Goal: Information Seeking & Learning: Learn about a topic

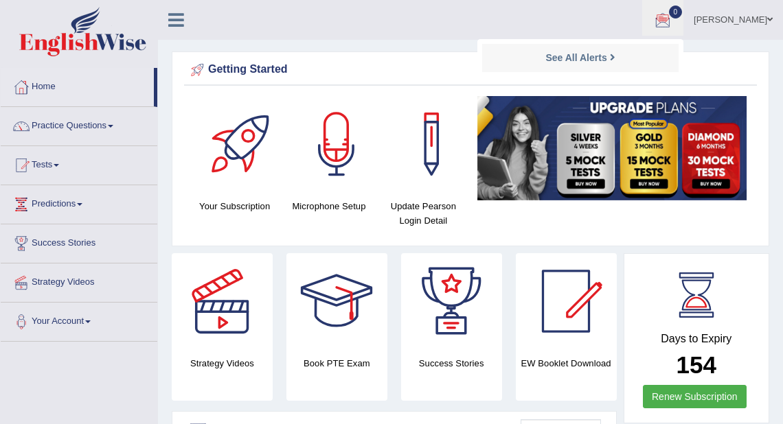
click at [771, 18] on span at bounding box center [769, 19] width 5 height 9
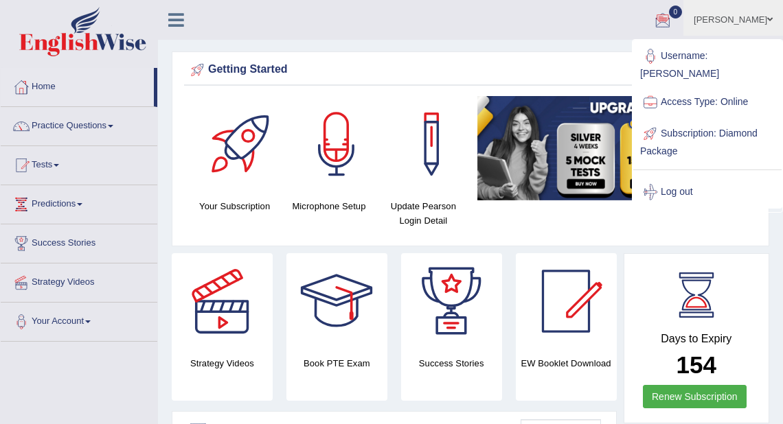
click at [686, 185] on link "Log out" at bounding box center [707, 193] width 148 height 32
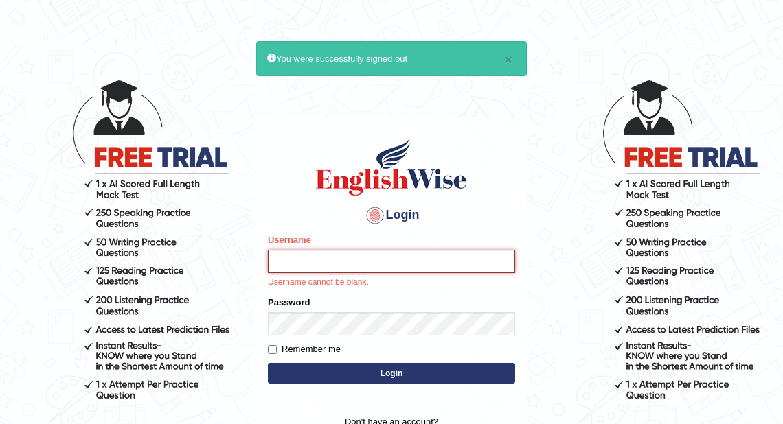
click at [372, 264] on input "Username" at bounding box center [391, 261] width 247 height 23
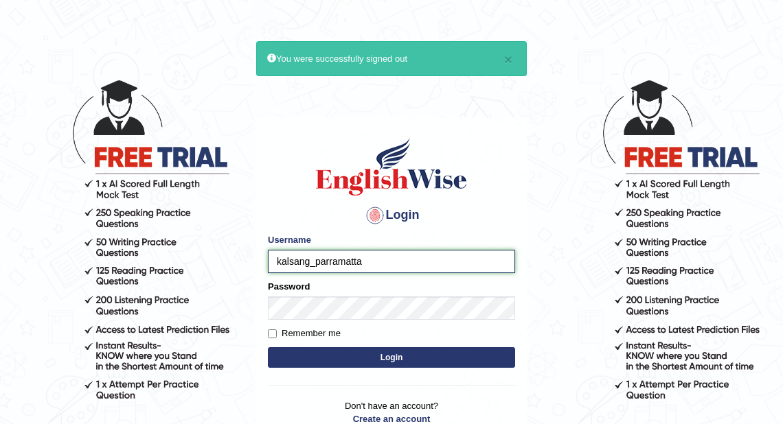
click at [385, 262] on input "kalsang_parramatta" at bounding box center [391, 261] width 247 height 23
type input "k"
type input "kumar_parramatta"
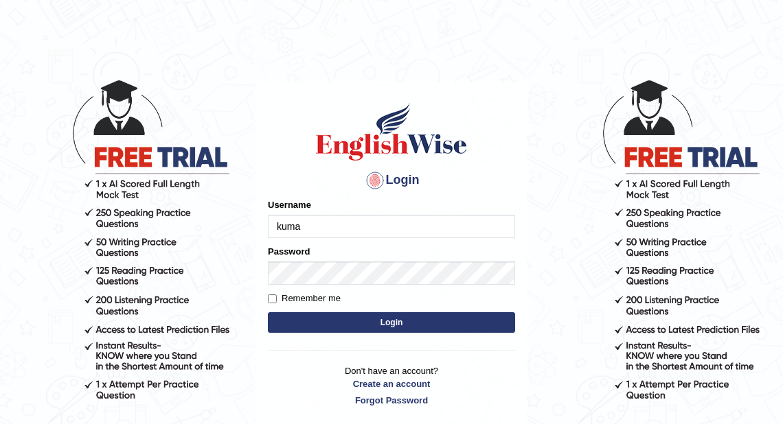
type input "kumar_parramatta"
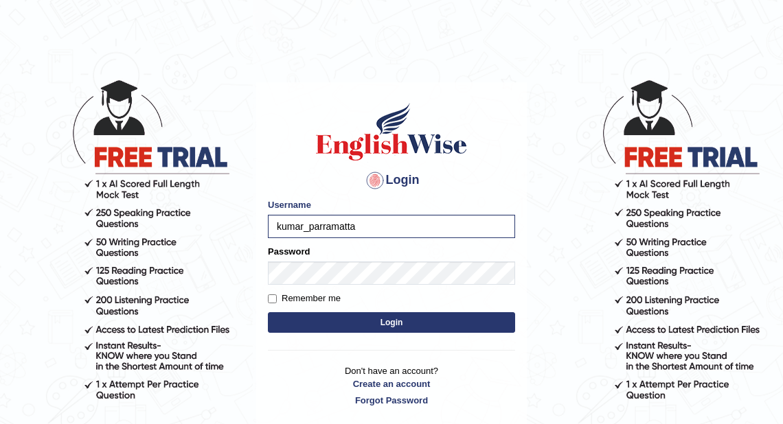
click at [363, 318] on button "Login" at bounding box center [391, 323] width 247 height 21
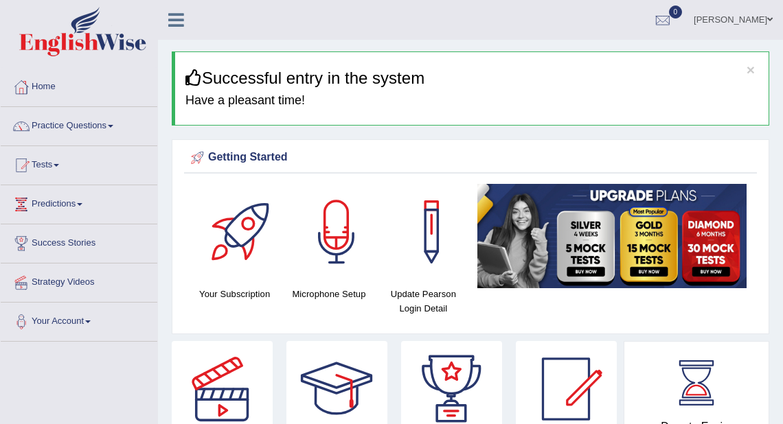
click at [111, 127] on link "Practice Questions" at bounding box center [79, 124] width 157 height 34
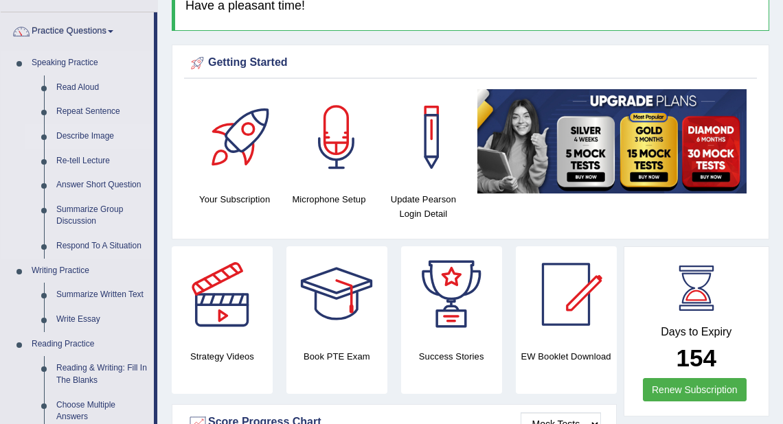
scroll to position [110, 0]
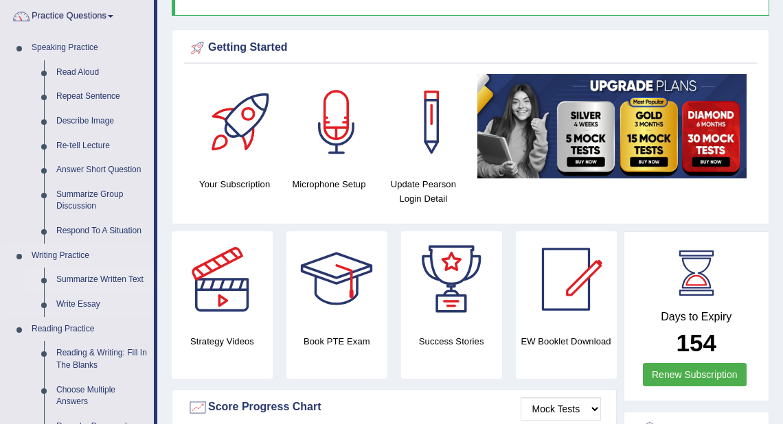
click at [119, 278] on link "Summarize Written Text" at bounding box center [102, 280] width 104 height 25
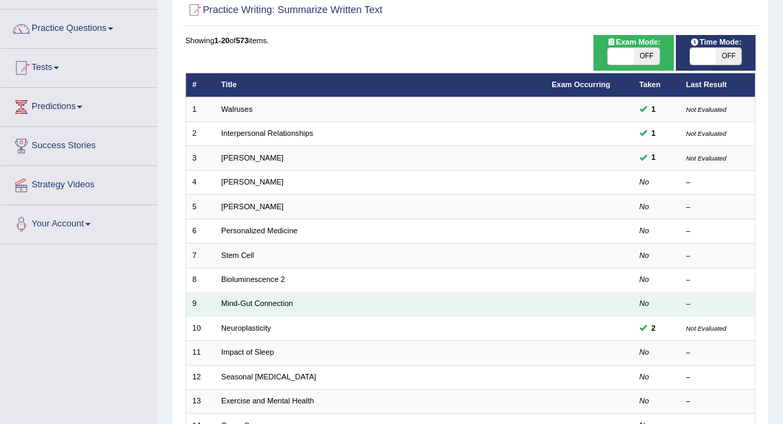
scroll to position [110, 0]
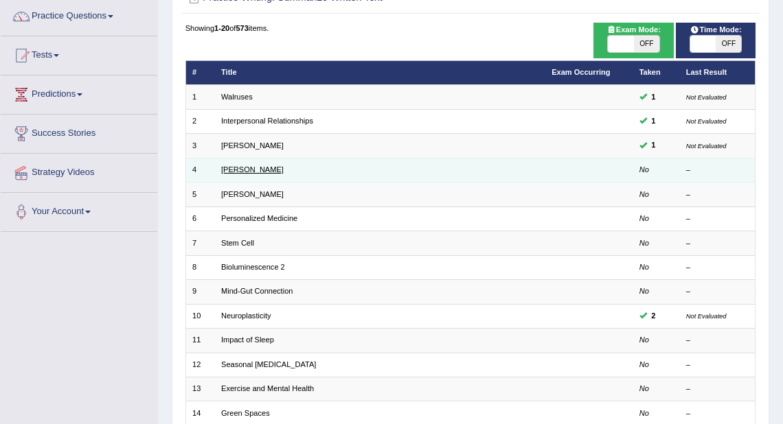
click at [227, 168] on link "[PERSON_NAME]" at bounding box center [252, 170] width 63 height 8
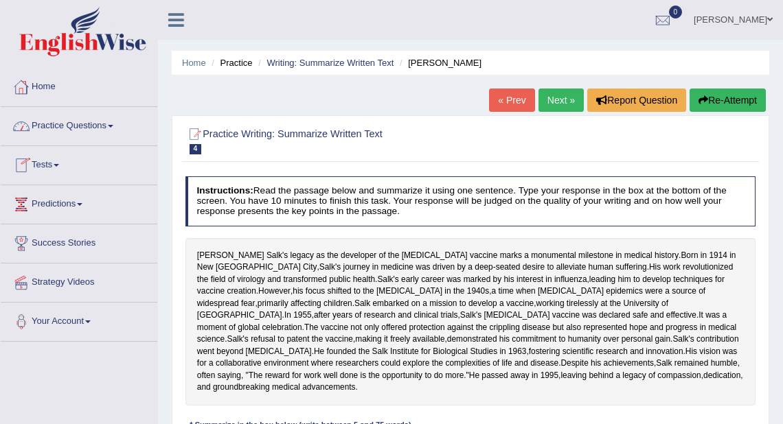
click at [111, 130] on link "Practice Questions" at bounding box center [79, 124] width 157 height 34
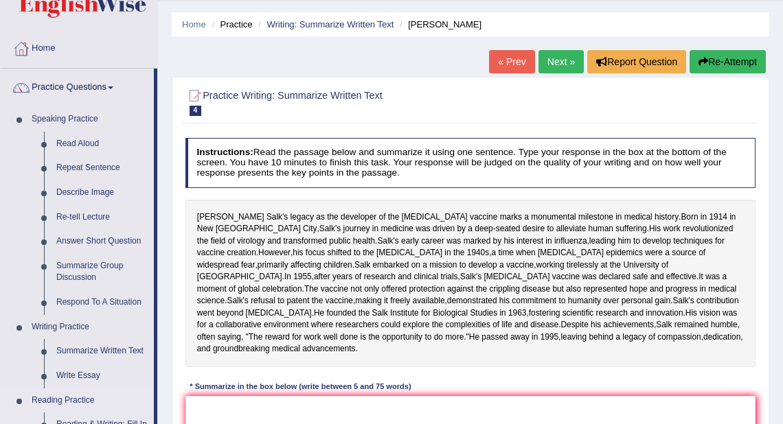
scroll to position [110, 0]
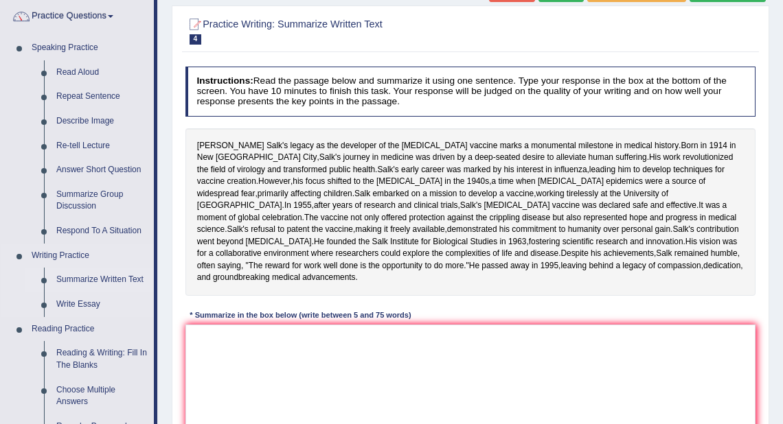
click at [104, 280] on link "Summarize Written Text" at bounding box center [102, 280] width 104 height 25
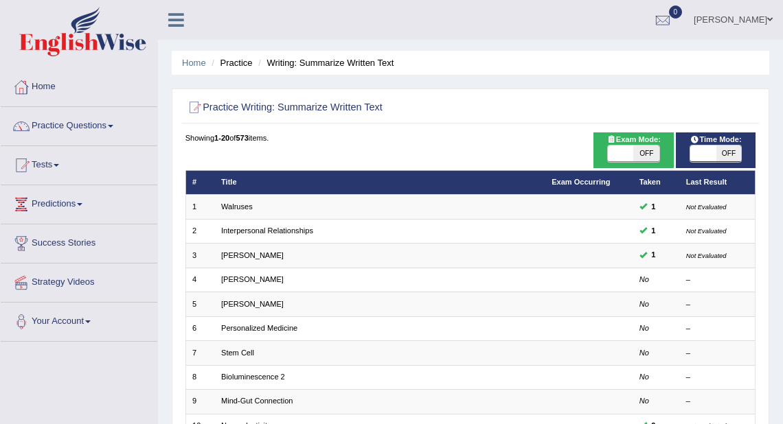
click at [621, 152] on span at bounding box center [620, 154] width 25 height 16
checkbox input "true"
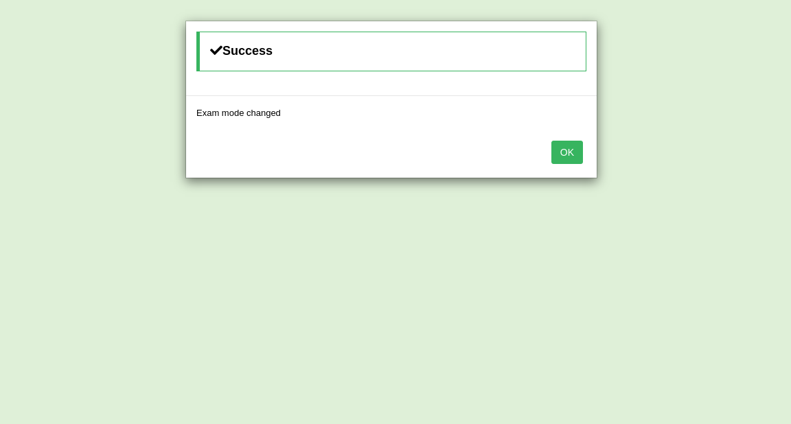
click at [577, 152] on button "OK" at bounding box center [568, 152] width 32 height 23
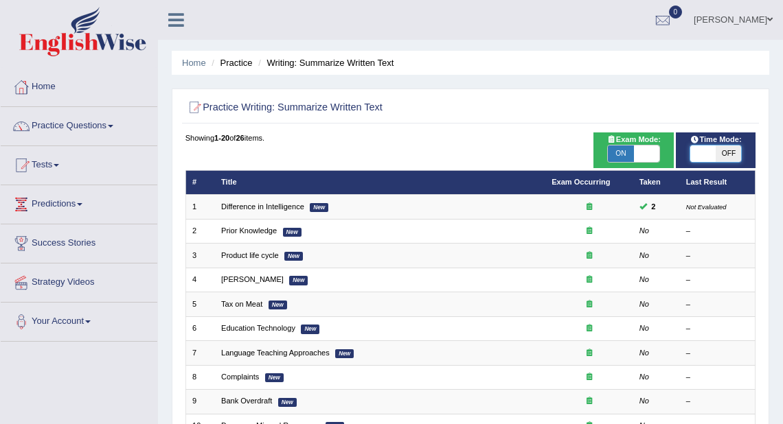
click at [701, 157] on span at bounding box center [702, 154] width 25 height 16
checkbox input "true"
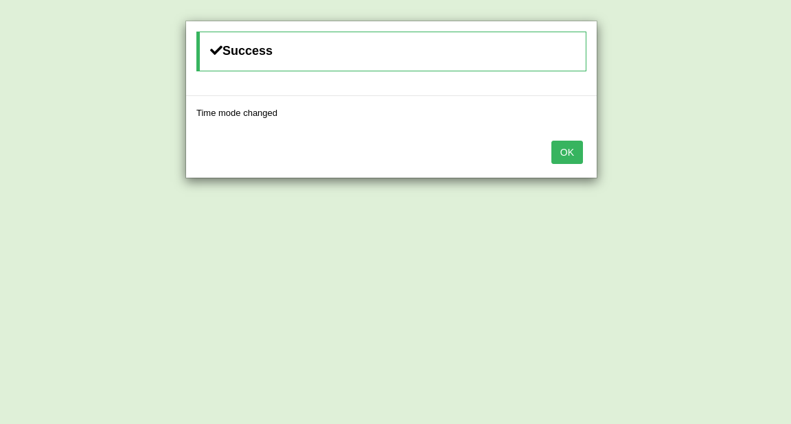
click at [577, 148] on button "OK" at bounding box center [568, 152] width 32 height 23
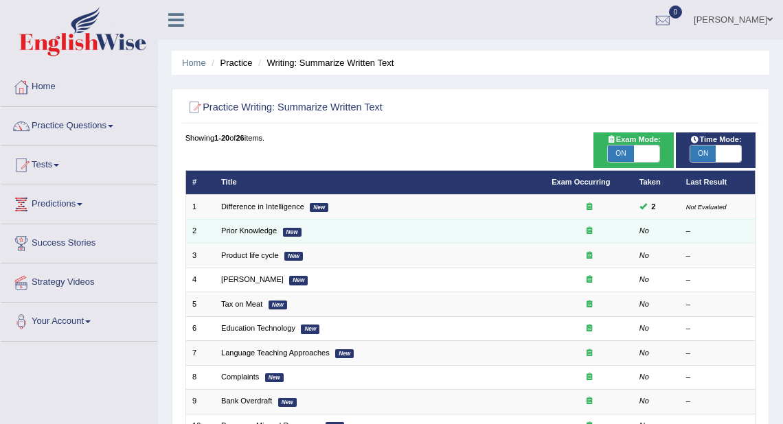
click at [273, 224] on td "Prior Knowledge New" at bounding box center [380, 231] width 330 height 24
click at [264, 229] on link "Prior Knowledge" at bounding box center [249, 231] width 56 height 8
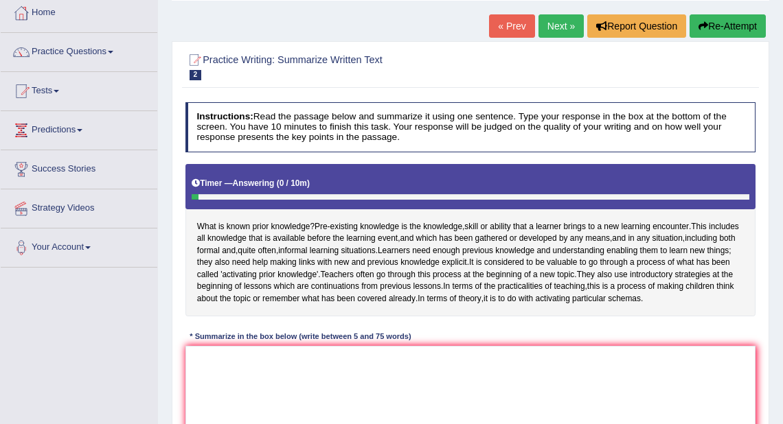
scroll to position [110, 0]
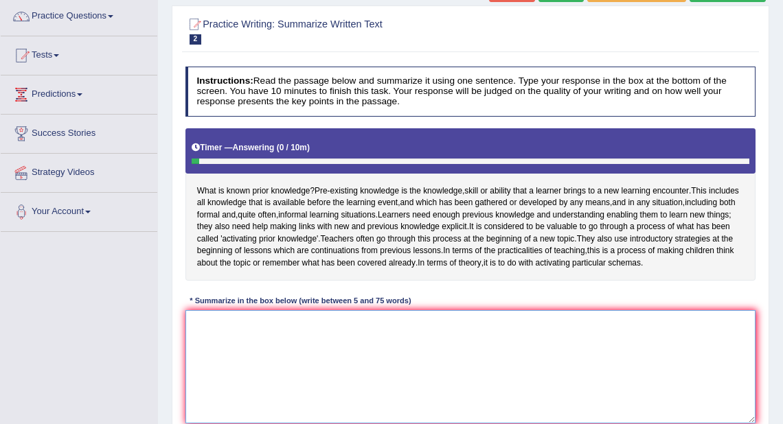
click at [415, 376] on textarea at bounding box center [470, 366] width 571 height 113
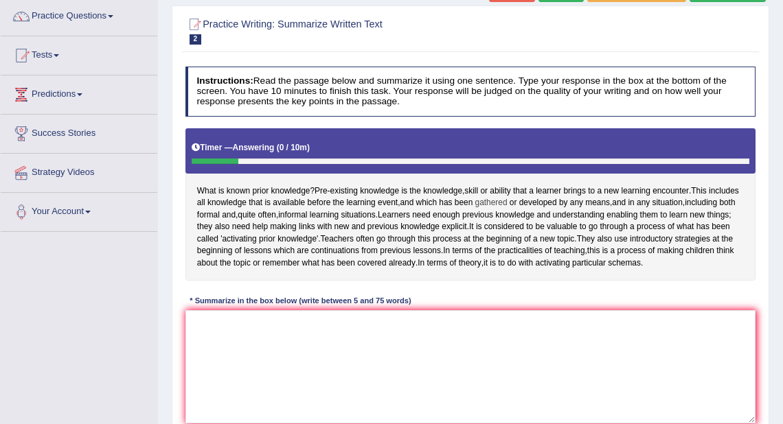
drag, startPoint x: 449, startPoint y: 213, endPoint x: 520, endPoint y: 208, distance: 71.6
click at [520, 208] on div "What is known prior knowledge ? Pre - existing knowledge is the knowledge , ski…" at bounding box center [470, 204] width 571 height 153
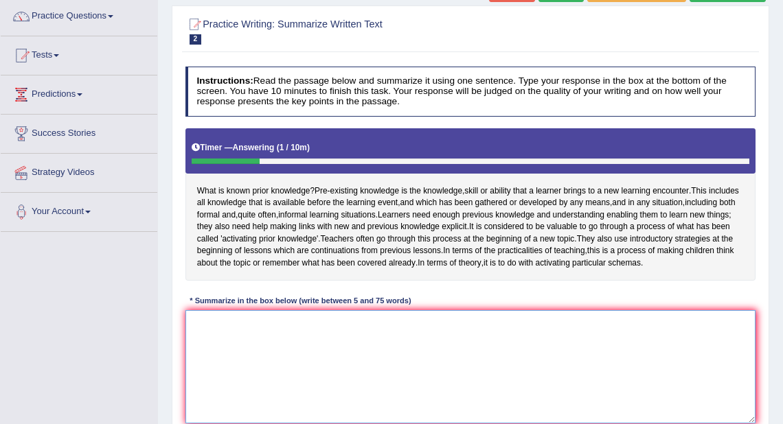
click at [367, 380] on textarea at bounding box center [470, 366] width 571 height 113
type textarea "L"
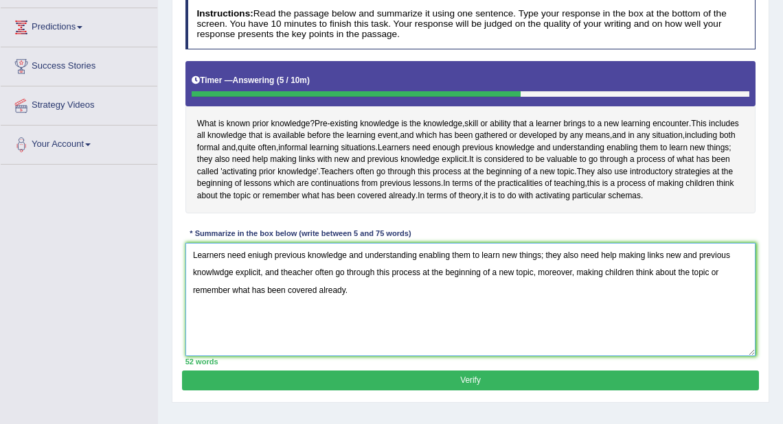
scroll to position [165, 0]
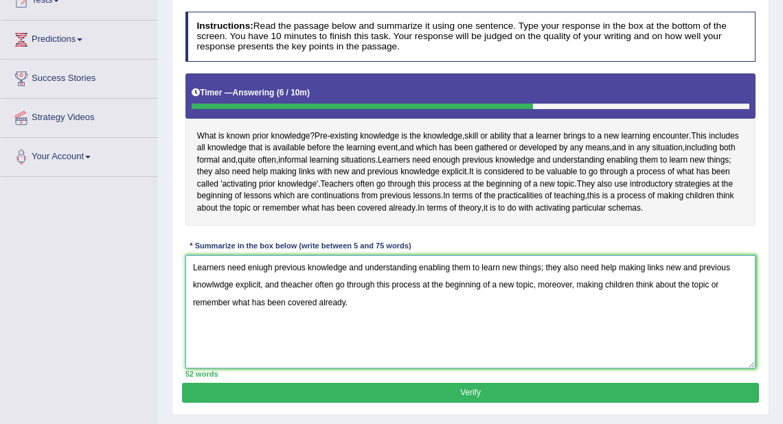
click at [258, 288] on textarea "Learners need eniugh previous knowledge and understanding enabling them to lear…" at bounding box center [470, 312] width 571 height 113
click at [289, 305] on textarea "Learners need enough previous knowledge and understanding enabling them to lear…" at bounding box center [470, 312] width 571 height 113
click at [308, 308] on textarea "Learners need enough previous knowledge and understanding enabling them to lear…" at bounding box center [470, 312] width 571 height 113
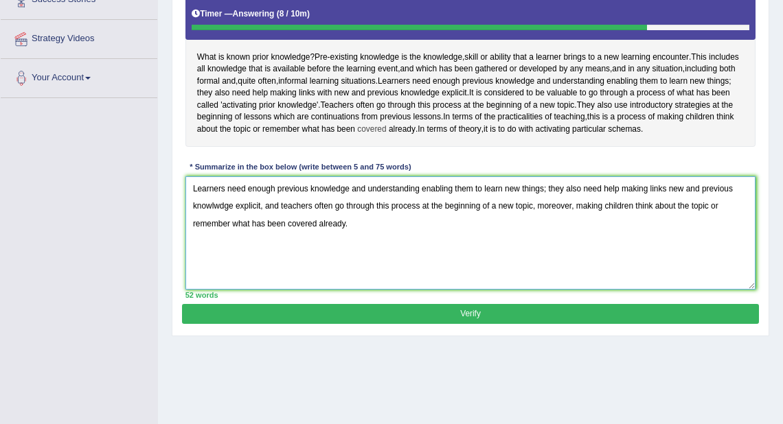
scroll to position [275, 0]
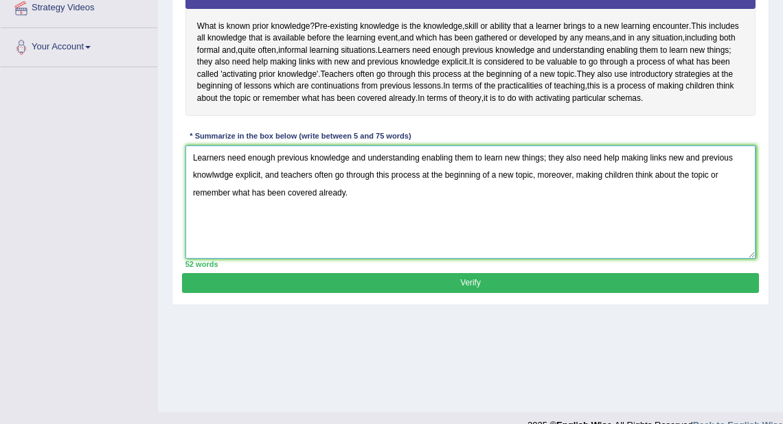
type textarea "Learners need enough previous knowledge and understanding enabling them to lear…"
click at [481, 293] on button "Verify" at bounding box center [470, 283] width 576 height 20
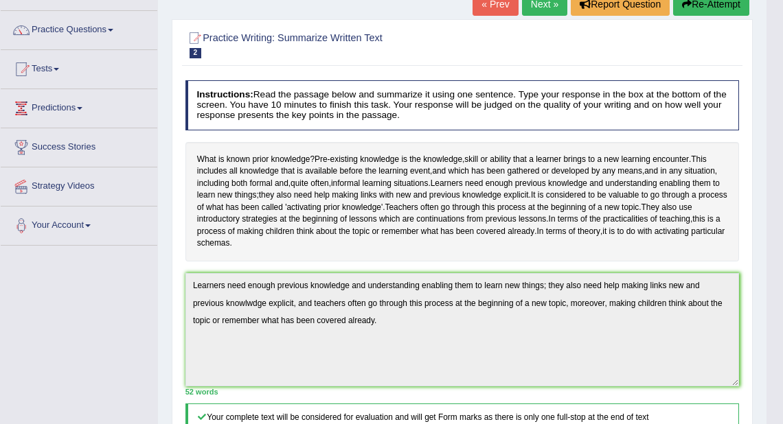
scroll to position [0, 0]
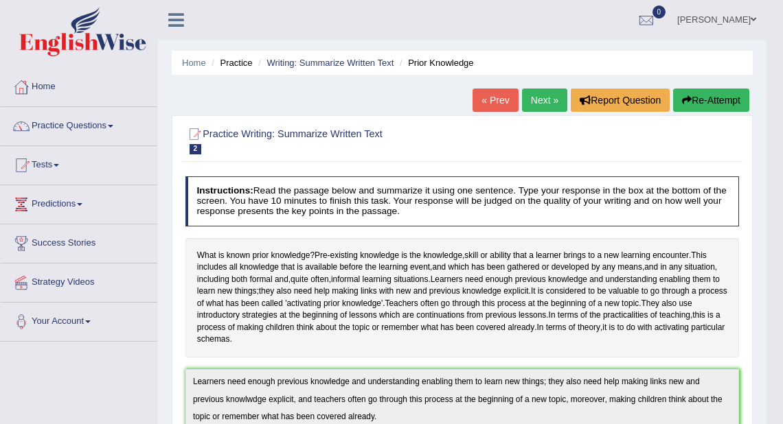
click at [547, 102] on link "Next »" at bounding box center [544, 100] width 45 height 23
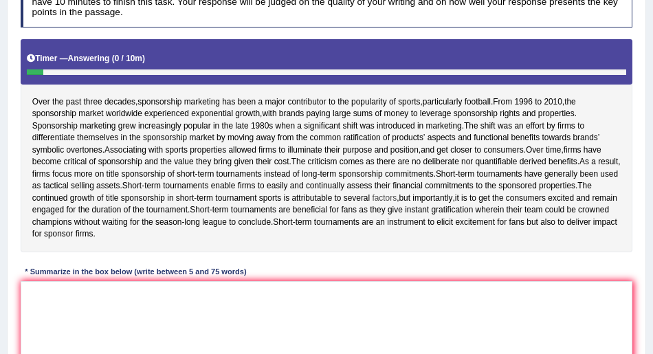
scroll to position [201, 0]
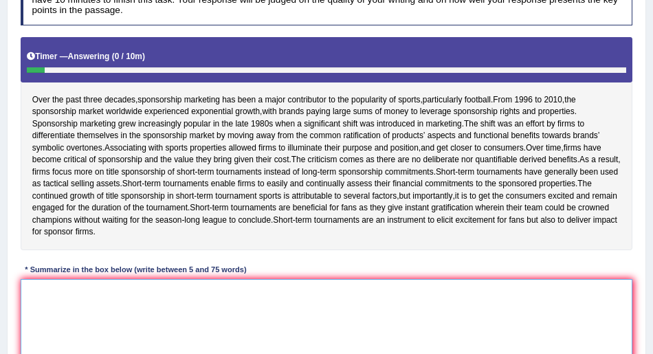
click at [158, 315] on textarea at bounding box center [327, 335] width 612 height 113
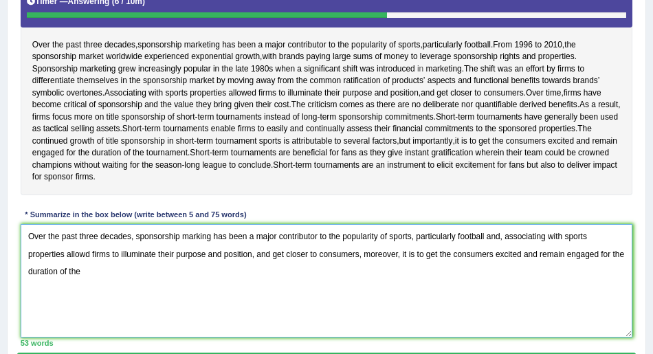
scroll to position [229, 0]
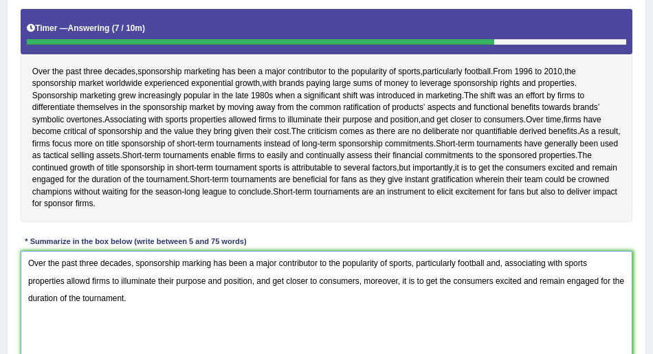
click at [85, 273] on textarea "Over the past three decades, sponsorship marking has been a major contributor t…" at bounding box center [327, 307] width 612 height 113
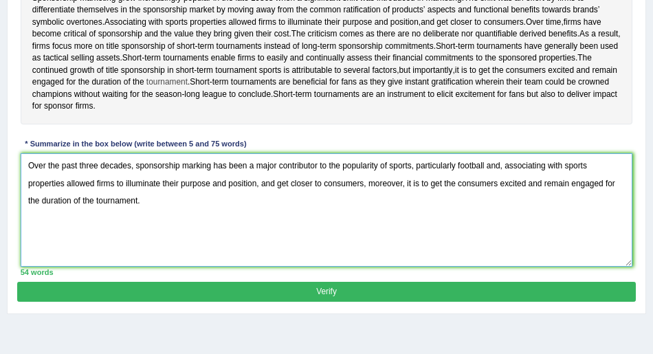
scroll to position [367, 0]
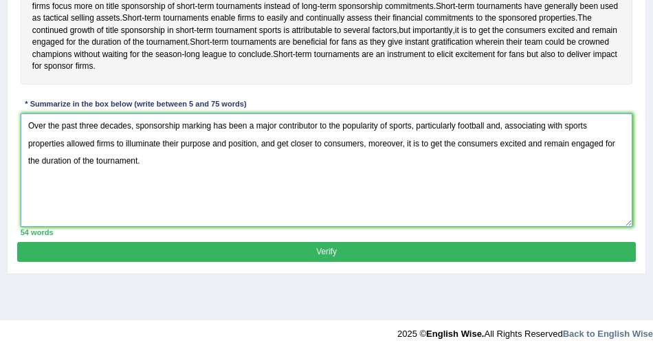
type textarea "Over the past three decades, sponsorship marking has been a major contributor t…"
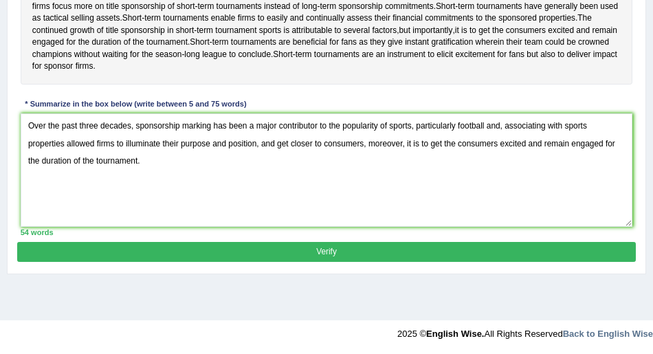
click at [319, 248] on button "Verify" at bounding box center [326, 252] width 618 height 20
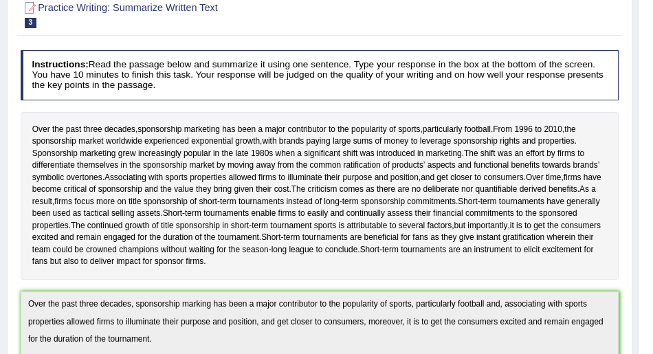
scroll to position [35, 0]
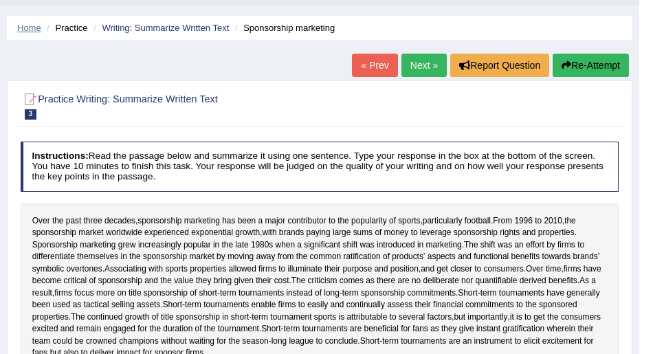
click at [33, 23] on link "Home" at bounding box center [29, 28] width 24 height 10
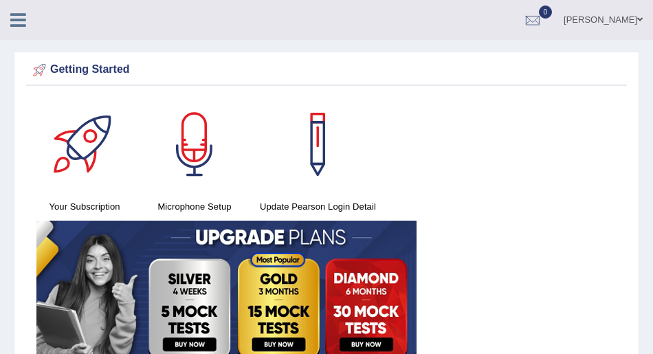
click at [21, 17] on icon at bounding box center [18, 20] width 16 height 18
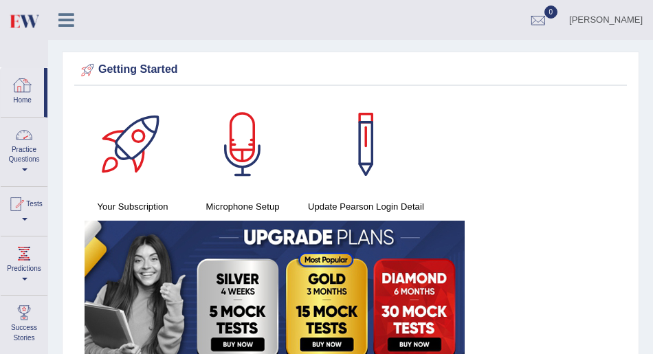
click at [25, 163] on link "Practice Questions" at bounding box center [24, 149] width 47 height 65
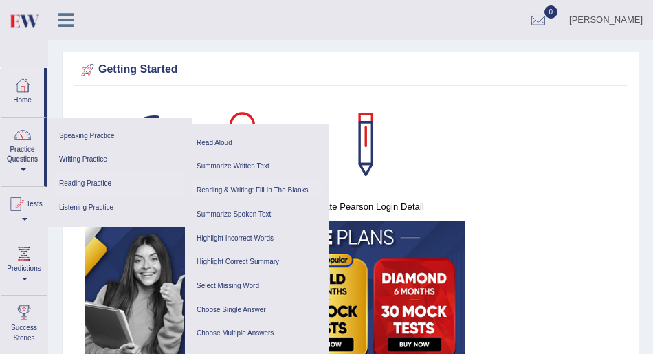
click at [244, 188] on link "Reading & Writing: Fill In The Blanks" at bounding box center [257, 191] width 131 height 24
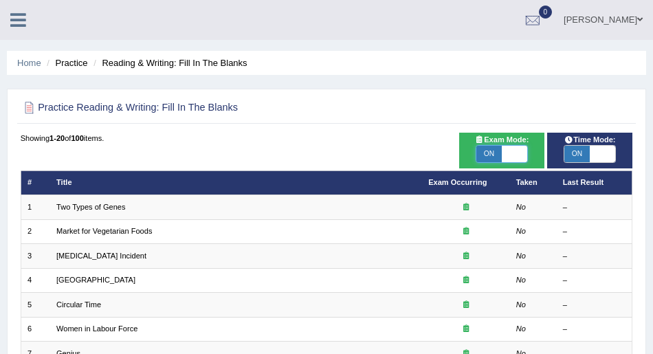
click at [506, 149] on span at bounding box center [513, 154] width 25 height 16
checkbox input "false"
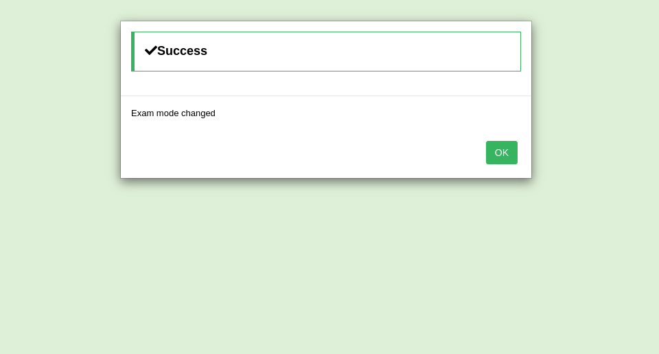
click at [505, 149] on button "OK" at bounding box center [502, 152] width 32 height 23
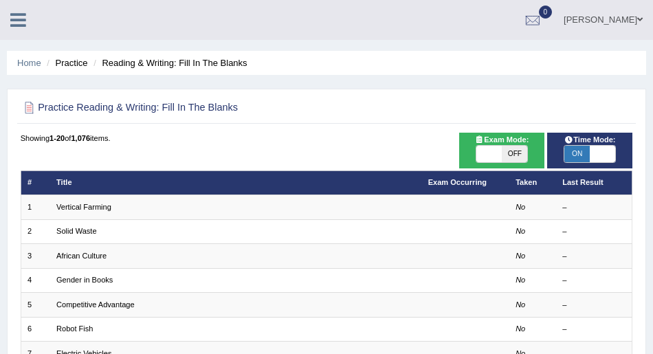
click at [495, 152] on span at bounding box center [488, 154] width 25 height 16
click at [483, 154] on span at bounding box center [488, 154] width 25 height 16
checkbox input "true"
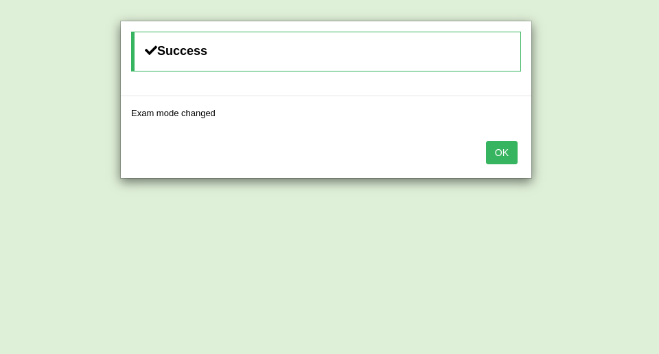
click at [494, 150] on button "OK" at bounding box center [502, 152] width 32 height 23
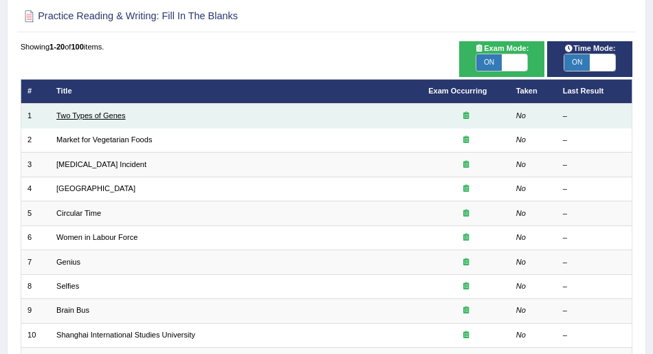
click at [99, 116] on link "Two Types of Genes" at bounding box center [90, 115] width 69 height 8
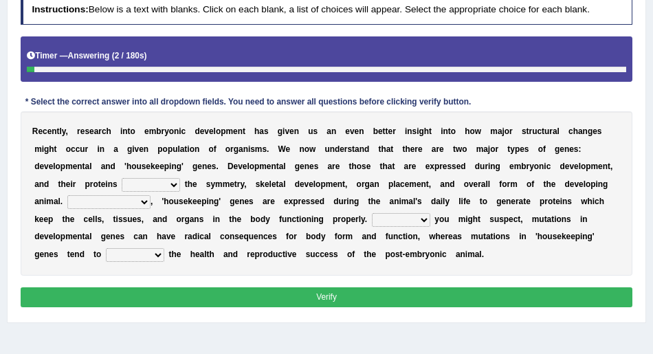
scroll to position [183, 0]
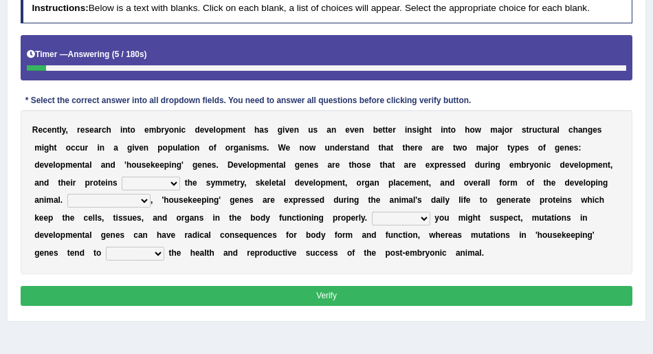
click at [170, 181] on select "push control hold elevate" at bounding box center [151, 184] width 58 height 14
select select "hold"
click at [122, 177] on select "push control hold elevate" at bounding box center [151, 184] width 58 height 14
click at [140, 201] on select "Correspondingly Inclusively Conversely In contrast" at bounding box center [108, 201] width 83 height 14
select select "Correspondingly"
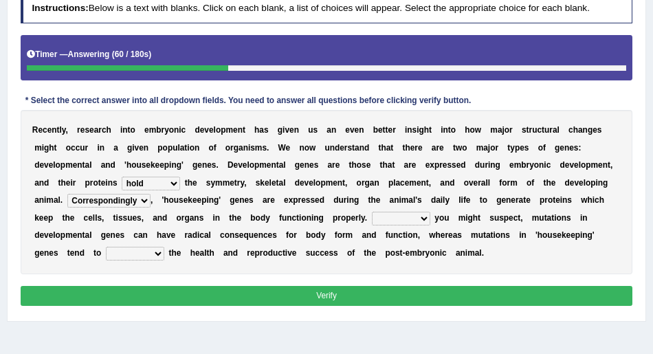
click at [67, 194] on select "Correspondingly Inclusively Conversely In contrast" at bounding box center [108, 201] width 83 height 14
click at [146, 200] on select "Correspondingly Inclusively Conversely In contrast" at bounding box center [108, 201] width 83 height 14
drag, startPoint x: 286, startPoint y: 314, endPoint x: 273, endPoint y: 298, distance: 20.1
click at [286, 314] on div "Practice Reading & Writing: Fill In The Blanks 1 Two Types of Genes Instruction…" at bounding box center [326, 127] width 639 height 389
click at [427, 217] on select "For As With Within" at bounding box center [401, 219] width 58 height 14
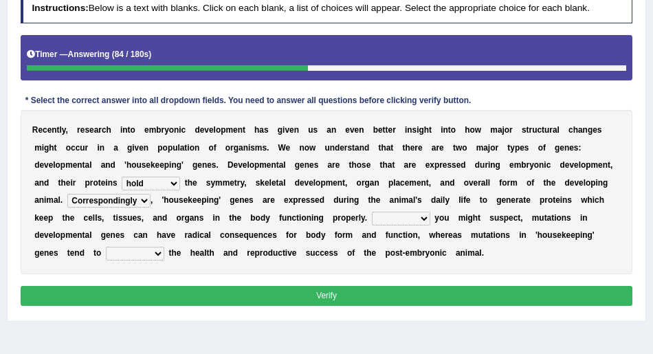
select select "As"
click at [372, 212] on select "For As With Within" at bounding box center [401, 219] width 58 height 14
click at [161, 253] on select "affect effect interrupt defect" at bounding box center [135, 254] width 58 height 14
select select "interrupt"
click at [106, 247] on select "affect effect interrupt defect" at bounding box center [135, 254] width 58 height 14
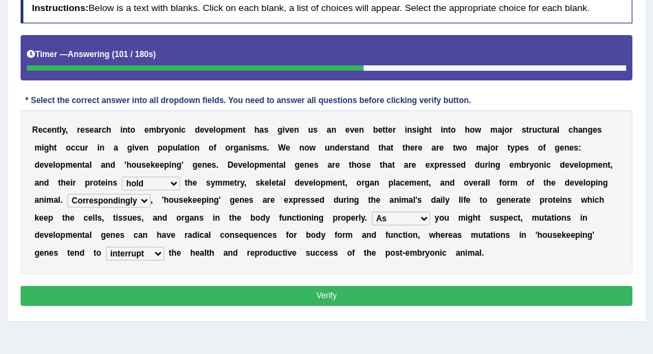
click at [321, 294] on button "Verify" at bounding box center [327, 296] width 612 height 20
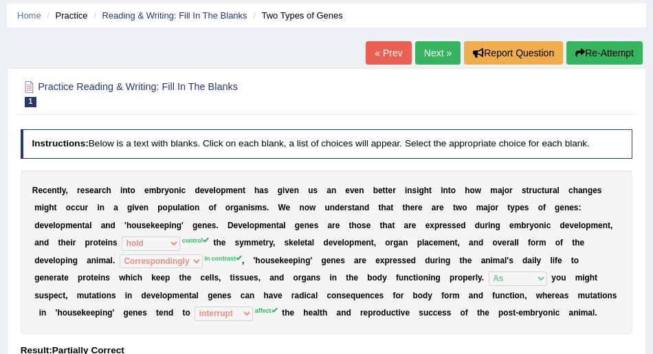
scroll to position [45, 0]
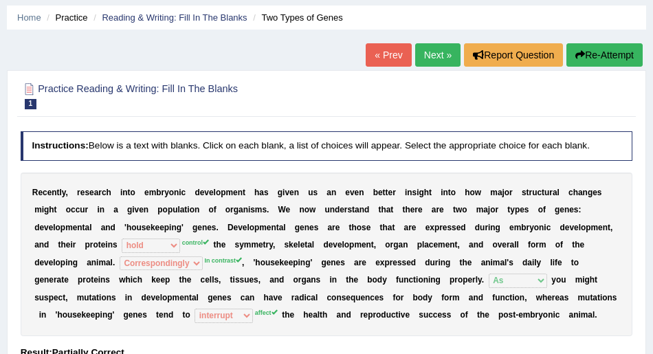
click at [429, 53] on link "Next »" at bounding box center [437, 54] width 45 height 23
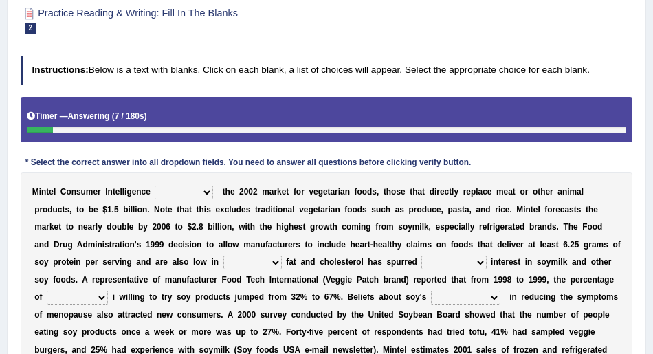
scroll to position [137, 0]
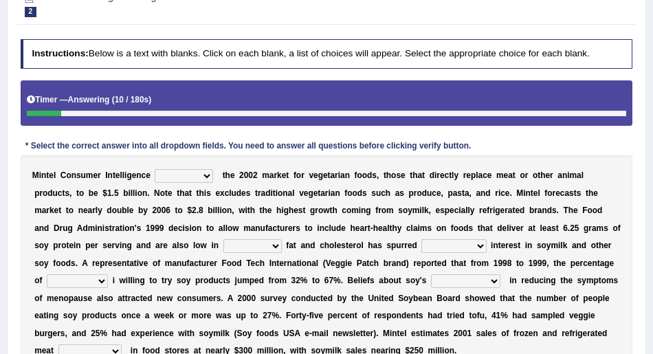
click at [205, 174] on select "deals fulfills creates estimates" at bounding box center [184, 176] width 58 height 14
select select "estimates"
click at [155, 169] on select "deals fulfills creates estimates" at bounding box center [184, 176] width 58 height 14
click at [251, 245] on select "saturated solid acid liquid" at bounding box center [252, 246] width 58 height 14
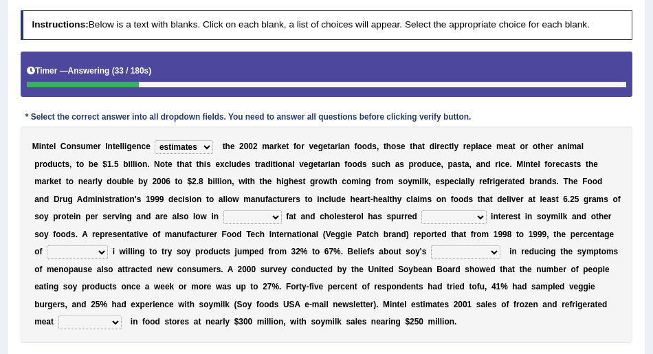
scroll to position [183, 0]
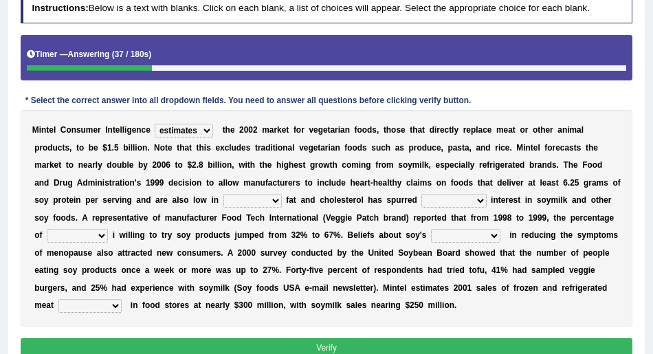
click at [257, 202] on select "saturated solid acid liquid" at bounding box center [252, 201] width 58 height 14
select select "saturated"
click at [223, 194] on select "saturated solid acid liquid" at bounding box center [252, 201] width 58 height 14
click at [444, 199] on select "good big tremendous extreme" at bounding box center [453, 201] width 65 height 14
select select "extreme"
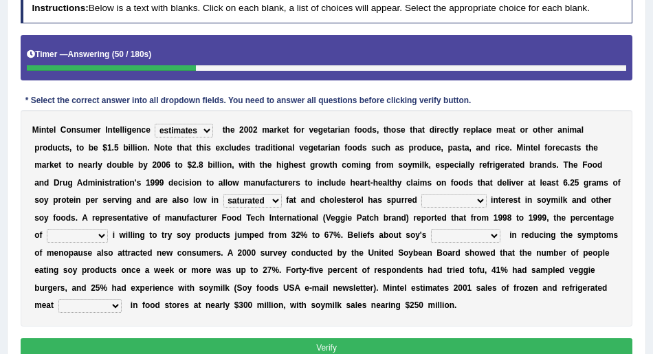
click at [421, 194] on select "good big tremendous extreme" at bounding box center [453, 201] width 65 height 14
click at [84, 234] on select "guests consumers customers clients" at bounding box center [77, 236] width 61 height 14
select select "consumers"
click at [47, 229] on select "guests consumers customers clients" at bounding box center [77, 236] width 61 height 14
click at [471, 234] on select "effectiveness timeliness efficiency goodness" at bounding box center [465, 236] width 69 height 14
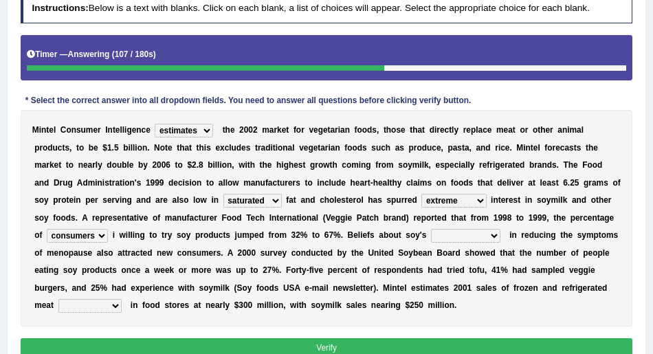
select select "effectiveness"
click at [431, 229] on select "effectiveness timeliness efficiency goodness" at bounding box center [465, 236] width 69 height 14
click at [115, 303] on select "foods choices staffs alternatives" at bounding box center [89, 306] width 63 height 14
select select "choices"
click at [58, 299] on select "foods choices staffs alternatives" at bounding box center [89, 306] width 63 height 14
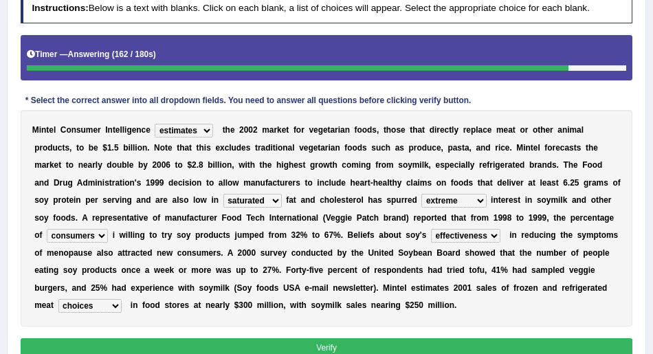
click at [287, 347] on button "Verify" at bounding box center [327, 348] width 612 height 20
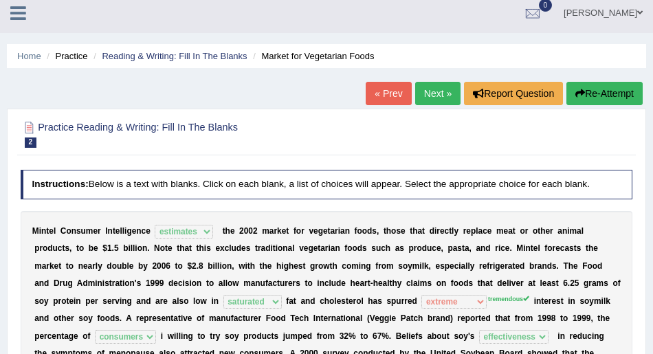
scroll to position [0, 0]
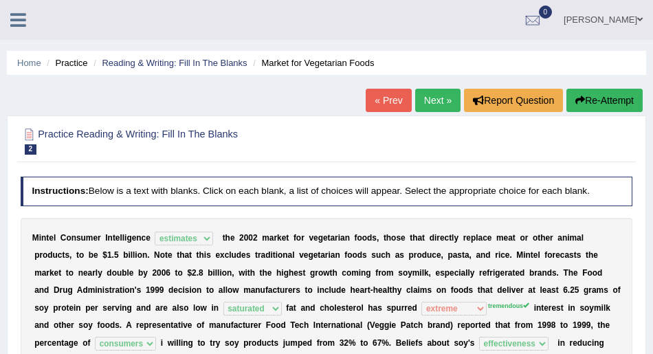
click at [430, 102] on link "Next »" at bounding box center [437, 100] width 45 height 23
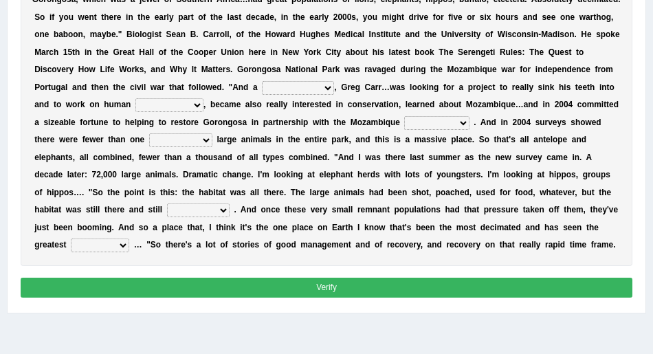
scroll to position [229, 0]
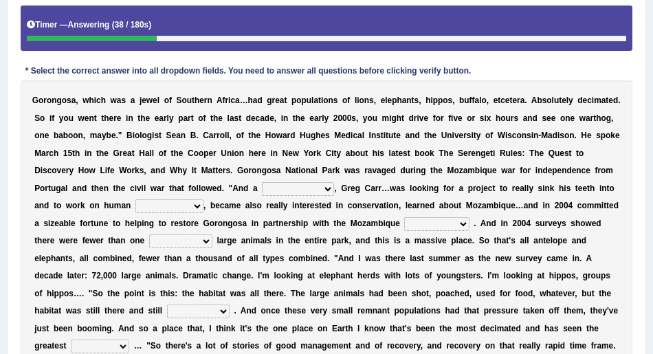
click at [326, 196] on select "passion solstice ballast philanthropist" at bounding box center [298, 189] width 72 height 14
select select "passion"
click at [262, 196] on select "passion solstice ballast philanthropist" at bounding box center [298, 189] width 72 height 14
click at [194, 213] on select "negligence prevalence development malevolence" at bounding box center [169, 206] width 68 height 14
select select "development"
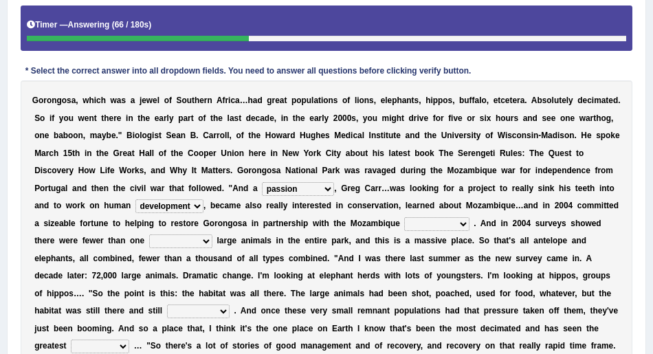
click at [135, 213] on select "negligence prevalence development malevolence" at bounding box center [169, 206] width 68 height 14
click at [462, 231] on select "parliament semanticist government journalist" at bounding box center [436, 224] width 65 height 14
select select "government"
click at [404, 231] on select "parliament semanticist government journalist" at bounding box center [436, 224] width 65 height 14
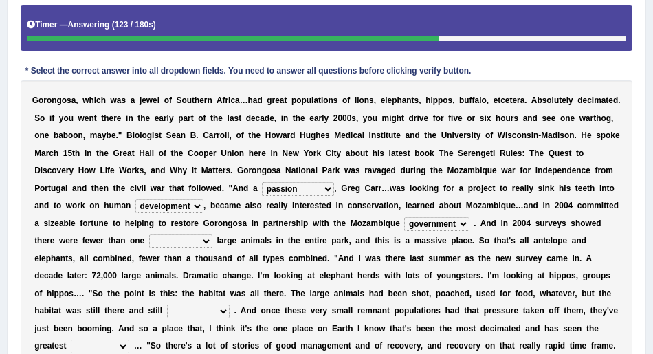
click at [203, 248] on select "deflowered embowered roundest thousand" at bounding box center [180, 241] width 63 height 14
select select "roundest"
click at [149, 248] on select "deflowered embowered roundest thousand" at bounding box center [180, 241] width 63 height 14
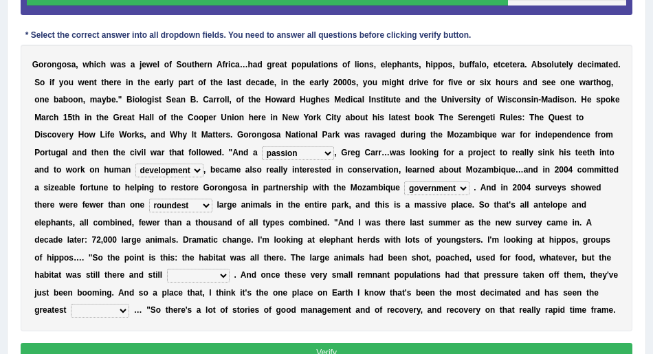
scroll to position [275, 0]
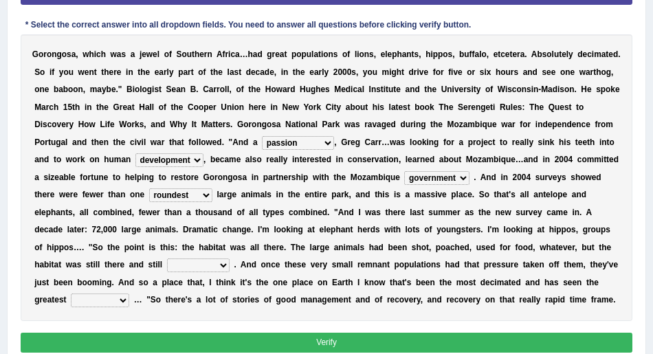
click at [221, 272] on select "assertive incidental compulsive productive" at bounding box center [198, 265] width 63 height 14
select select "productive"
click at [167, 272] on select "assertive incidental compulsive productive" at bounding box center [198, 265] width 63 height 14
click at [123, 307] on select "recovery efficacy golly stumpy" at bounding box center [100, 300] width 58 height 14
select select "recovery"
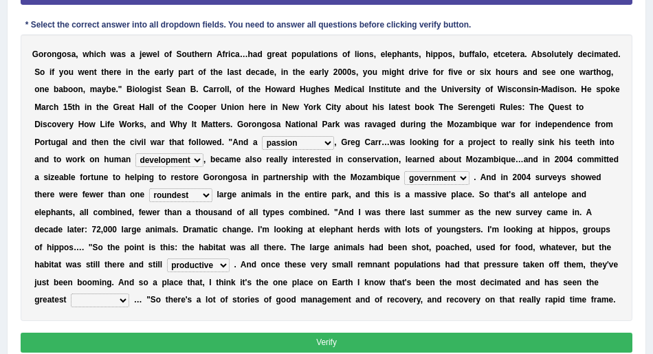
click at [71, 307] on select "recovery efficacy golly stumpy" at bounding box center [100, 300] width 58 height 14
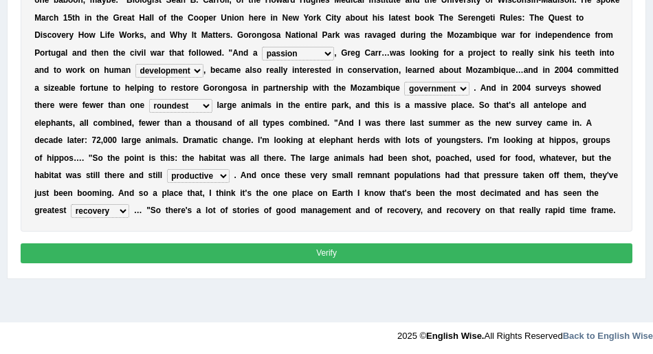
scroll to position [367, 0]
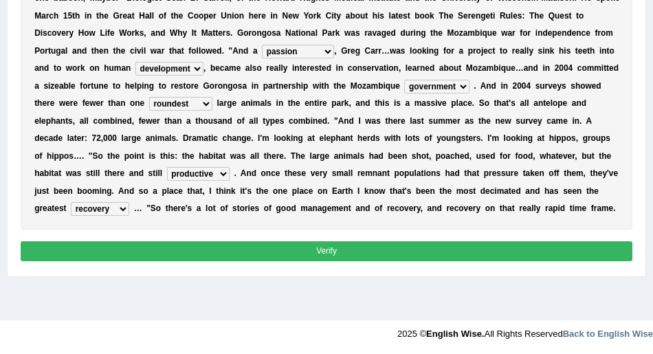
click at [327, 261] on button "Verify" at bounding box center [327, 251] width 612 height 20
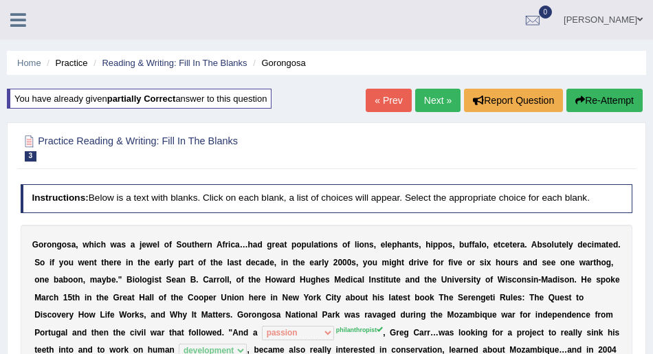
scroll to position [0, 0]
click at [426, 95] on link "Next »" at bounding box center [437, 100] width 45 height 23
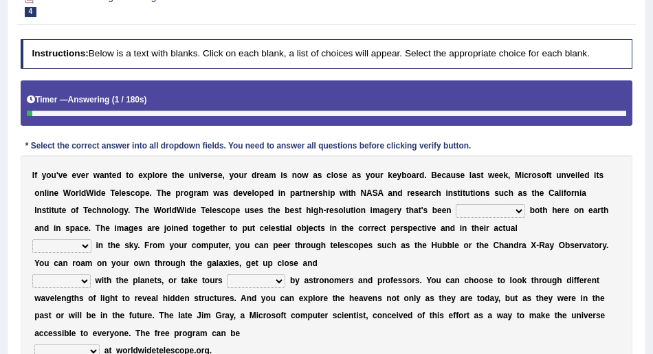
scroll to position [183, 0]
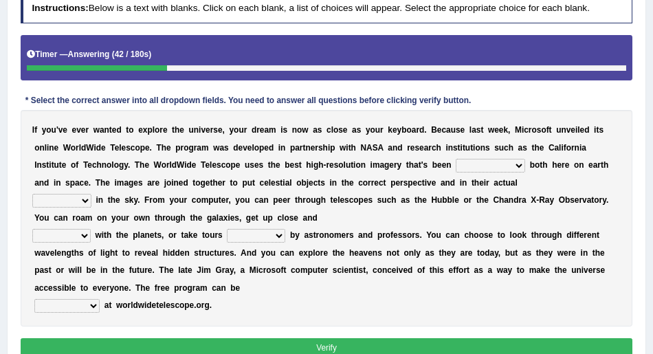
click at [518, 163] on select "degraded ascended remonstrated generated" at bounding box center [489, 166] width 69 height 14
select select "degraded"
click at [455, 159] on select "degraded ascended remonstrated generated" at bounding box center [489, 166] width 69 height 14
click at [81, 199] on select "aspects parts conditions positions" at bounding box center [61, 201] width 59 height 14
select select "conditions"
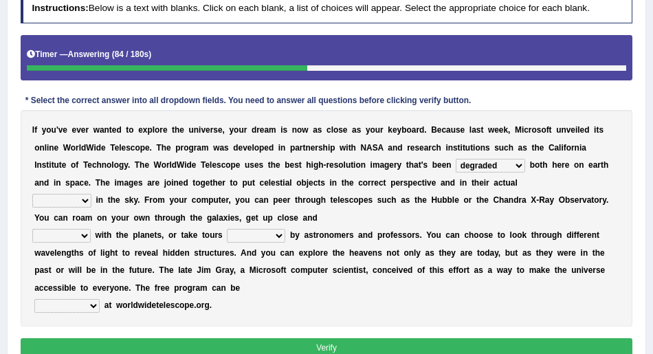
click at [32, 194] on select "aspects parts conditions positions" at bounding box center [61, 201] width 59 height 14
click at [80, 234] on select "personal individual apart polite" at bounding box center [61, 236] width 58 height 14
select select "individual"
click at [32, 229] on select "personal individual apart polite" at bounding box center [61, 236] width 58 height 14
click at [272, 236] on select "guide guided guiding to guide" at bounding box center [256, 236] width 58 height 14
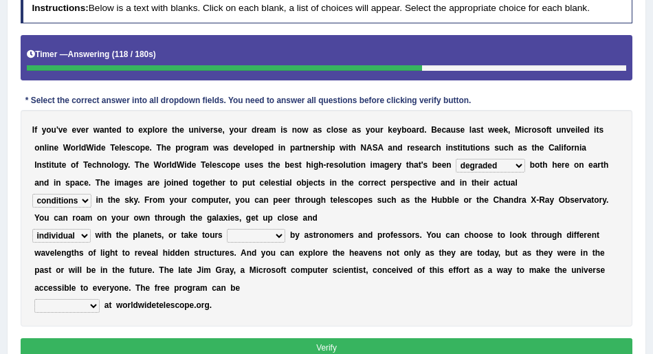
select select "guided"
click at [227, 229] on select "guide guided guiding to guide" at bounding box center [256, 236] width 58 height 14
click at [95, 304] on select "upheld downloaded loaded posted" at bounding box center [66, 306] width 65 height 14
click at [34, 299] on select "upheld downloaded loaded posted" at bounding box center [66, 306] width 65 height 14
click at [91, 309] on select "upheld downloaded loaded posted" at bounding box center [66, 306] width 65 height 14
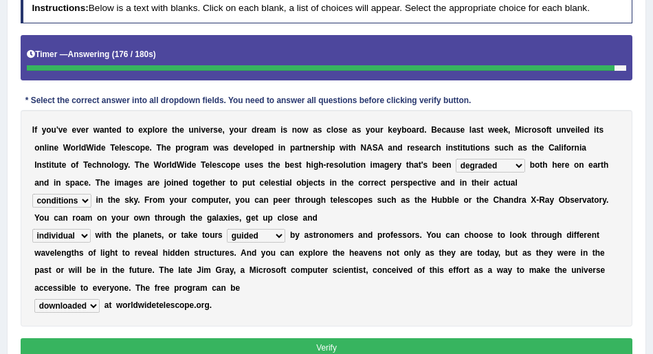
click at [34, 299] on select "upheld downloaded loaded posted" at bounding box center [66, 306] width 65 height 14
click at [88, 302] on select "upheld downloaded loaded posted" at bounding box center [66, 306] width 65 height 14
select select "posted"
click at [34, 299] on select "upheld downloaded loaded posted" at bounding box center [66, 306] width 65 height 14
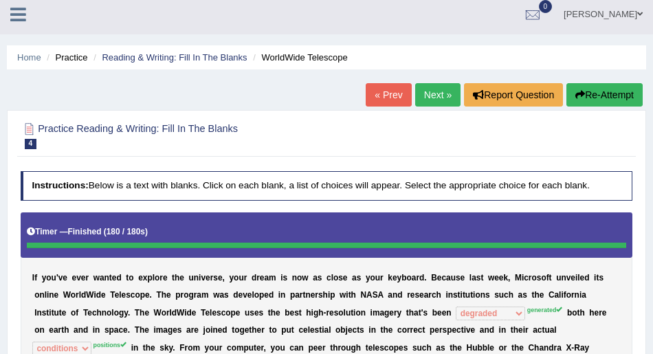
scroll to position [0, 0]
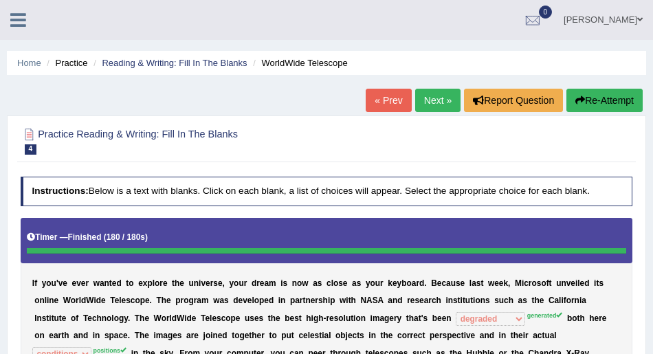
click at [391, 99] on link "« Prev" at bounding box center [387, 100] width 45 height 23
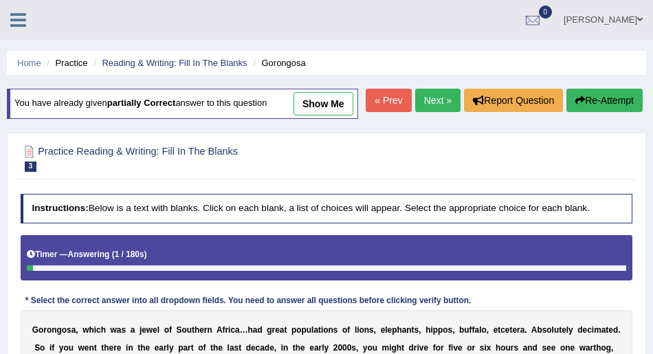
click at [442, 112] on link "Next »" at bounding box center [437, 100] width 45 height 23
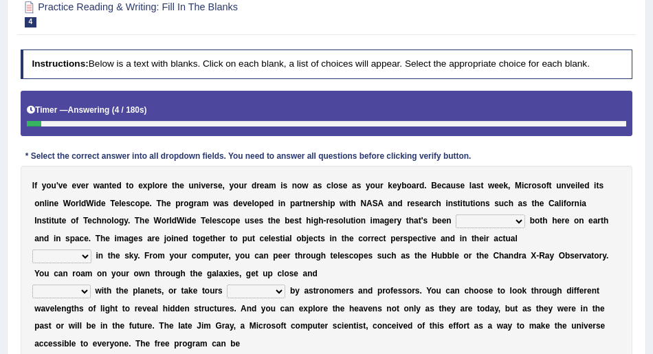
scroll to position [91, 0]
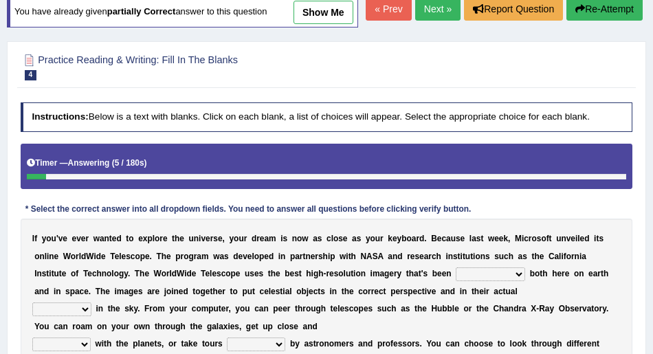
click at [348, 15] on link "show me" at bounding box center [323, 12] width 60 height 23
select select "degraded"
select select "conditions"
select select "individual"
select select "guided"
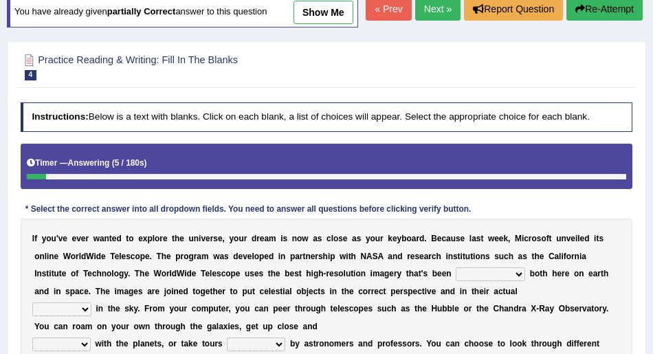
select select "posted"
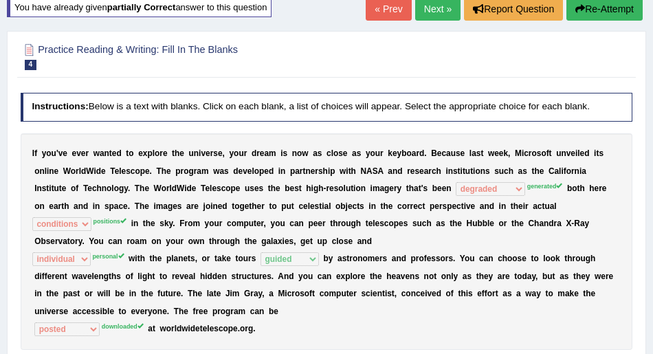
click at [434, 12] on link "Next »" at bounding box center [437, 8] width 45 height 23
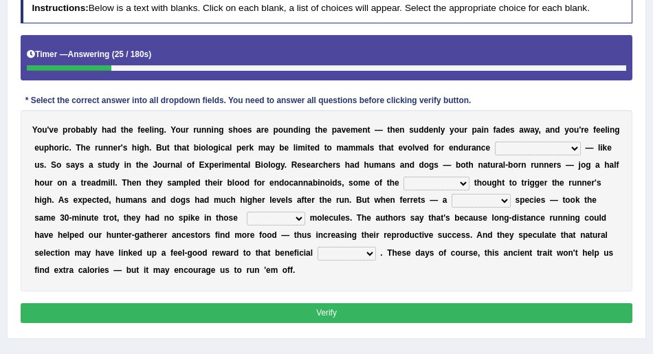
click at [550, 148] on select "[PERSON_NAME] personalize classifies exercise" at bounding box center [538, 148] width 86 height 14
select select "classifies"
click at [495, 141] on select "[PERSON_NAME] personalize classifies exercise" at bounding box center [538, 148] width 86 height 14
click at [437, 181] on select "almshouse turnarounds compounds foxhounds" at bounding box center [436, 184] width 66 height 14
click at [403, 177] on select "almshouse turnarounds compounds foxhounds" at bounding box center [436, 184] width 66 height 14
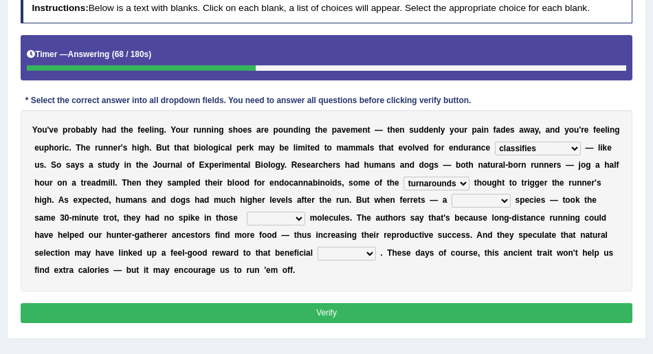
click at [435, 181] on select "almshouse turnarounds compounds foxhounds" at bounding box center [436, 184] width 66 height 14
select select "compounds"
click at [403, 177] on select "almshouse turnarounds compounds foxhounds" at bounding box center [436, 184] width 66 height 14
click at [466, 200] on select "excellency merely faerie sedentary" at bounding box center [480, 201] width 59 height 14
click at [451, 194] on select "excellency merely faerie sedentary" at bounding box center [480, 201] width 59 height 14
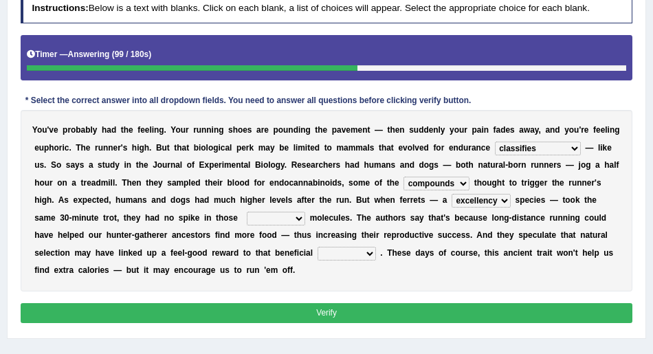
click at [465, 201] on select "excellency merely faerie sedentary" at bounding box center [480, 201] width 59 height 14
select select "sedentary"
click at [451, 194] on select "excellency merely faerie sedentary" at bounding box center [480, 201] width 59 height 14
click at [260, 218] on select "groaned feel-good inchoate loaned" at bounding box center [276, 219] width 58 height 14
select select "inchoate"
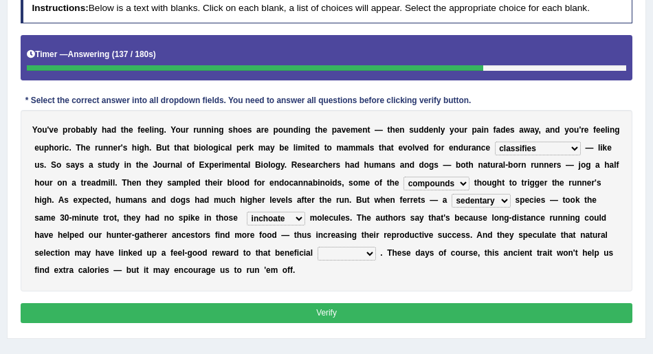
click at [247, 212] on select "groaned feel-good inchoate loaned" at bounding box center [276, 219] width 58 height 14
click at [317, 250] on select "wager exchanger behavior regulator" at bounding box center [346, 254] width 58 height 14
select select "exchanger"
click at [317, 247] on select "wager exchanger behavior regulator" at bounding box center [346, 254] width 58 height 14
click at [237, 303] on button "Verify" at bounding box center [327, 313] width 612 height 20
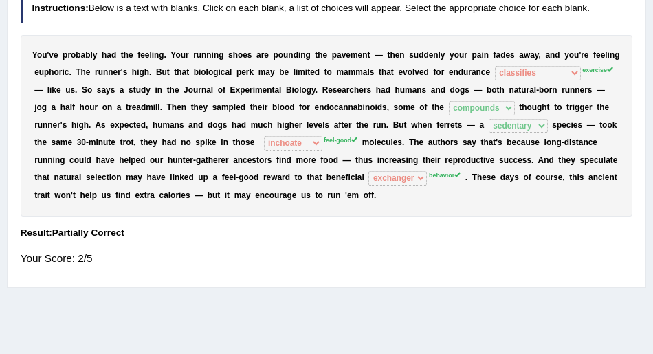
drag, startPoint x: 106, startPoint y: 299, endPoint x: 55, endPoint y: 337, distance: 62.9
drag, startPoint x: 0, startPoint y: 328, endPoint x: 7, endPoint y: 321, distance: 9.2
drag, startPoint x: 21, startPoint y: 314, endPoint x: 32, endPoint y: 288, distance: 27.4
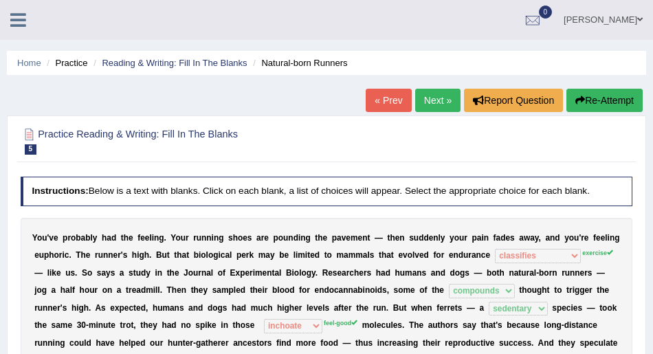
click at [429, 97] on link "Next »" at bounding box center [437, 100] width 45 height 23
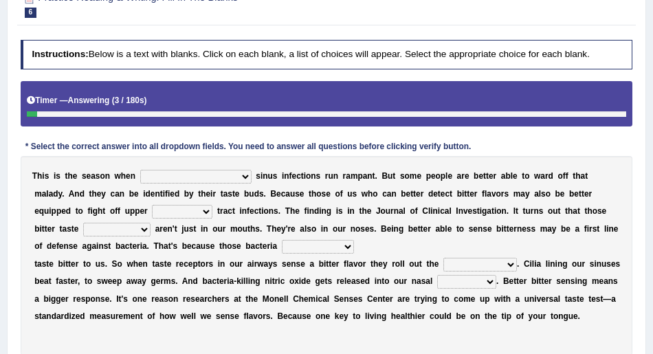
scroll to position [137, 0]
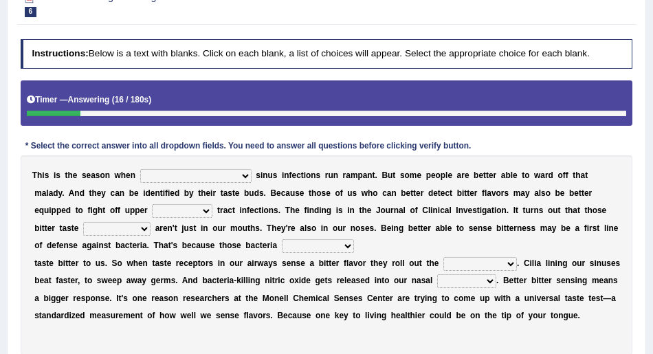
click at [195, 177] on select "conventicle atheist bacterial prissier" at bounding box center [195, 176] width 111 height 14
select select "bacterial"
click at [140, 169] on select "conventicle atheist bacterial prissier" at bounding box center [195, 176] width 111 height 14
click at [152, 212] on select "faulty respiratory togae gawky" at bounding box center [182, 211] width 60 height 14
select select "respiratory"
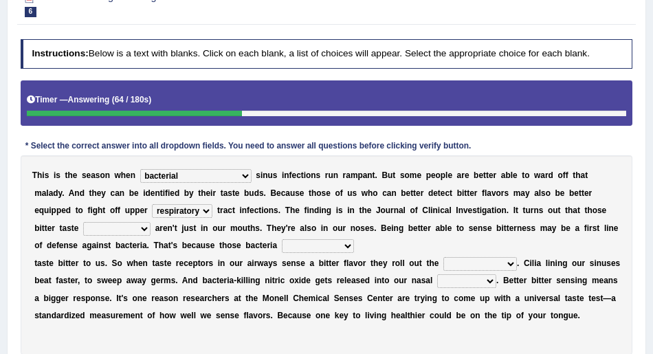
click at [152, 204] on select "faulty respiratory togae gawky" at bounding box center [182, 211] width 60 height 14
click at [89, 228] on select "depressions dinners submissions receptors" at bounding box center [116, 229] width 67 height 14
select select "dinners"
click at [83, 222] on select "depressions dinners submissions receptors" at bounding box center [116, 229] width 67 height 14
click at [287, 246] on select "purposelessly actually diagonally providently" at bounding box center [318, 246] width 72 height 14
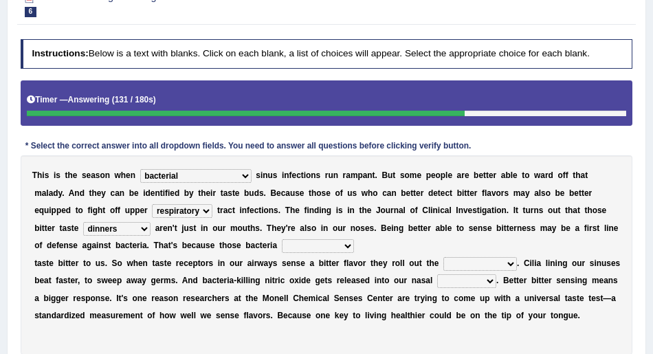
select select "actually"
click at [282, 239] on select "purposelessly actually diagonally providently" at bounding box center [318, 246] width 72 height 14
click at [503, 263] on select "defenses contradictions chestnuts pelvis" at bounding box center [479, 264] width 73 height 14
select select "defenses"
click at [443, 257] on select "defenses contradictions chestnuts pelvis" at bounding box center [479, 264] width 73 height 14
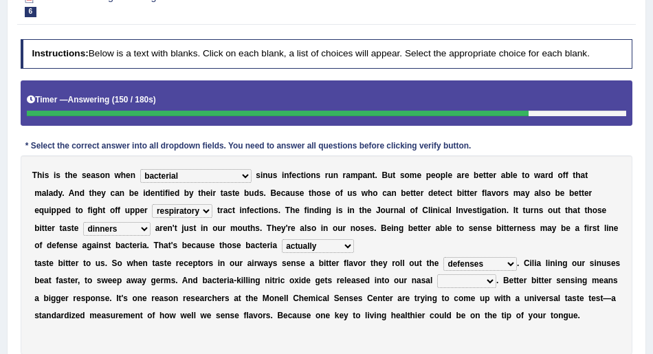
click at [486, 284] on select "causalities localities infirmities cavities" at bounding box center [466, 281] width 59 height 14
select select "localities"
click at [437, 274] on select "causalities localities infirmities cavities" at bounding box center [466, 281] width 59 height 14
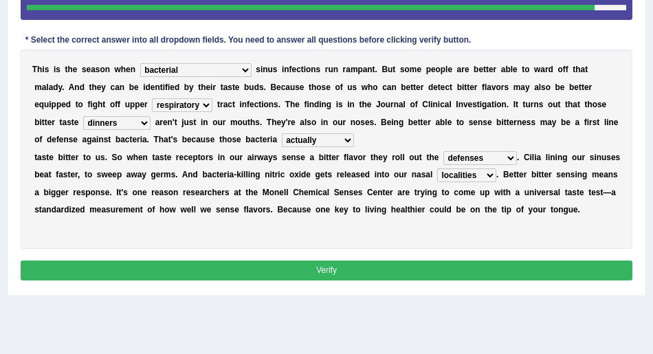
scroll to position [275, 0]
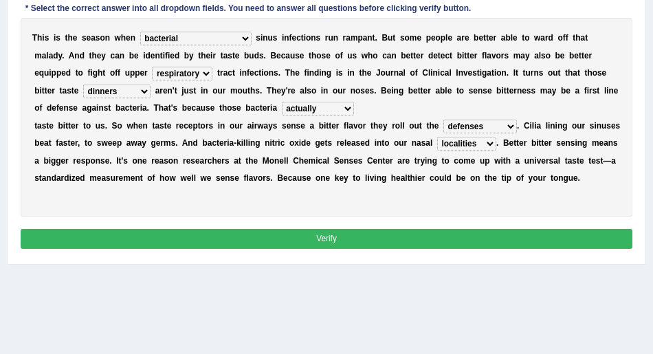
click at [359, 241] on button "Verify" at bounding box center [327, 239] width 612 height 20
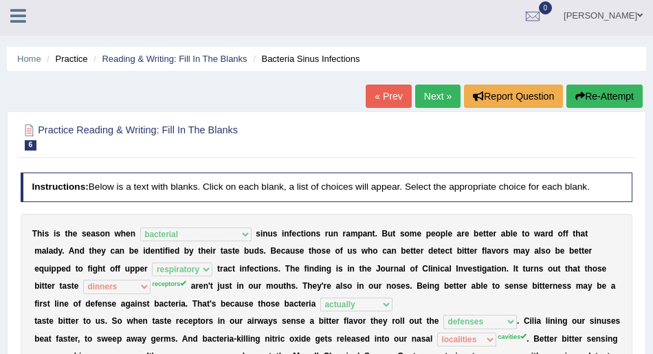
scroll to position [0, 0]
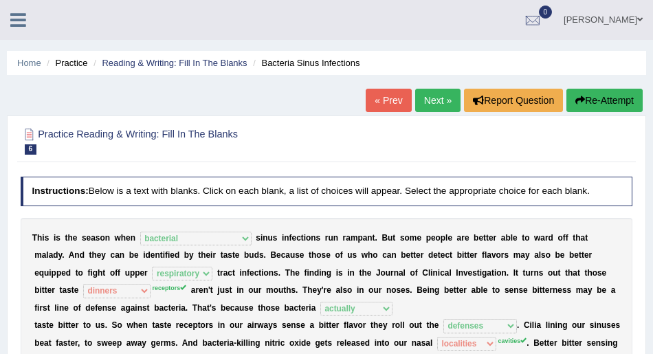
click at [434, 100] on link "Next »" at bounding box center [437, 100] width 45 height 23
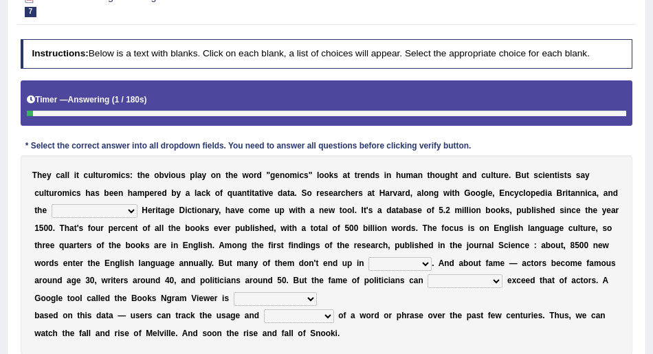
scroll to position [229, 0]
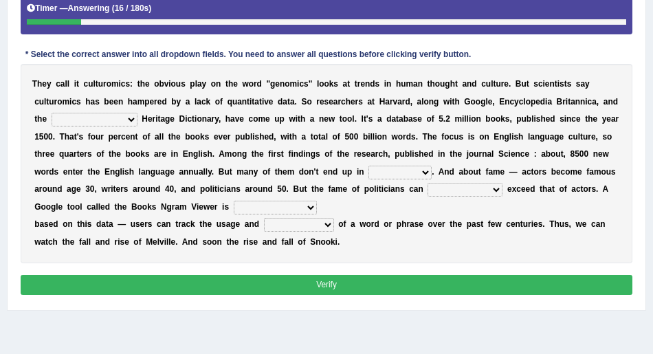
click at [120, 118] on select "Mettlesome Silicon [MEDICAL_DATA] American" at bounding box center [95, 120] width 86 height 14
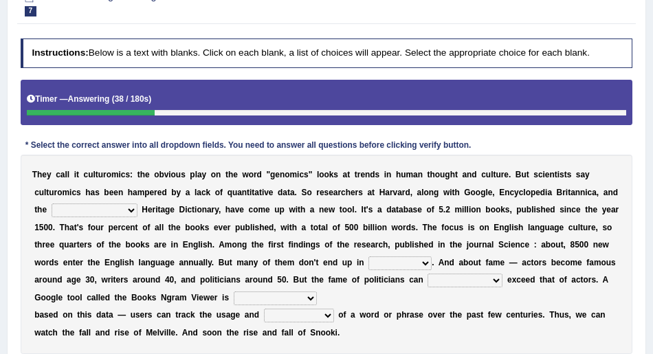
scroll to position [137, 0]
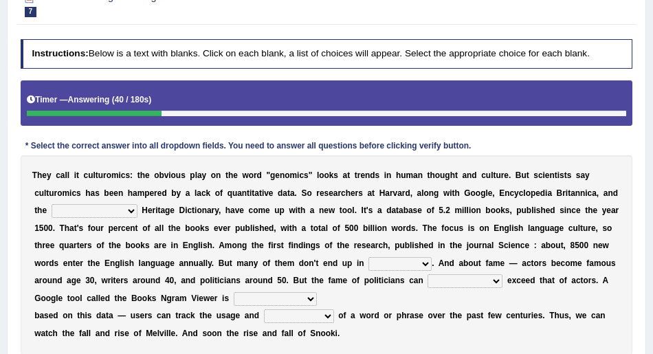
click at [120, 209] on select "Mettlesome Silicon [MEDICAL_DATA] American" at bounding box center [95, 211] width 86 height 14
select select "American"
click at [52, 204] on select "Mettlesome Silicon [MEDICAL_DATA] American" at bounding box center [95, 211] width 86 height 14
click at [423, 262] on select "veterinaries fairies dictionaries smithies" at bounding box center [399, 264] width 63 height 14
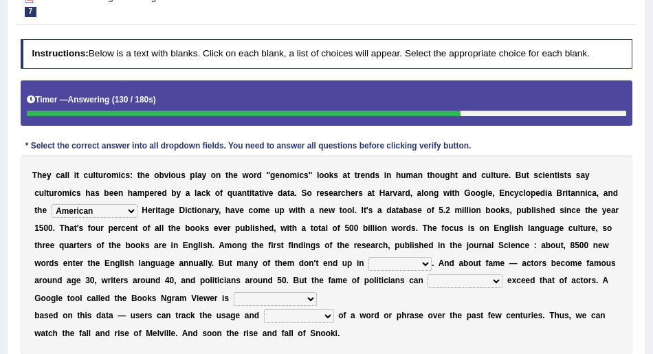
select select "fairies"
click at [368, 257] on select "veterinaries fairies dictionaries smithies" at bounding box center [399, 264] width 63 height 14
click at [499, 280] on select "intelligibly eventually venturesomely preferably" at bounding box center [464, 281] width 75 height 14
select select "eventually"
click at [427, 274] on select "intelligibly eventually venturesomely preferably" at bounding box center [464, 281] width 75 height 14
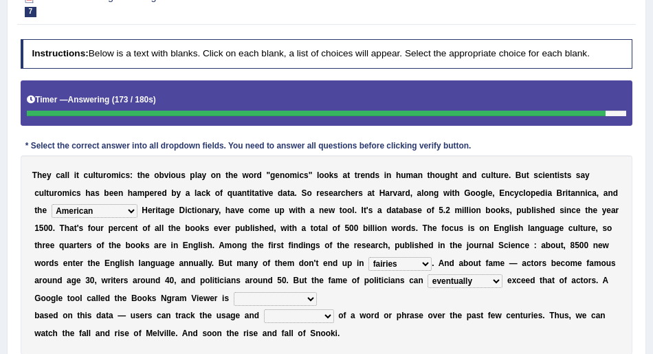
click at [306, 296] on select "nonoccupational nonbreakable trainable available" at bounding box center [275, 299] width 83 height 14
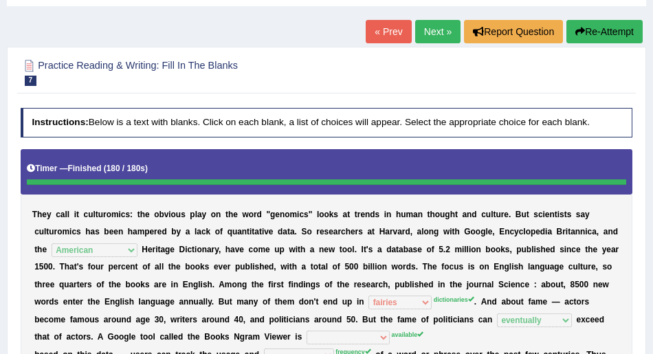
scroll to position [45, 0]
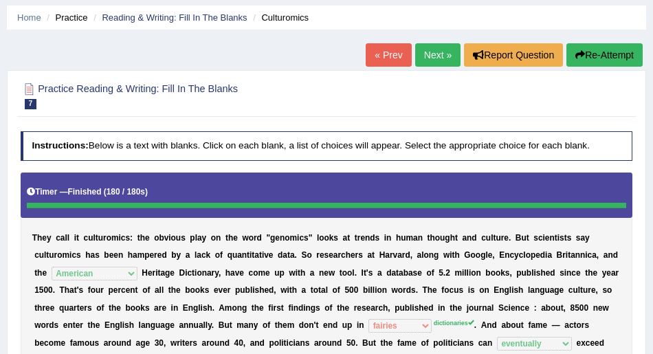
click at [582, 51] on button "Re-Attempt" at bounding box center [604, 54] width 76 height 23
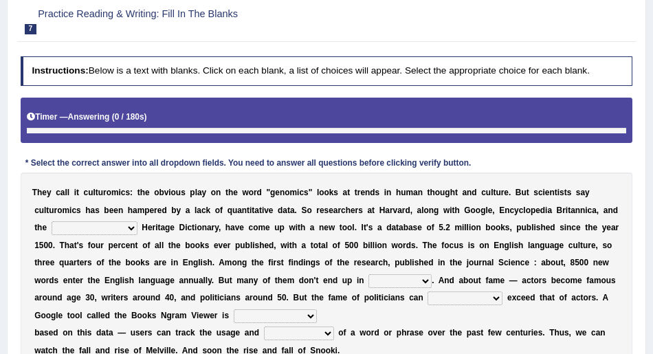
scroll to position [137, 0]
click at [121, 235] on select "Mettlesome Silicon [MEDICAL_DATA] American" at bounding box center [95, 228] width 86 height 14
select select "American"
click at [52, 235] on select "Mettlesome Silicon [MEDICAL_DATA] American" at bounding box center [95, 228] width 86 height 14
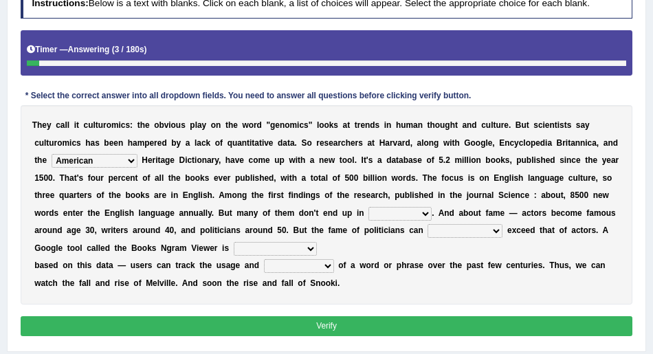
scroll to position [229, 0]
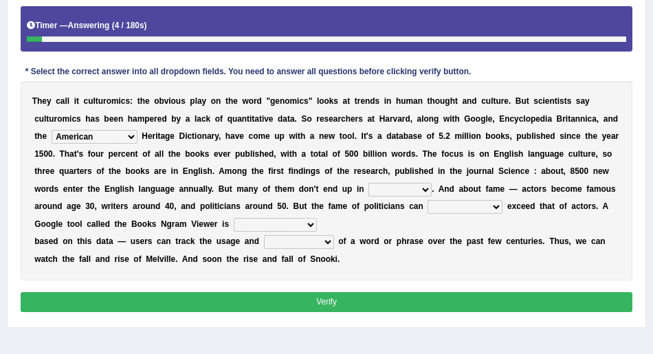
click at [413, 196] on select "veterinaries fairies dictionaries smithies" at bounding box center [399, 190] width 63 height 14
select select "dictionaries"
click at [368, 196] on select "veterinaries fairies dictionaries smithies" at bounding box center [399, 190] width 63 height 14
click at [473, 214] on select "intelligibly eventually venturesomely preferably" at bounding box center [464, 207] width 75 height 14
select select "eventually"
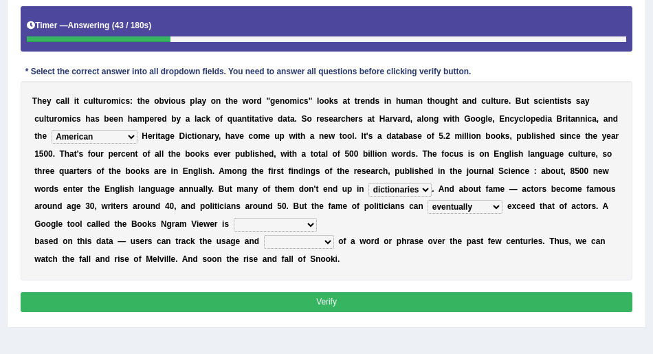
click at [427, 214] on select "intelligibly eventually venturesomely preferably" at bounding box center [464, 207] width 75 height 14
click at [304, 231] on select "nonoccupational nonbreakable trainable available" at bounding box center [275, 225] width 83 height 14
select select "available"
click at [234, 231] on select "nonoccupational nonbreakable trainable available" at bounding box center [275, 225] width 83 height 14
click at [295, 249] on select "frequency derisory drearily inappreciably" at bounding box center [299, 242] width 70 height 14
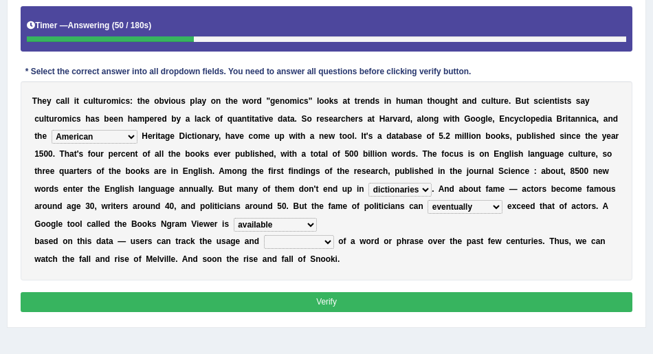
select select "frequency"
click at [264, 249] on select "frequency derisory drearily inappreciably" at bounding box center [299, 242] width 70 height 14
click at [326, 312] on button "Verify" at bounding box center [327, 302] width 612 height 20
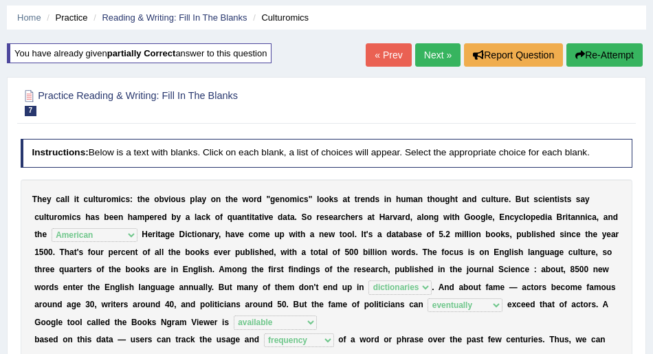
scroll to position [0, 0]
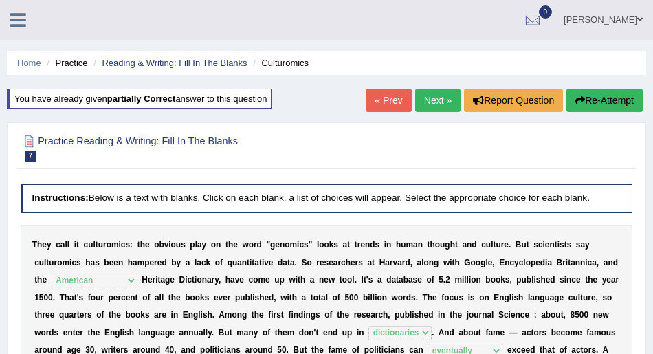
click at [429, 99] on link "Next »" at bounding box center [437, 100] width 45 height 23
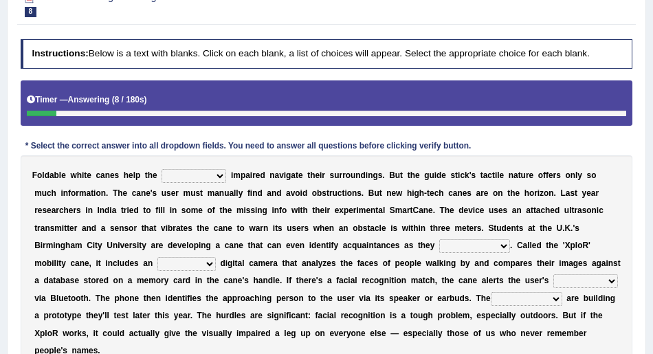
click at [223, 176] on select "felicity insensitivity visually malleability" at bounding box center [193, 176] width 65 height 14
select select "insensitivity"
click at [161, 169] on select "felicity insensitivity visually malleability" at bounding box center [193, 176] width 65 height 14
click at [497, 247] on select "likelihood throat northernmost approach" at bounding box center [474, 246] width 71 height 14
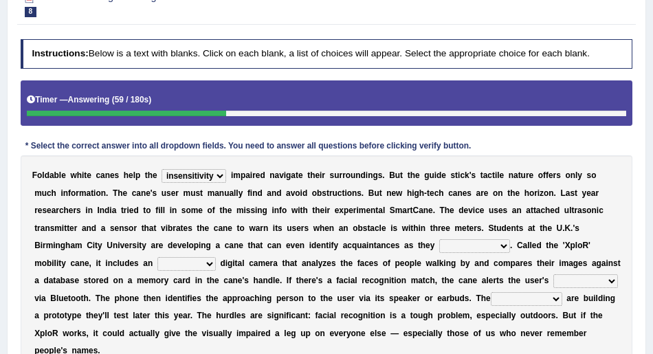
select select "likelihood"
click at [439, 239] on select "likelihood throat northernmost approach" at bounding box center [474, 246] width 71 height 14
click at [201, 261] on select "untested embedded deadest skinhead" at bounding box center [186, 264] width 58 height 14
select select "untested"
click at [157, 257] on select "untested embedded deadest skinhead" at bounding box center [186, 264] width 58 height 14
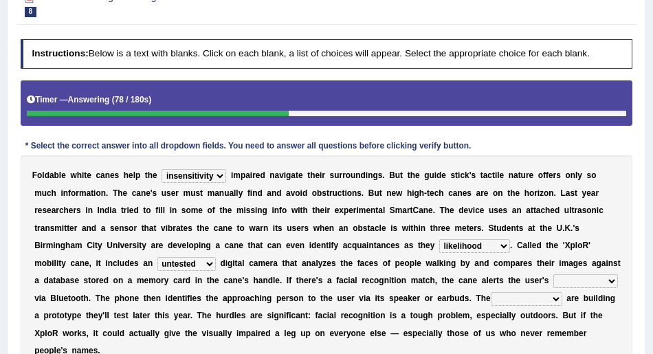
click at [604, 281] on select "waterborne alone smartphone postpone" at bounding box center [585, 281] width 65 height 14
select select "smartphone"
click at [553, 274] on select "waterborne alone smartphone postpone" at bounding box center [585, 281] width 65 height 14
click at [543, 297] on select "jurisprudence bootless students jukebox" at bounding box center [525, 299] width 71 height 14
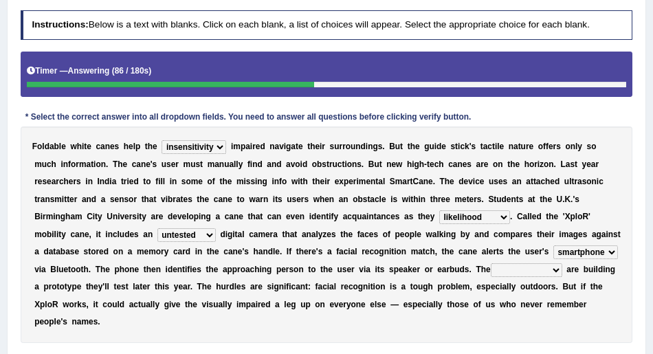
scroll to position [183, 0]
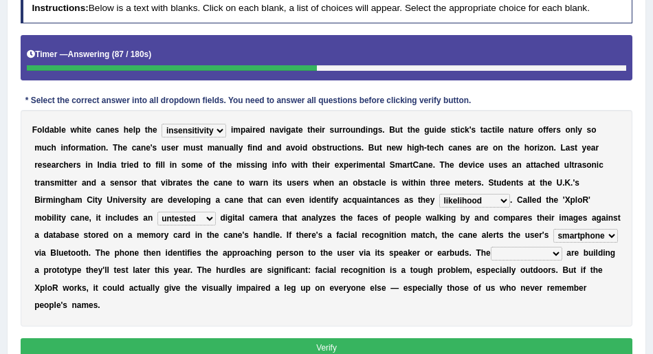
click at [544, 255] on select "jurisprudence bootless students jukebox" at bounding box center [525, 254] width 71 height 14
select select "students"
click at [490, 247] on select "jurisprudence bootless students jukebox" at bounding box center [525, 254] width 71 height 14
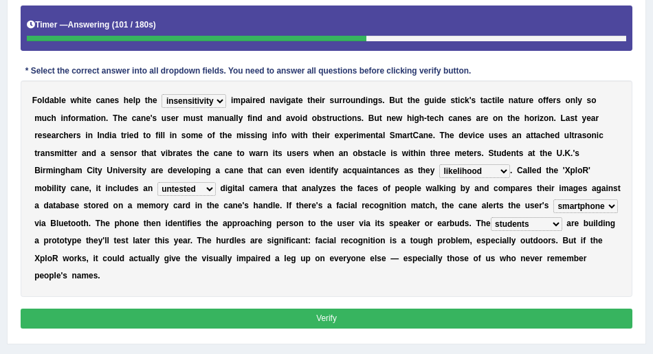
scroll to position [229, 0]
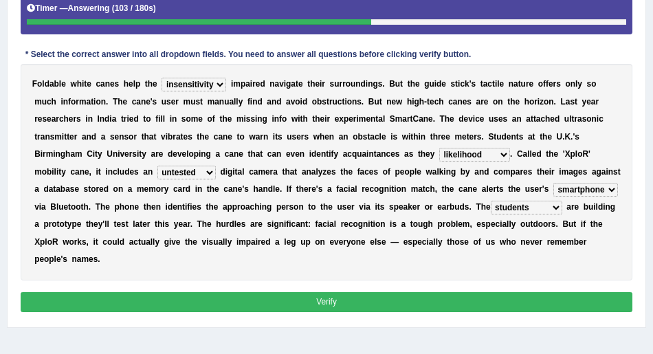
click at [328, 299] on button "Verify" at bounding box center [327, 302] width 612 height 20
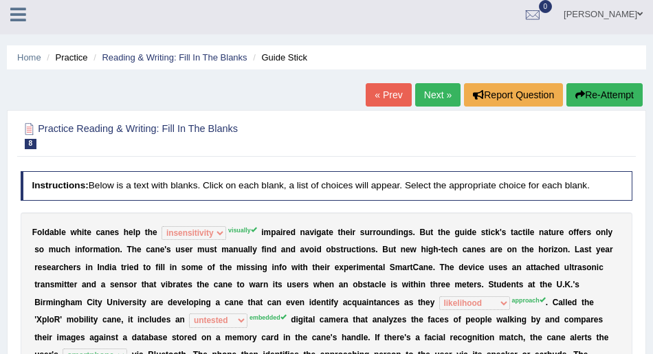
scroll to position [0, 0]
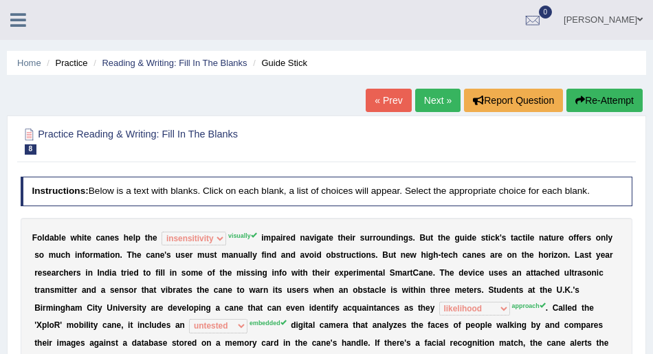
click at [430, 100] on link "Next »" at bounding box center [437, 100] width 45 height 23
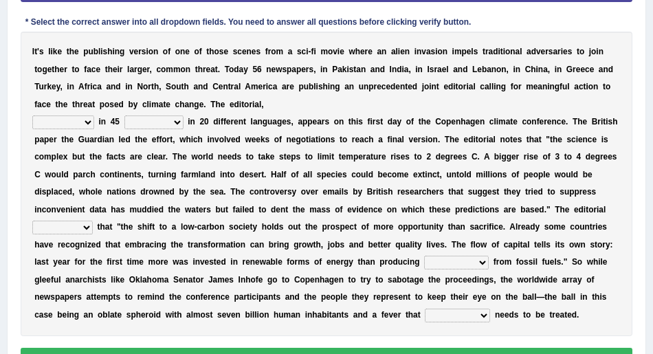
scroll to position [275, 0]
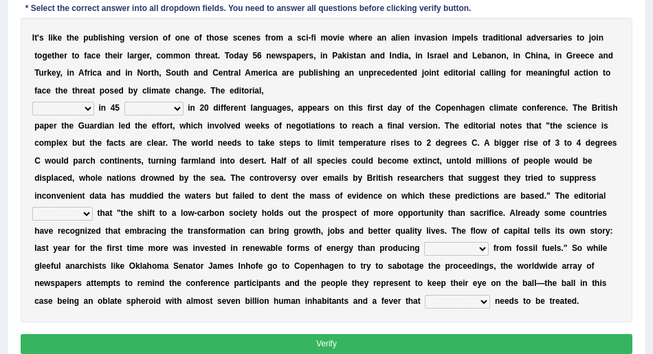
click at [88, 105] on select "published publicized burnished transmitted" at bounding box center [63, 109] width 62 height 14
select select "published"
click at [32, 102] on select "published publicized burnished transmitted" at bounding box center [63, 109] width 62 height 14
click at [173, 106] on select "clans countries continents terraces" at bounding box center [153, 109] width 59 height 14
select select "countries"
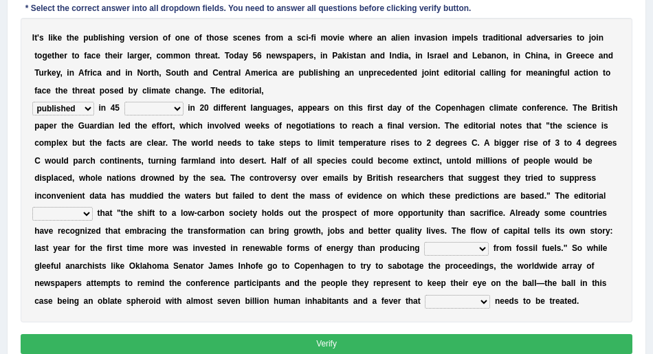
click at [124, 102] on select "clans countries continents terraces" at bounding box center [153, 109] width 59 height 14
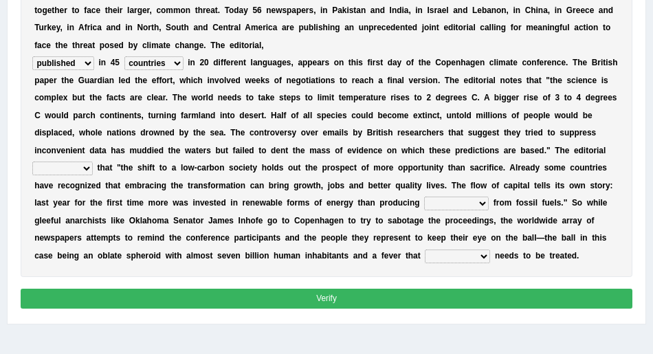
click at [76, 166] on select "modified protested recognized declined" at bounding box center [62, 168] width 60 height 14
select select "modified"
click at [32, 161] on select "modified protested recognized declined" at bounding box center [62, 168] width 60 height 14
click at [477, 202] on select "electricity indivisibility negativity significance" at bounding box center [456, 203] width 65 height 14
select select "significance"
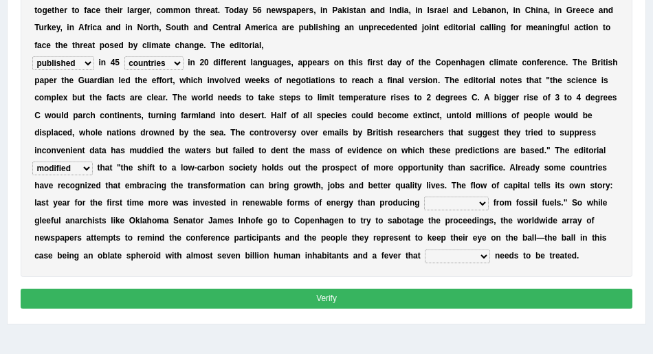
click at [424, 196] on select "electricity indivisibility negativity significance" at bounding box center [456, 203] width 65 height 14
click at [478, 255] on select "solicitously desperately ephemerally peripherally" at bounding box center [456, 256] width 65 height 14
select select "peripherally"
click at [424, 249] on select "solicitously desperately ephemerally peripherally" at bounding box center [456, 256] width 65 height 14
click at [338, 291] on button "Verify" at bounding box center [327, 298] width 612 height 20
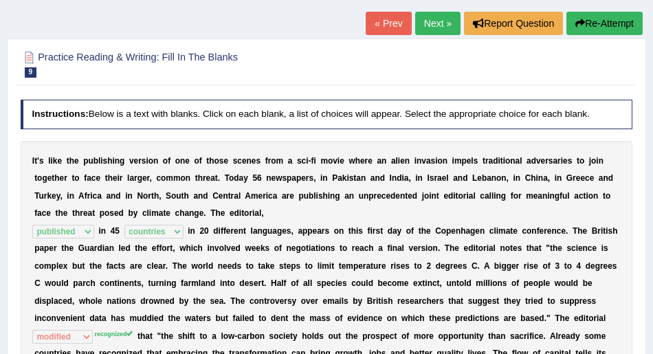
scroll to position [0, 0]
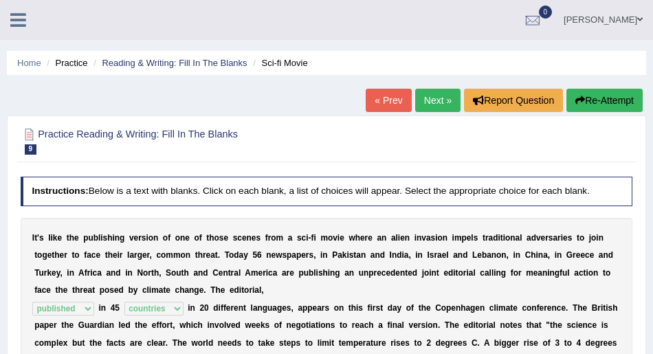
click at [428, 98] on link "Next »" at bounding box center [437, 100] width 45 height 23
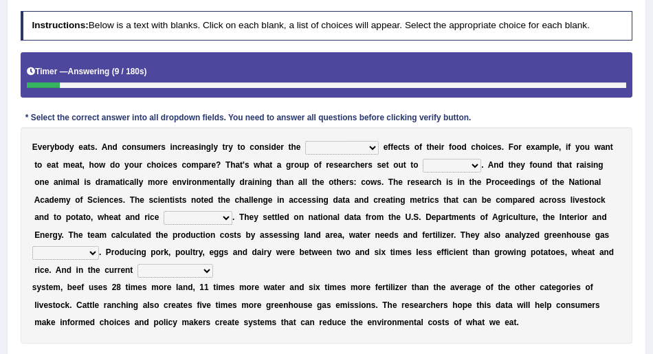
click at [369, 148] on select "spiritual economic environmental material" at bounding box center [341, 148] width 73 height 14
select select "environmental"
click at [305, 141] on select "spiritual economic environmental material" at bounding box center [341, 148] width 73 height 14
click at [474, 165] on select "exemplify squander discover purchase" at bounding box center [451, 166] width 58 height 14
select select "discover"
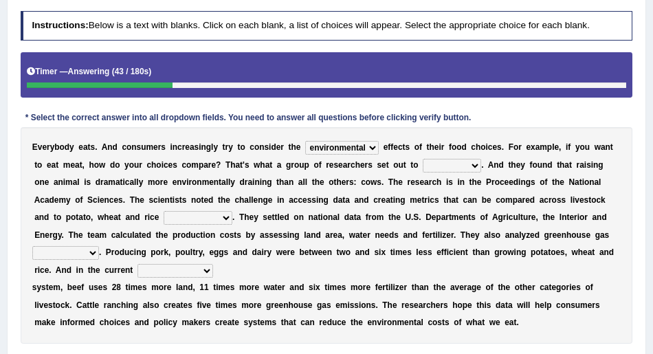
click at [422, 159] on select "exemplify squander discover purchase" at bounding box center [451, 166] width 58 height 14
click at [226, 216] on select "production corruption consumption inventory" at bounding box center [197, 218] width 69 height 14
select select "production"
click at [163, 211] on select "production corruption consumption inventory" at bounding box center [197, 218] width 69 height 14
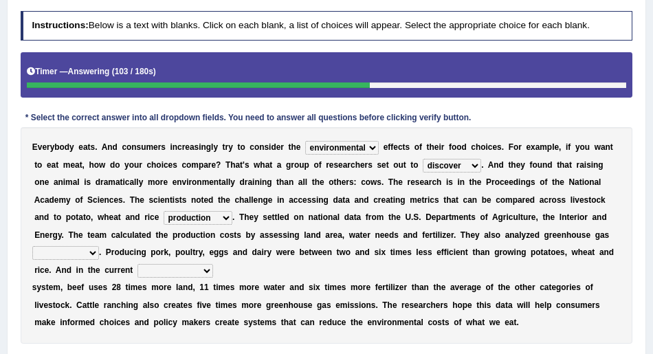
click at [99, 253] on b "." at bounding box center [100, 252] width 2 height 10
click at [93, 253] on select "conjectures manufacture emissions purification" at bounding box center [65, 253] width 67 height 14
select select "emissions"
click at [32, 246] on select "conjectures manufacture emissions purification" at bounding box center [65, 253] width 67 height 14
click at [206, 268] on select "agricultural impalpable ungrammatical terminal" at bounding box center [175, 271] width 76 height 14
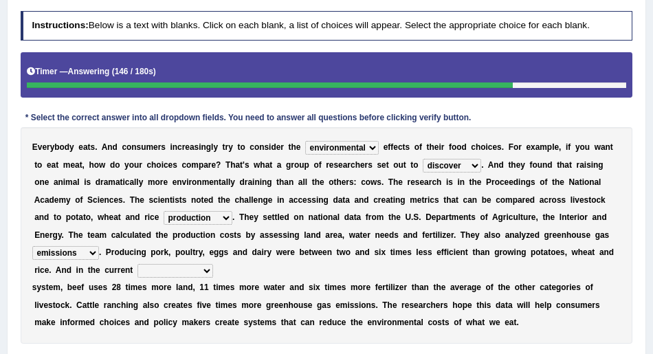
select select "agricultural"
click at [137, 264] on select "agricultural impalpable ungrammatical terminal" at bounding box center [175, 271] width 76 height 14
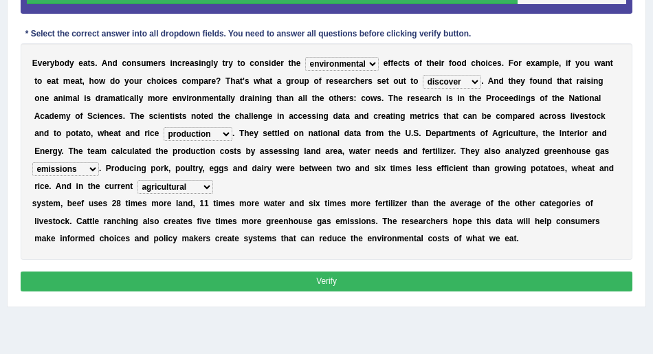
scroll to position [275, 0]
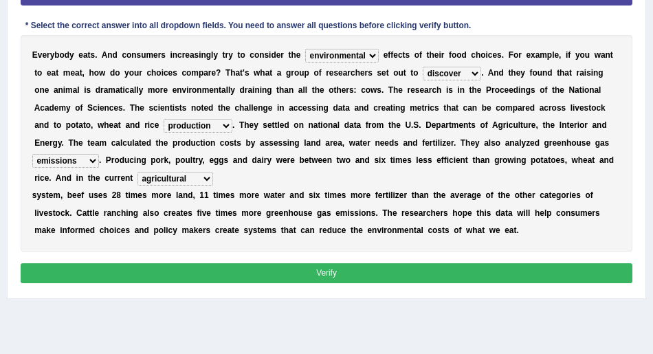
click at [195, 175] on select "agricultural impalpable ungrammatical terminal" at bounding box center [175, 179] width 76 height 14
click at [137, 172] on select "agricultural impalpable ungrammatical terminal" at bounding box center [175, 179] width 76 height 14
click at [313, 268] on button "Verify" at bounding box center [327, 273] width 612 height 20
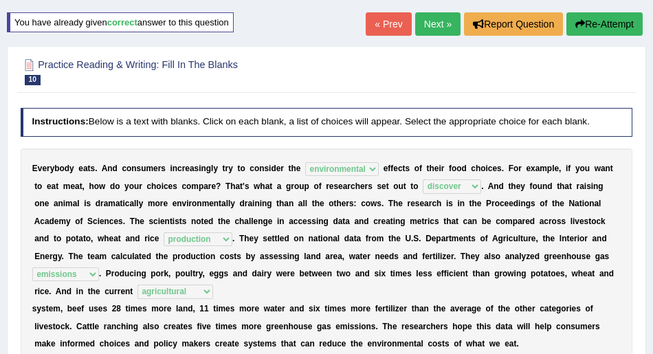
scroll to position [6, 0]
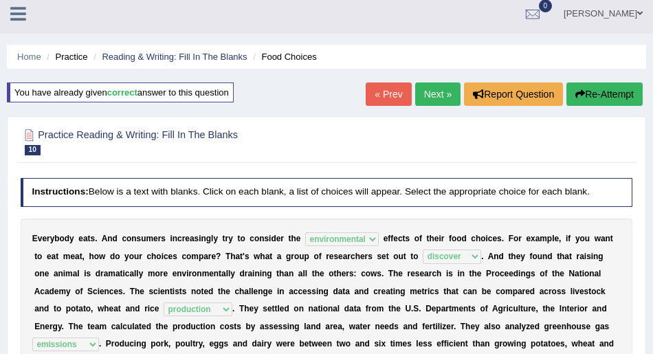
click at [60, 55] on li "Practice" at bounding box center [65, 56] width 44 height 13
click at [36, 55] on link "Home" at bounding box center [29, 57] width 24 height 10
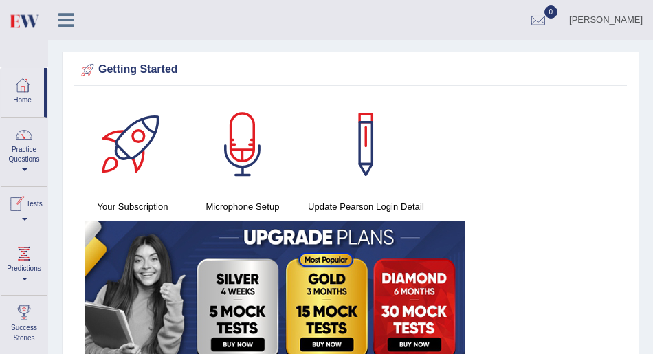
click at [23, 165] on link "Practice Questions" at bounding box center [24, 149] width 47 height 65
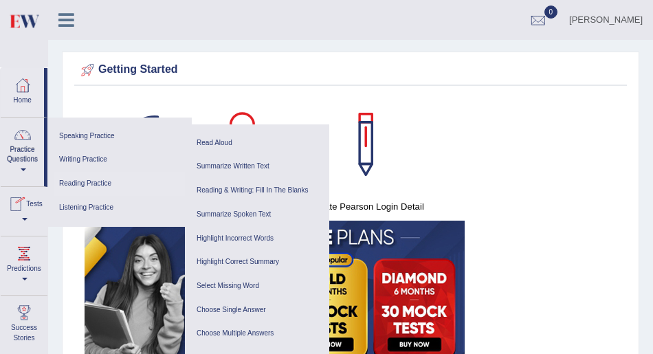
click at [78, 181] on link "Reading Practice" at bounding box center [119, 184] width 131 height 24
click at [33, 215] on link "Tests" at bounding box center [24, 209] width 47 height 45
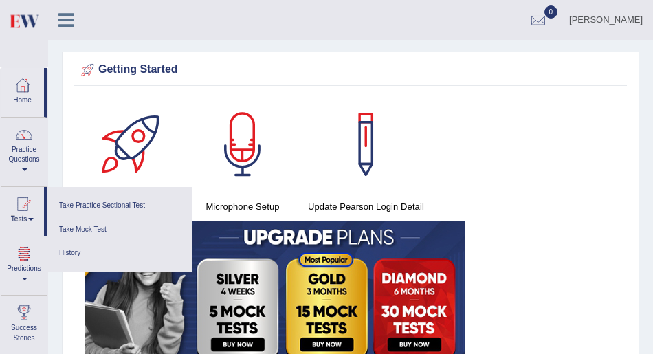
click at [24, 275] on link "Predictions" at bounding box center [24, 263] width 47 height 54
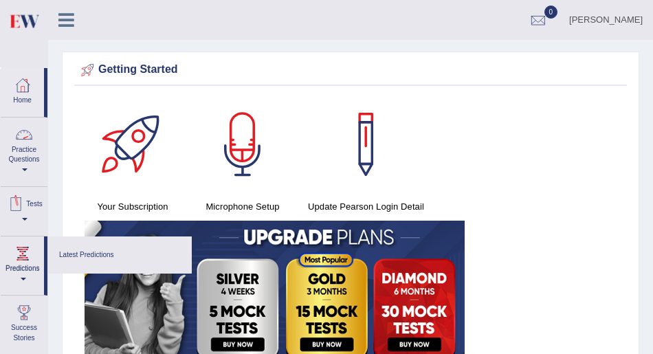
click at [25, 164] on link "Practice Questions" at bounding box center [24, 149] width 47 height 65
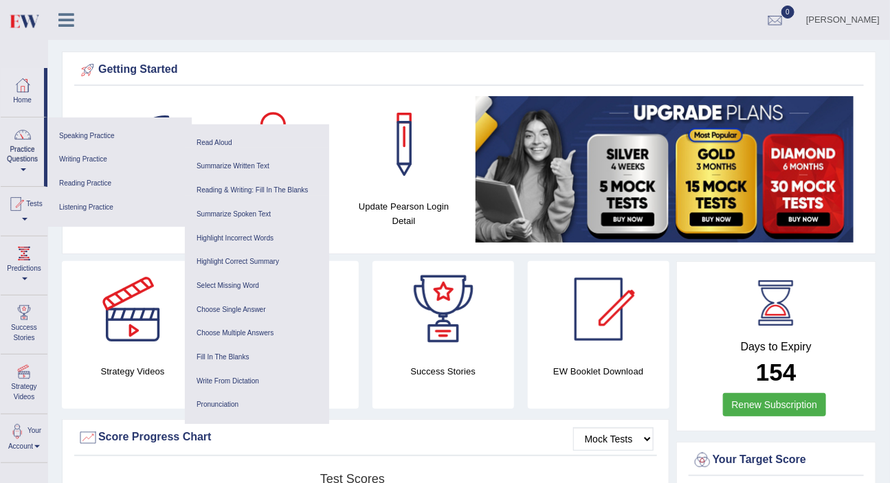
drag, startPoint x: 642, startPoint y: 0, endPoint x: 66, endPoint y: 10, distance: 575.7
click at [66, 10] on link at bounding box center [66, 18] width 36 height 21
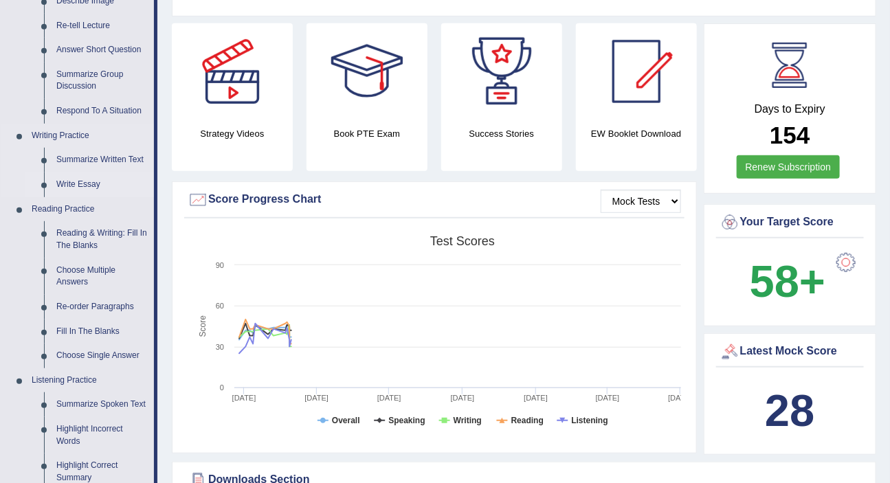
scroll to position [249, 0]
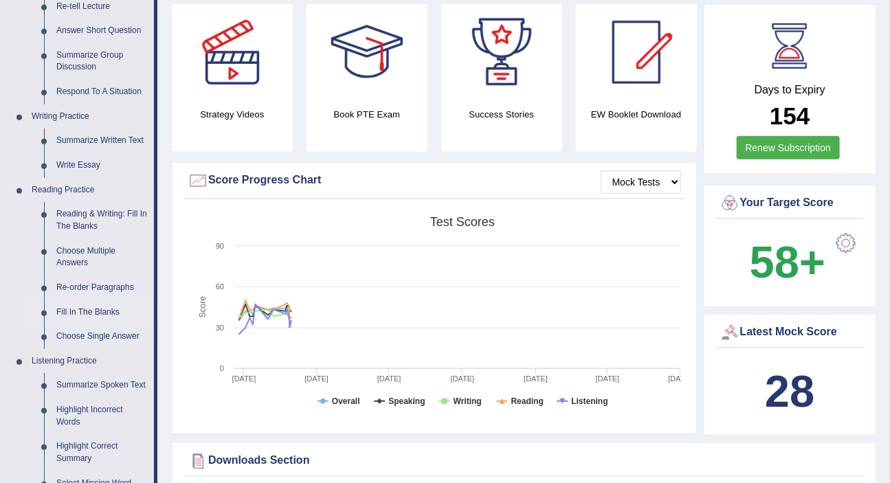
click at [86, 308] on link "Fill In The Blanks" at bounding box center [102, 312] width 104 height 25
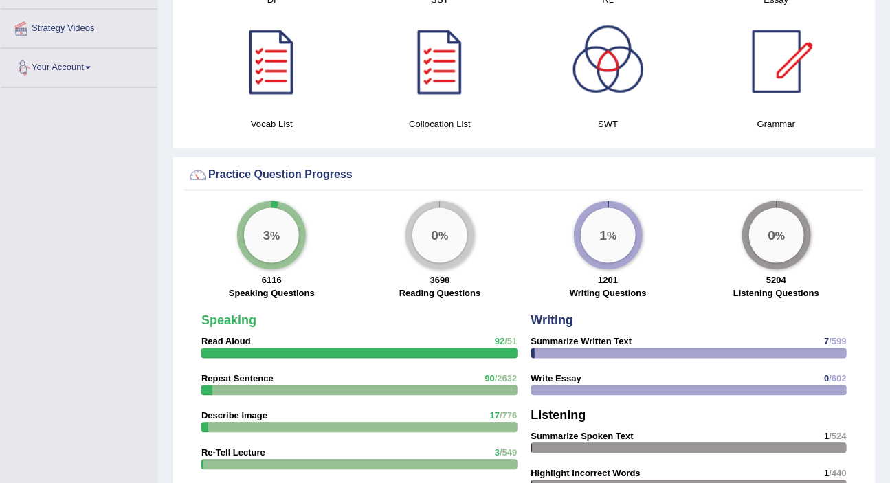
scroll to position [892, 0]
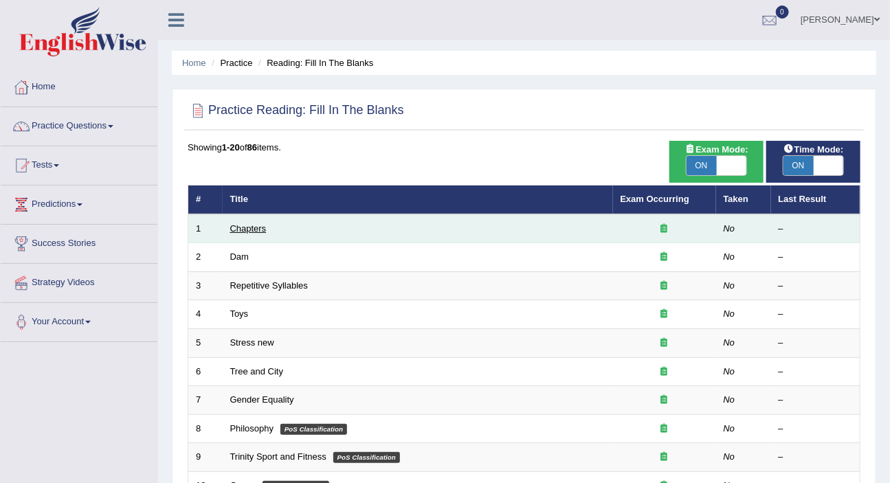
click at [251, 223] on link "Chapters" at bounding box center [248, 228] width 36 height 10
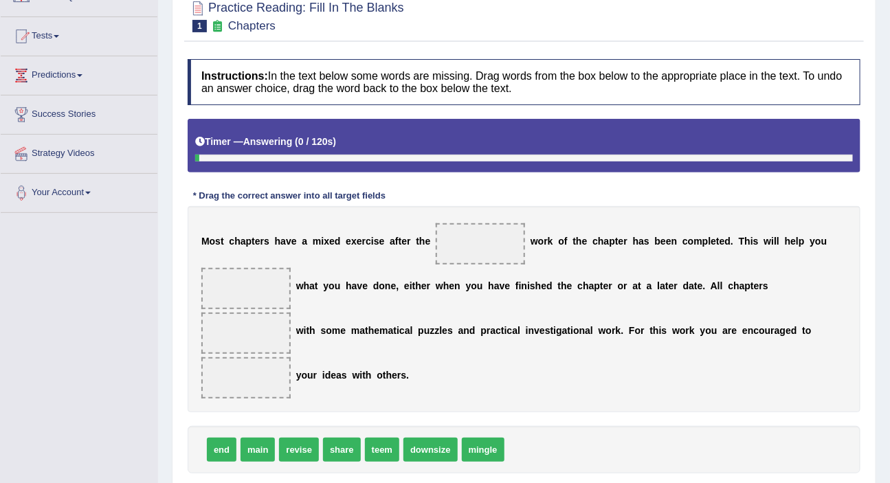
scroll to position [187, 0]
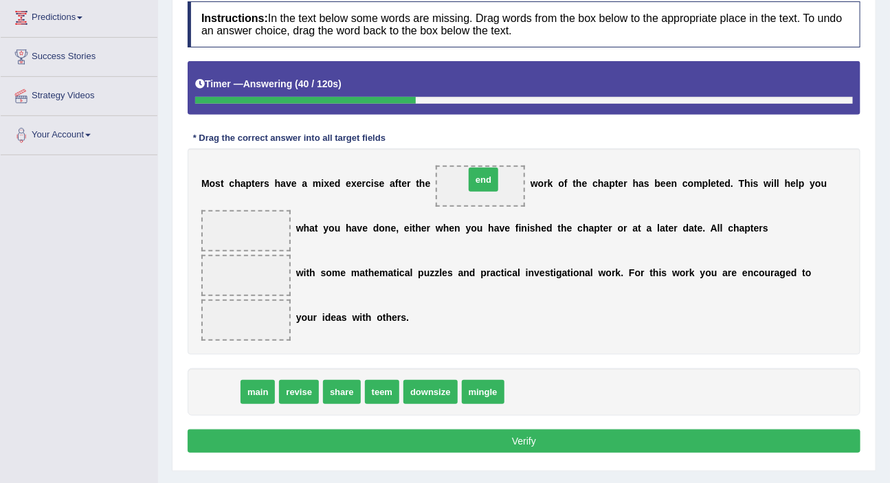
drag, startPoint x: 226, startPoint y: 392, endPoint x: 488, endPoint y: 179, distance: 336.9
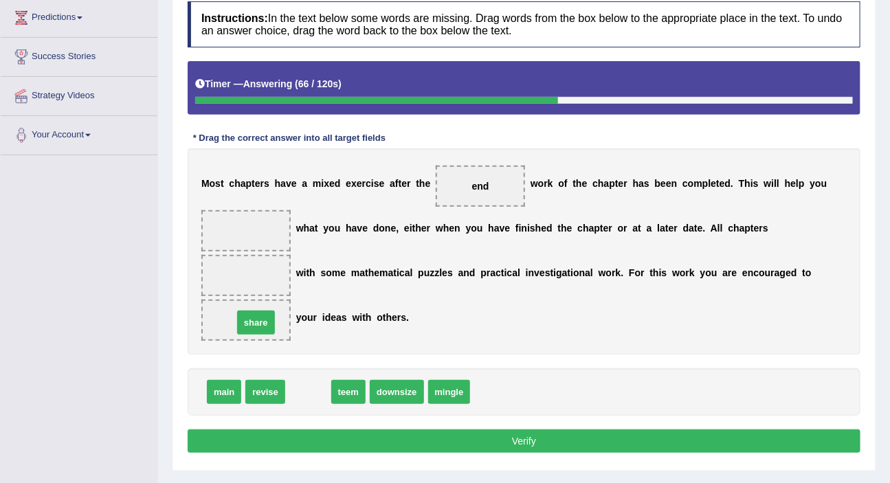
drag, startPoint x: 315, startPoint y: 389, endPoint x: 263, endPoint y: 319, distance: 86.8
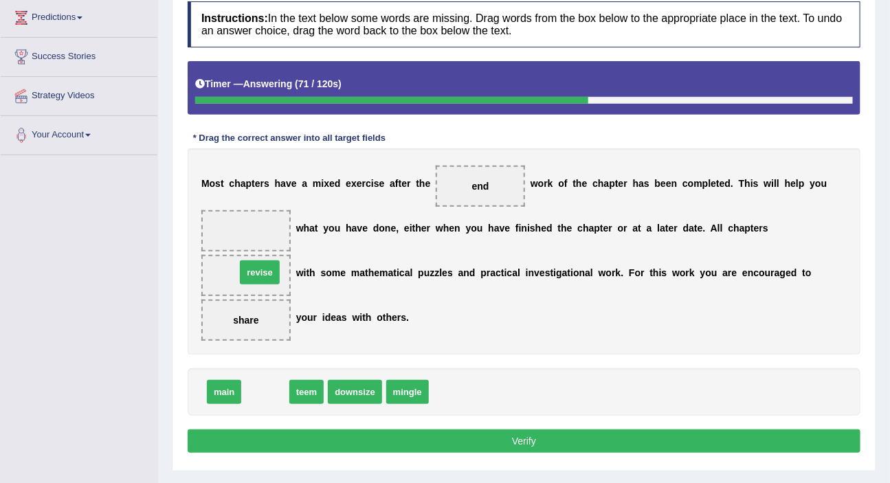
drag, startPoint x: 270, startPoint y: 393, endPoint x: 264, endPoint y: 274, distance: 119.0
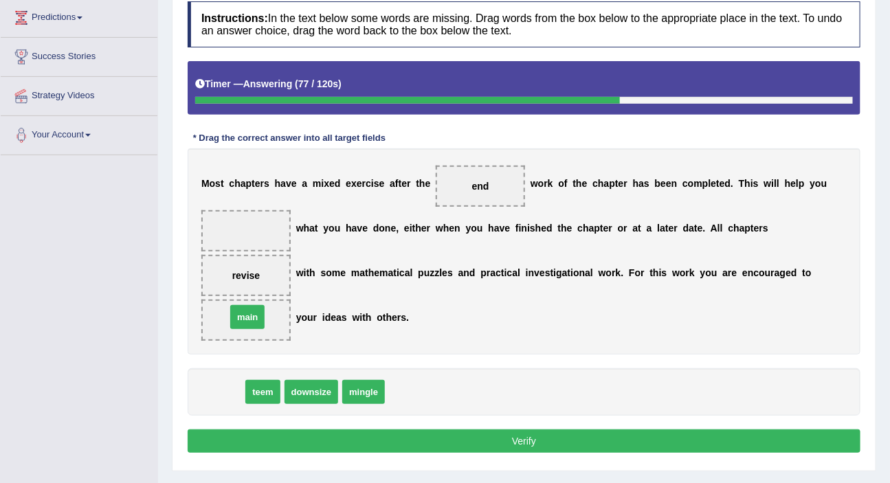
drag, startPoint x: 229, startPoint y: 392, endPoint x: 252, endPoint y: 317, distance: 78.4
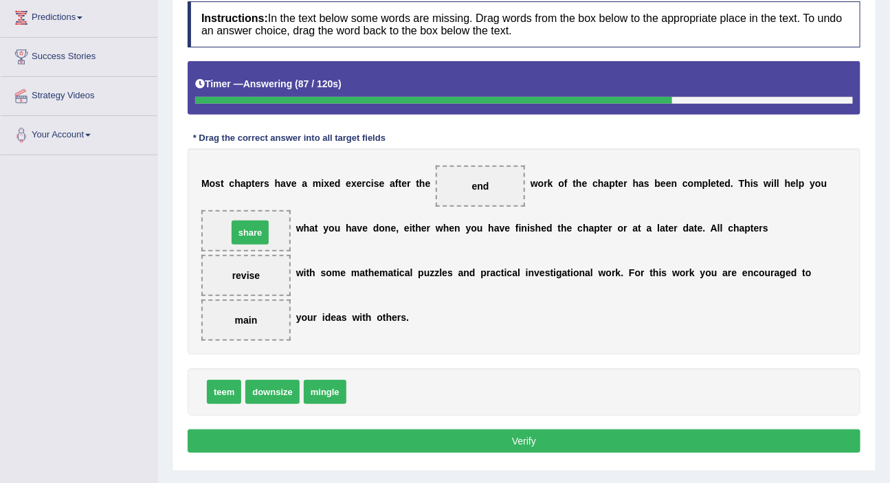
drag, startPoint x: 361, startPoint y: 392, endPoint x: 242, endPoint y: 234, distance: 198.2
click at [514, 440] on button "Verify" at bounding box center [524, 440] width 672 height 23
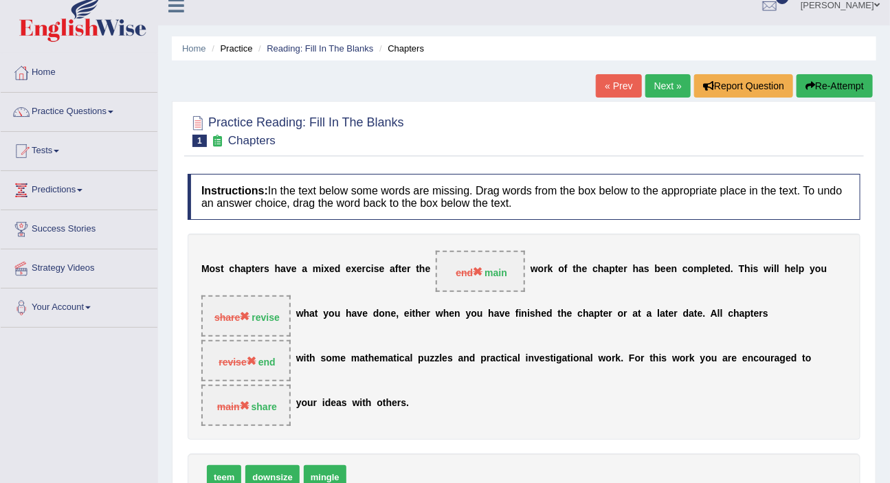
scroll to position [0, 0]
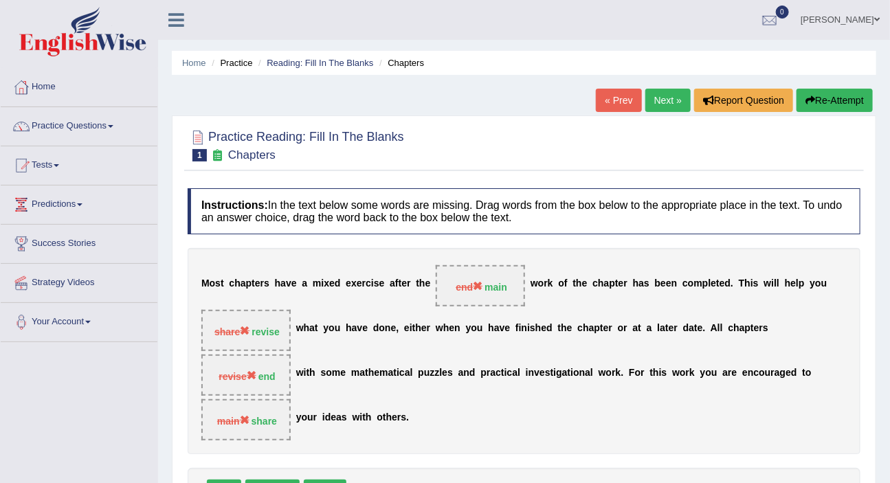
click at [829, 97] on button "Re-Attempt" at bounding box center [834, 100] width 76 height 23
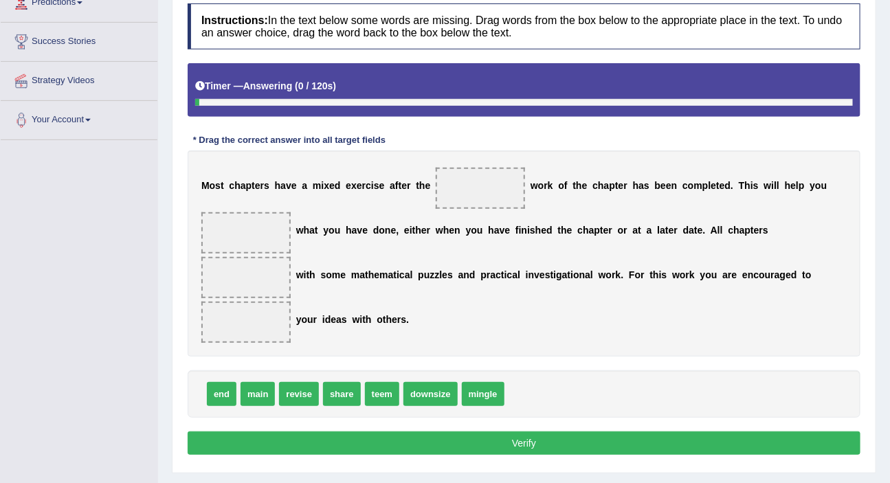
scroll to position [238, 0]
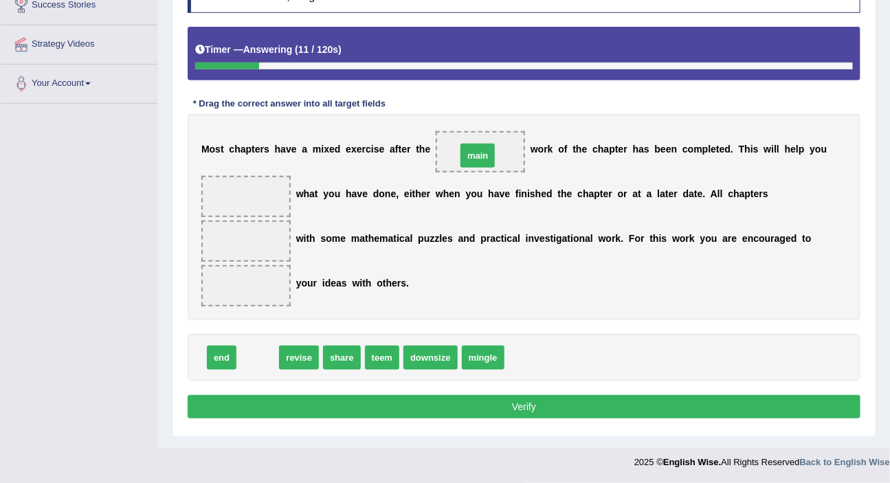
drag, startPoint x: 258, startPoint y: 357, endPoint x: 477, endPoint y: 155, distance: 298.5
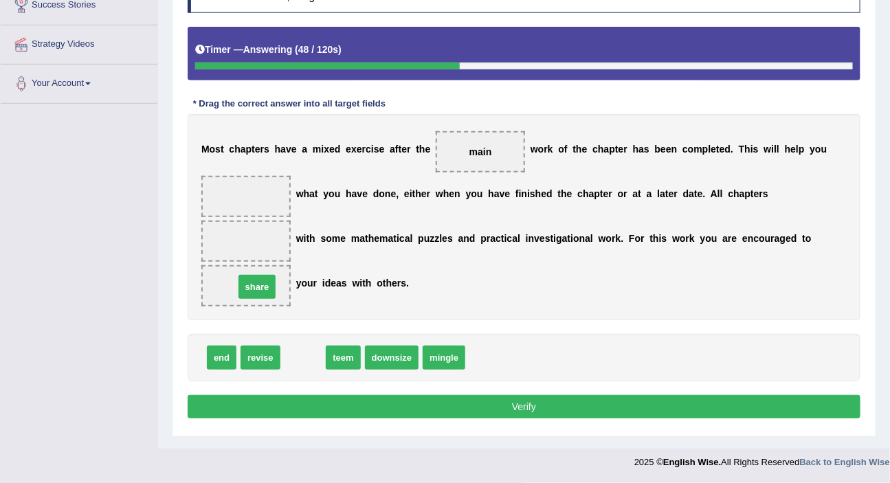
drag, startPoint x: 302, startPoint y: 357, endPoint x: 256, endPoint y: 287, distance: 83.8
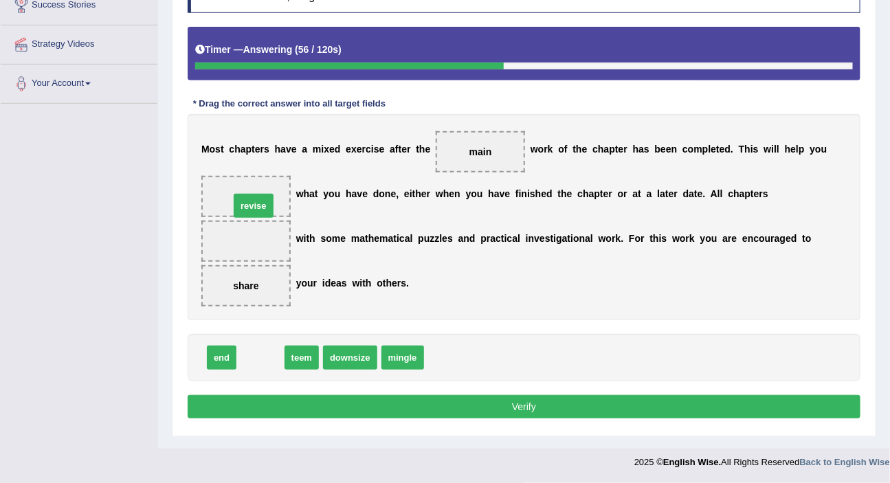
drag, startPoint x: 261, startPoint y: 356, endPoint x: 254, endPoint y: 205, distance: 152.0
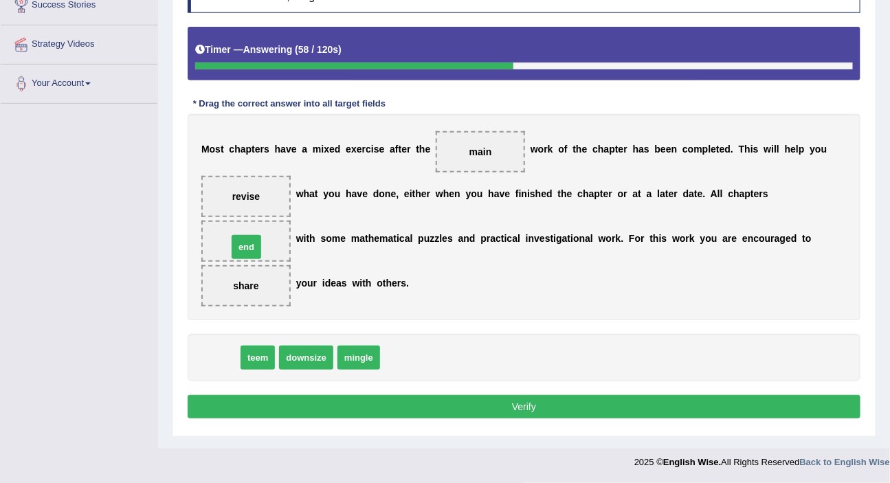
drag, startPoint x: 223, startPoint y: 356, endPoint x: 249, endPoint y: 244, distance: 115.0
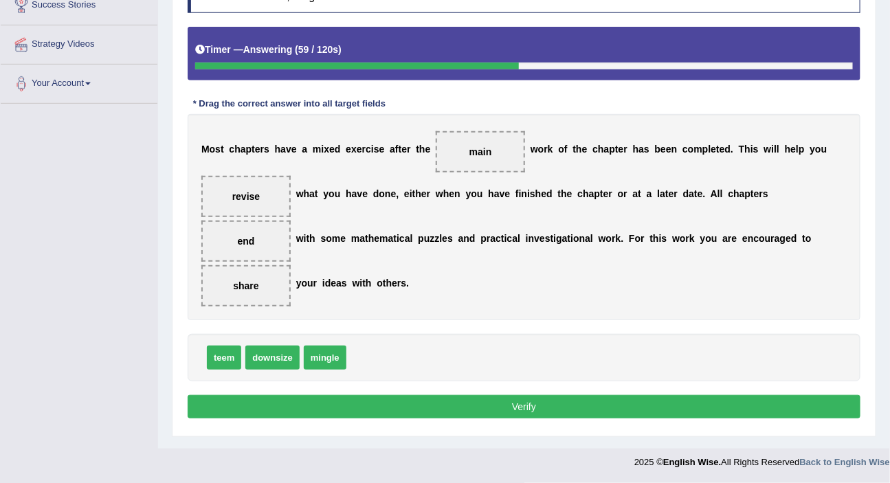
click at [526, 411] on button "Verify" at bounding box center [524, 406] width 672 height 23
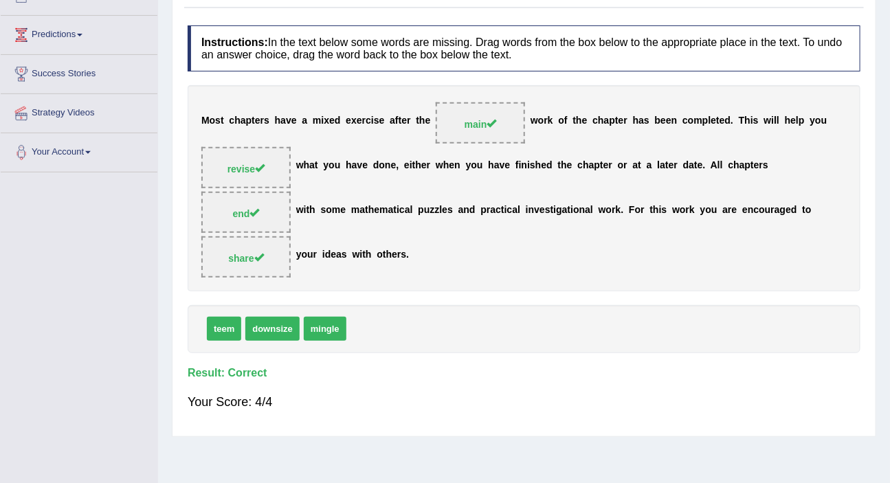
scroll to position [0, 0]
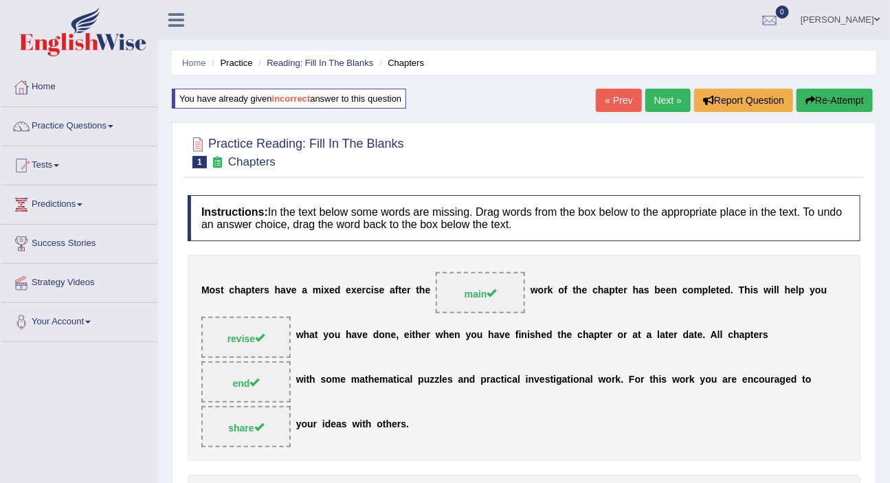
click at [656, 99] on link "Next »" at bounding box center [667, 100] width 45 height 23
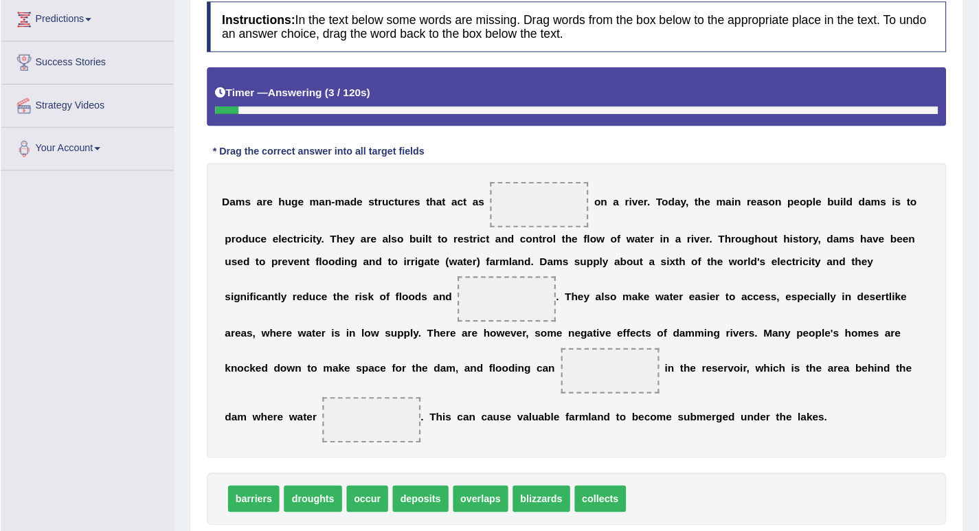
scroll to position [188, 0]
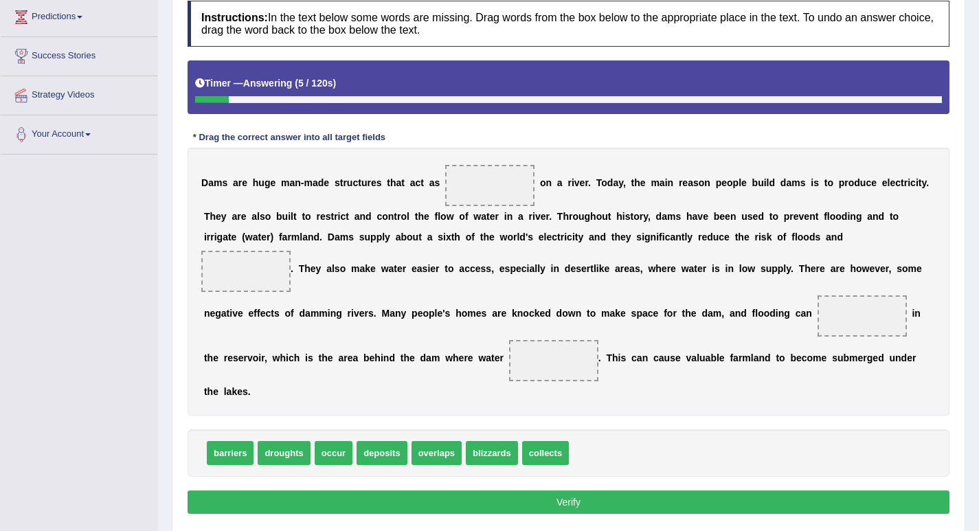
drag, startPoint x: 817, startPoint y: 11, endPoint x: 127, endPoint y: 239, distance: 727.0
click at [126, 239] on div "Toggle navigation Home Practice Questions Speaking Practice Read Aloud Repeat S…" at bounding box center [489, 191] width 979 height 758
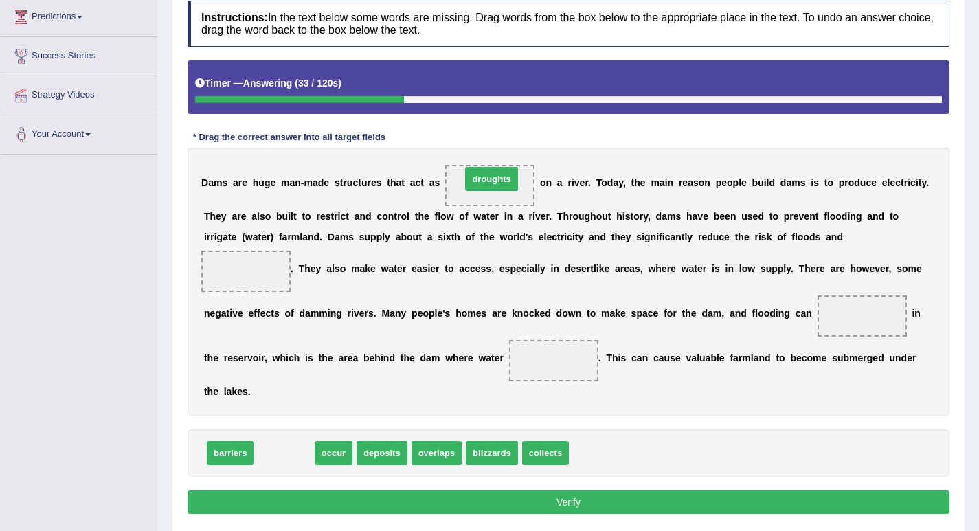
drag, startPoint x: 297, startPoint y: 453, endPoint x: 504, endPoint y: 179, distance: 343.7
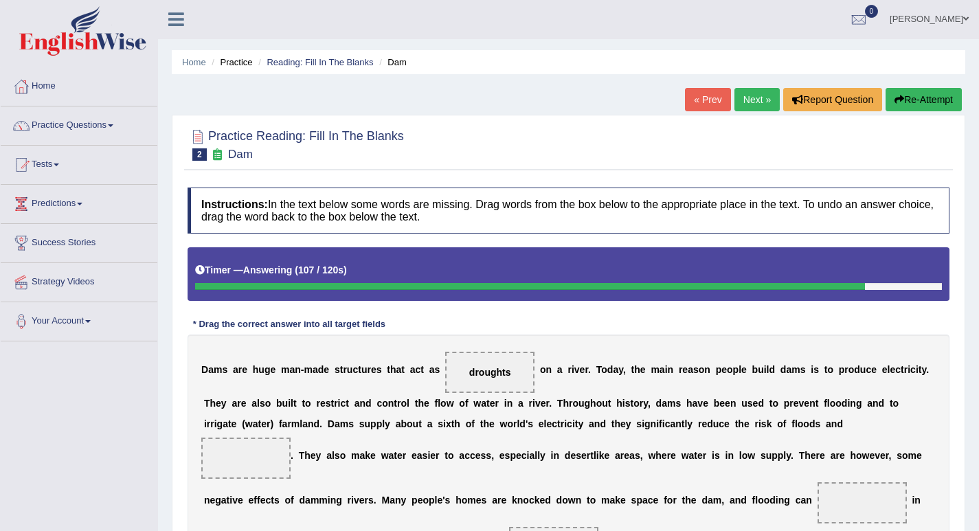
scroll to position [0, 0]
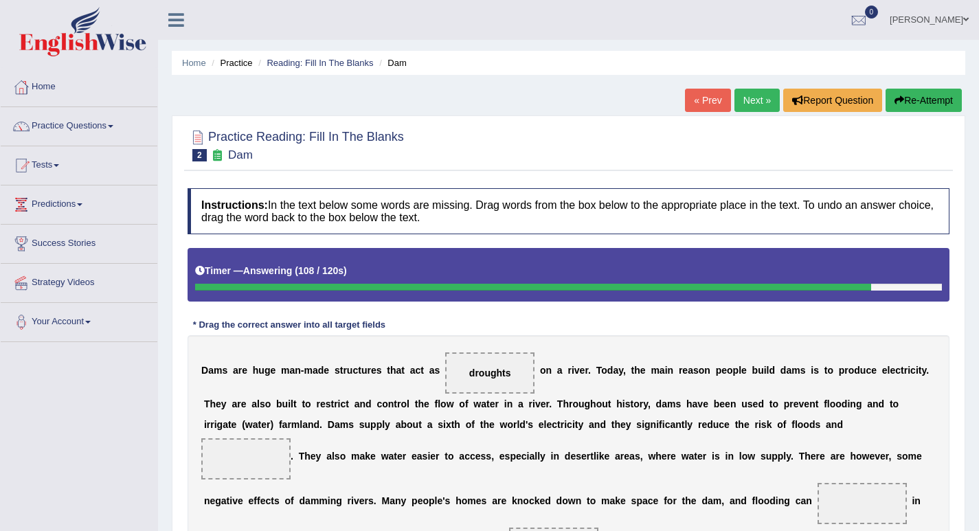
click at [889, 98] on button "Re-Attempt" at bounding box center [923, 100] width 76 height 23
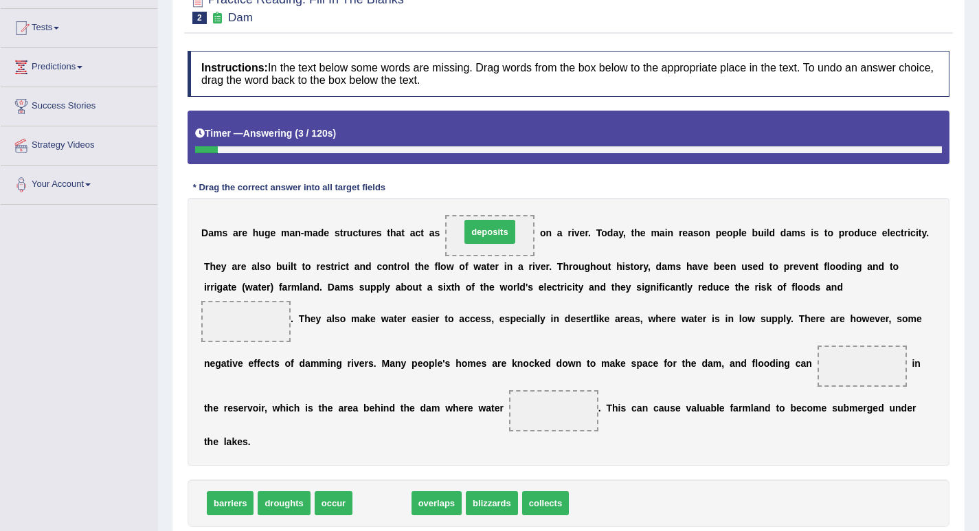
drag, startPoint x: 392, startPoint y: 500, endPoint x: 500, endPoint y: 229, distance: 291.3
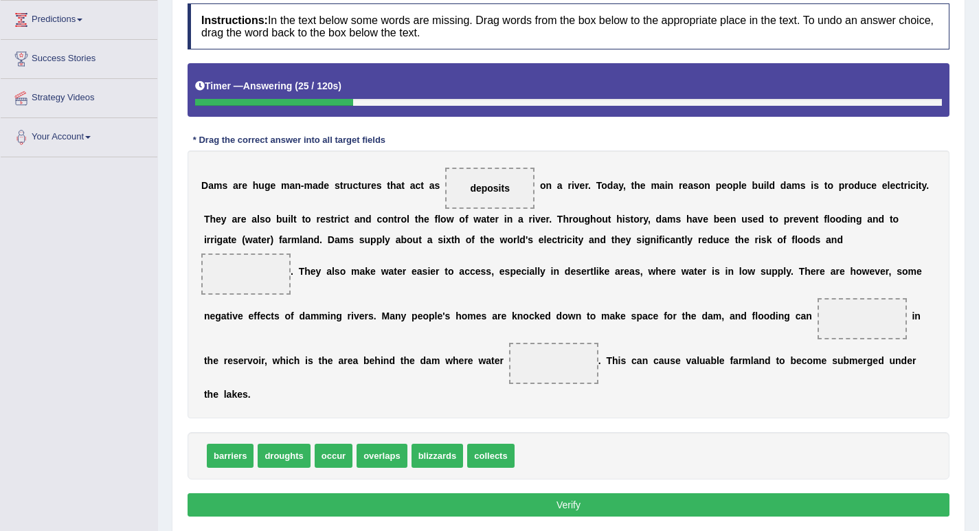
scroll to position [206, 0]
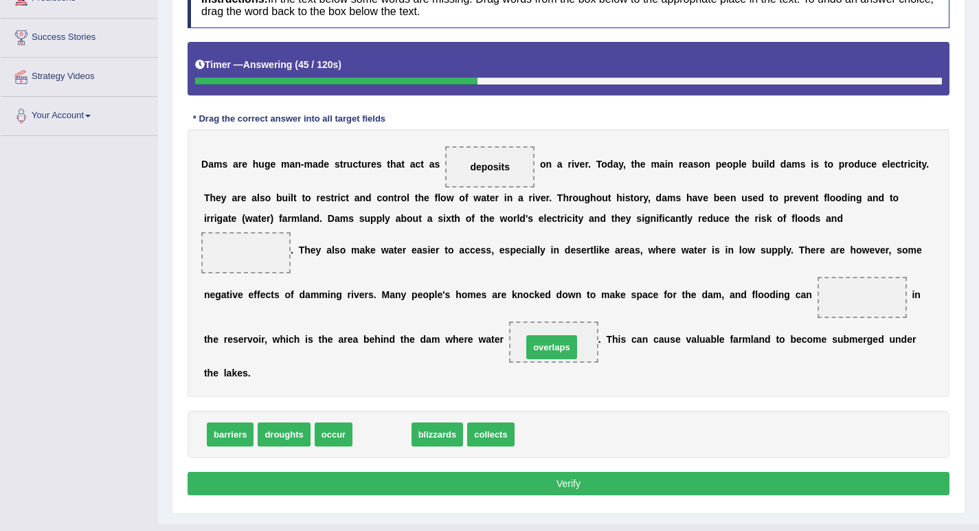
drag, startPoint x: 381, startPoint y: 437, endPoint x: 552, endPoint y: 348, distance: 192.3
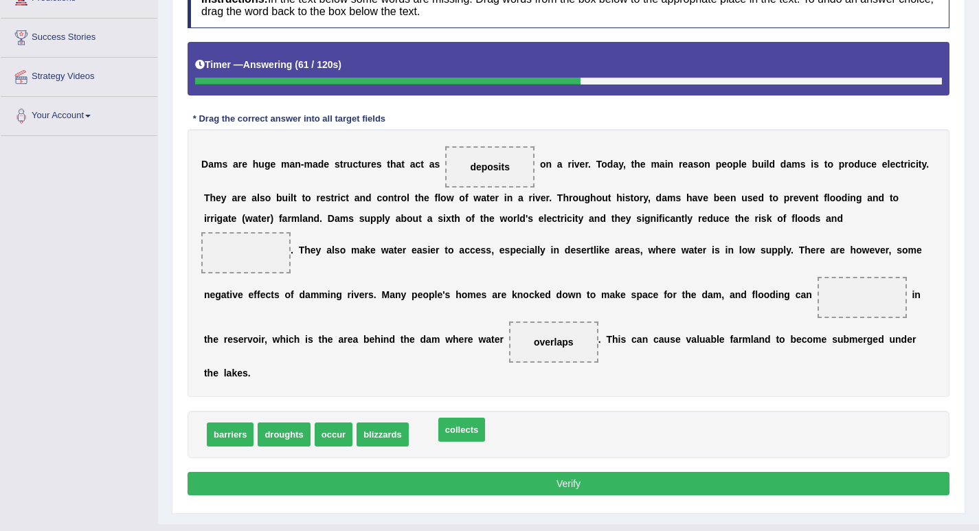
drag, startPoint x: 433, startPoint y: 436, endPoint x: 459, endPoint y: 431, distance: 25.9
drag, startPoint x: 328, startPoint y: 435, endPoint x: 863, endPoint y: 304, distance: 550.3
click at [398, 429] on span "collects" at bounding box center [393, 434] width 47 height 24
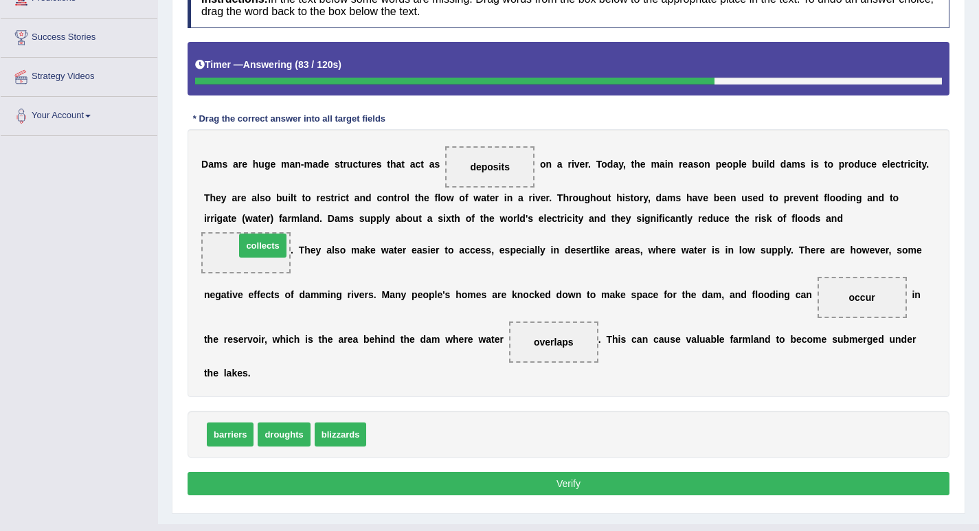
drag, startPoint x: 386, startPoint y: 437, endPoint x: 255, endPoint y: 248, distance: 230.0
drag, startPoint x: 573, startPoint y: 481, endPoint x: 564, endPoint y: 479, distance: 9.2
click at [569, 481] on button "Verify" at bounding box center [569, 483] width 762 height 23
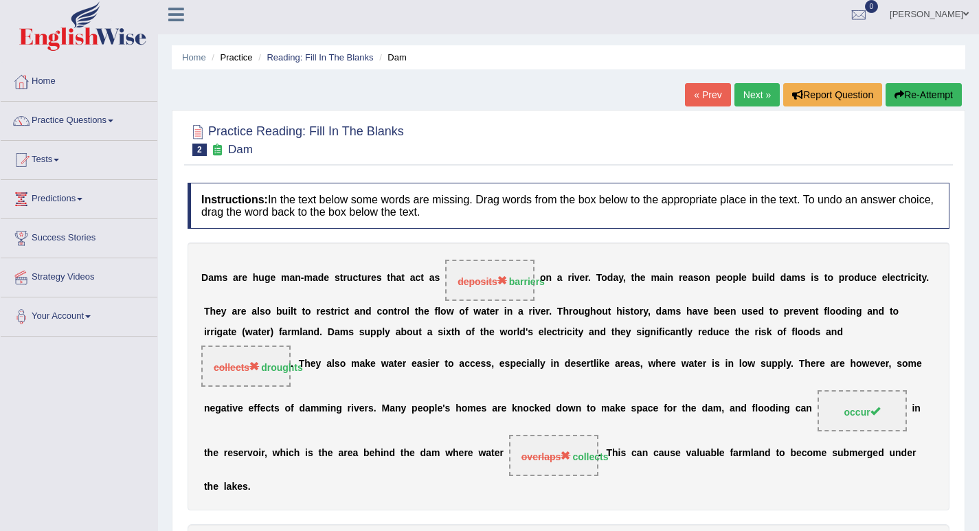
scroll to position [0, 0]
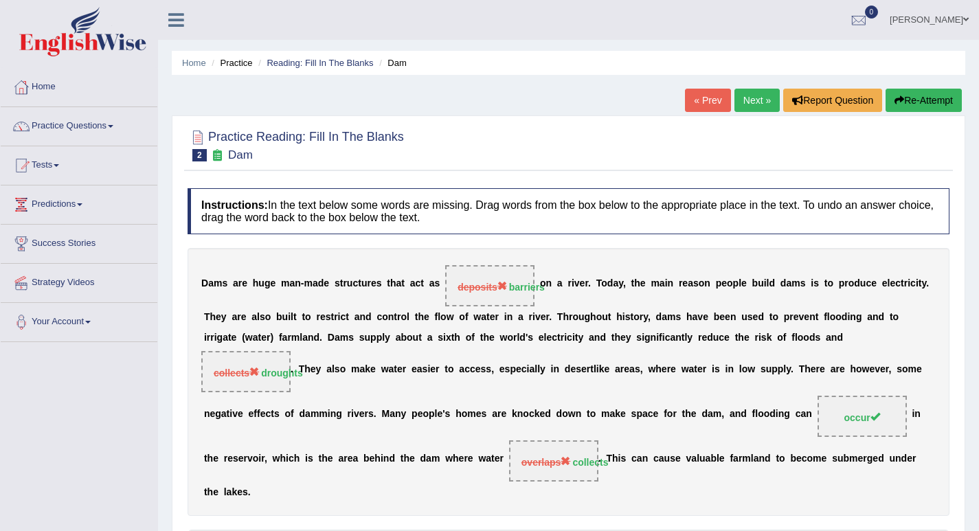
click at [741, 93] on link "Next »" at bounding box center [756, 100] width 45 height 23
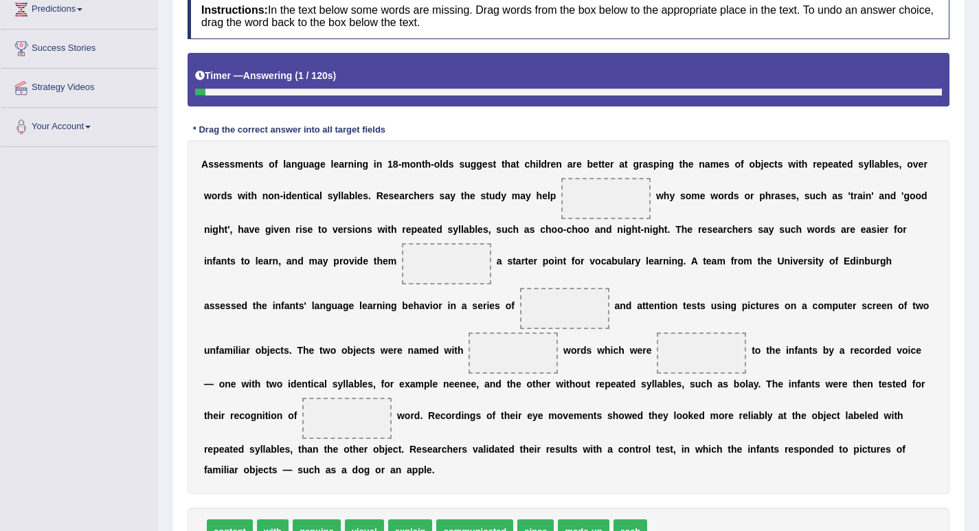
scroll to position [275, 0]
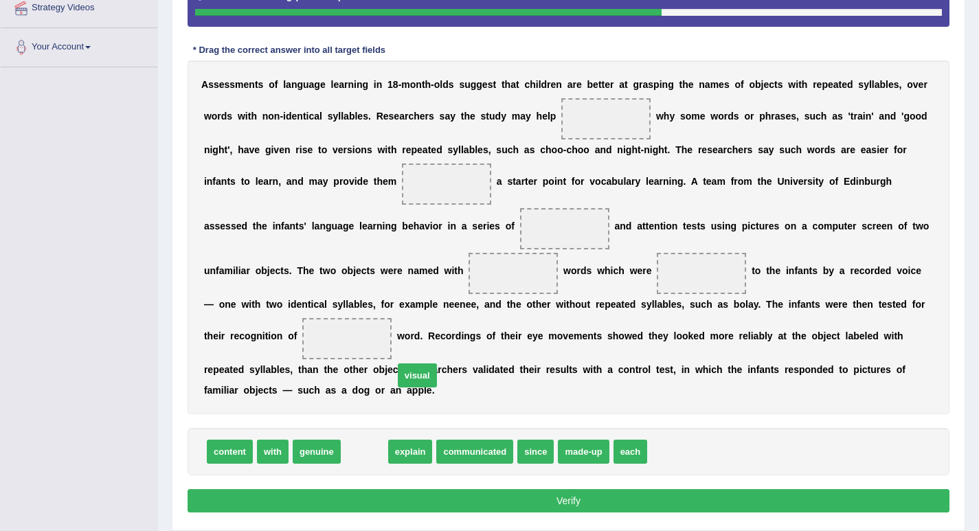
drag, startPoint x: 362, startPoint y: 452, endPoint x: 392, endPoint y: 379, distance: 78.8
click at [398, 378] on span "visual" at bounding box center [417, 375] width 39 height 24
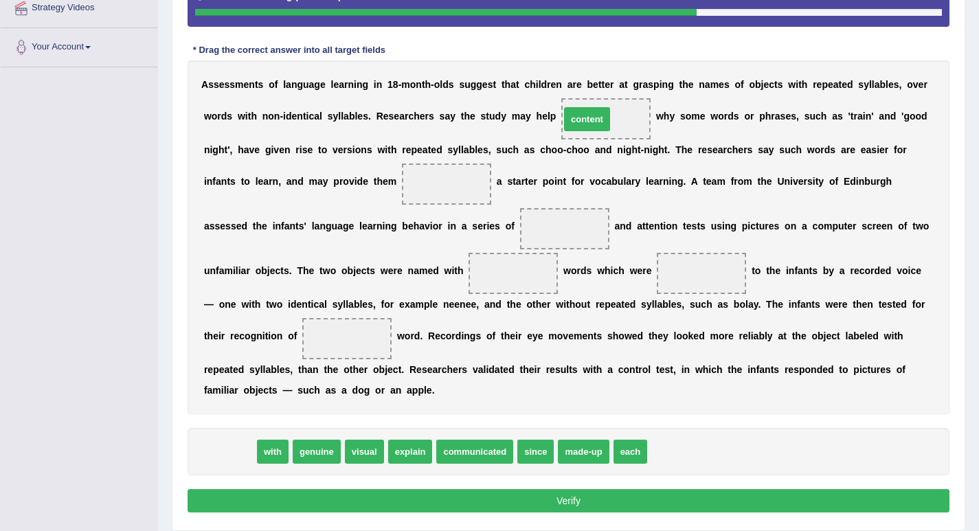
drag, startPoint x: 238, startPoint y: 453, endPoint x: 601, endPoint y: 120, distance: 492.5
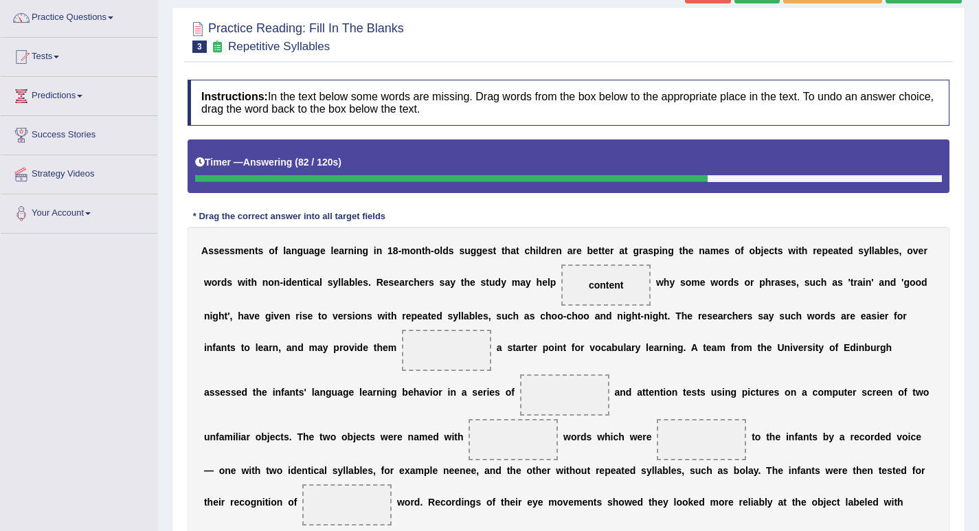
scroll to position [69, 0]
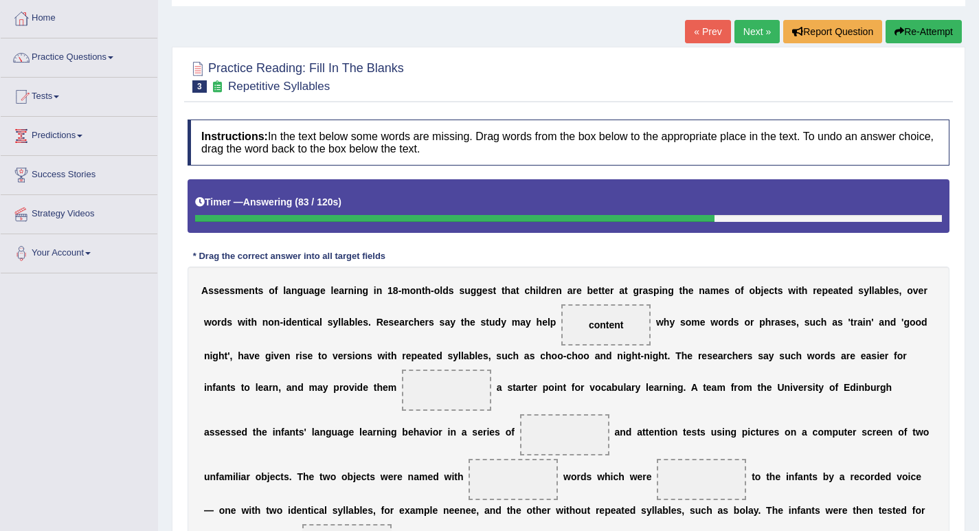
click at [924, 28] on button "Re-Attempt" at bounding box center [923, 31] width 76 height 23
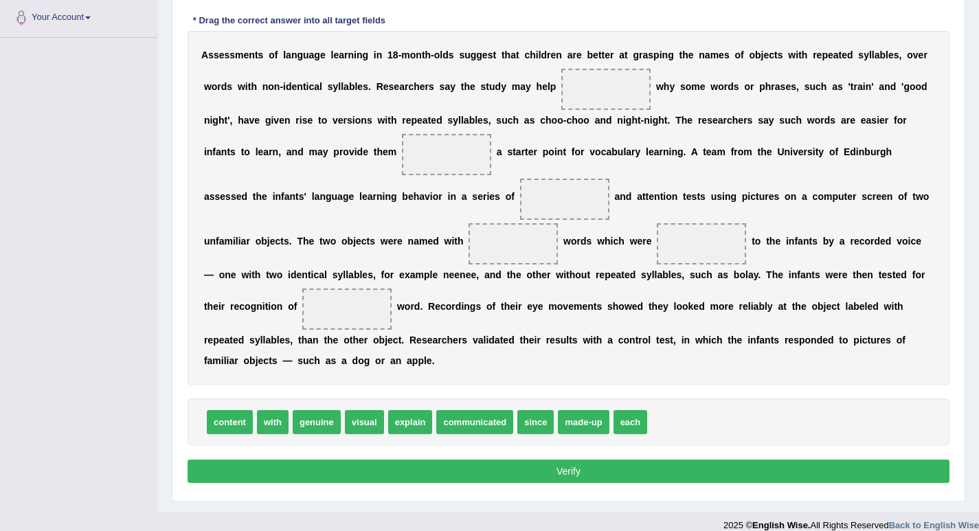
scroll to position [319, 0]
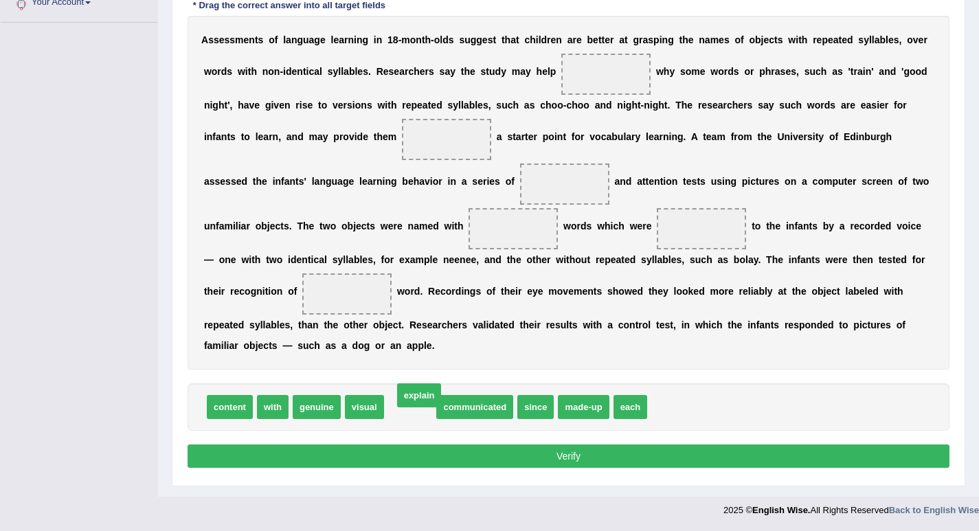
drag, startPoint x: 413, startPoint y: 407, endPoint x: 422, endPoint y: 396, distance: 14.7
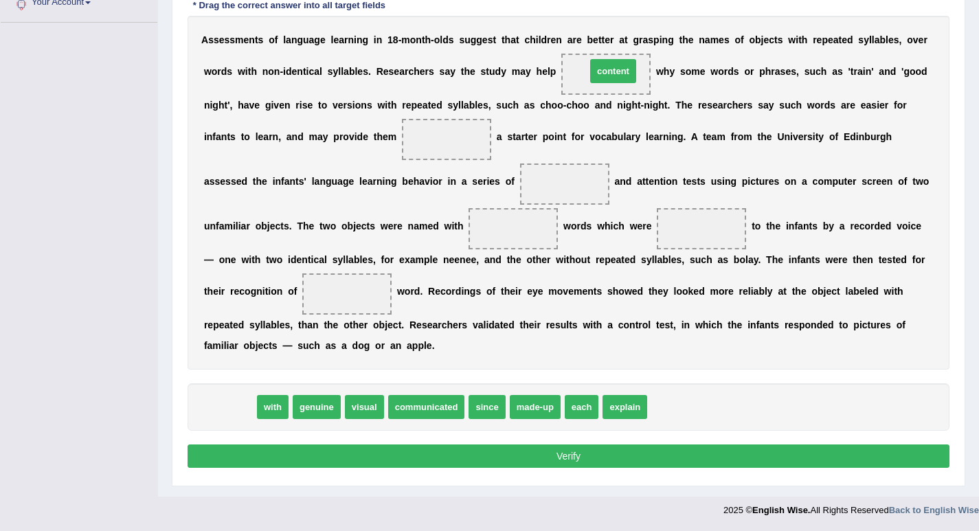
drag, startPoint x: 240, startPoint y: 407, endPoint x: 616, endPoint y: 71, distance: 504.5
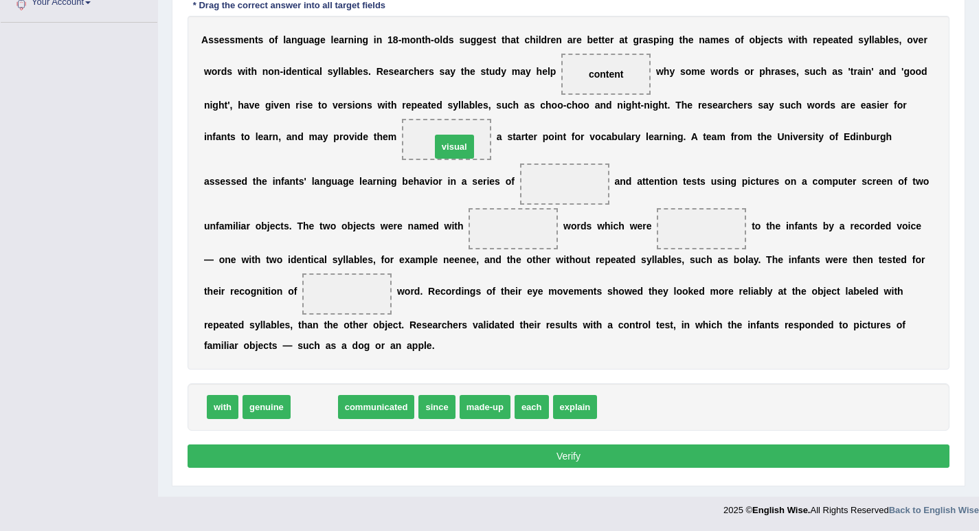
drag, startPoint x: 306, startPoint y: 409, endPoint x: 446, endPoint y: 148, distance: 295.6
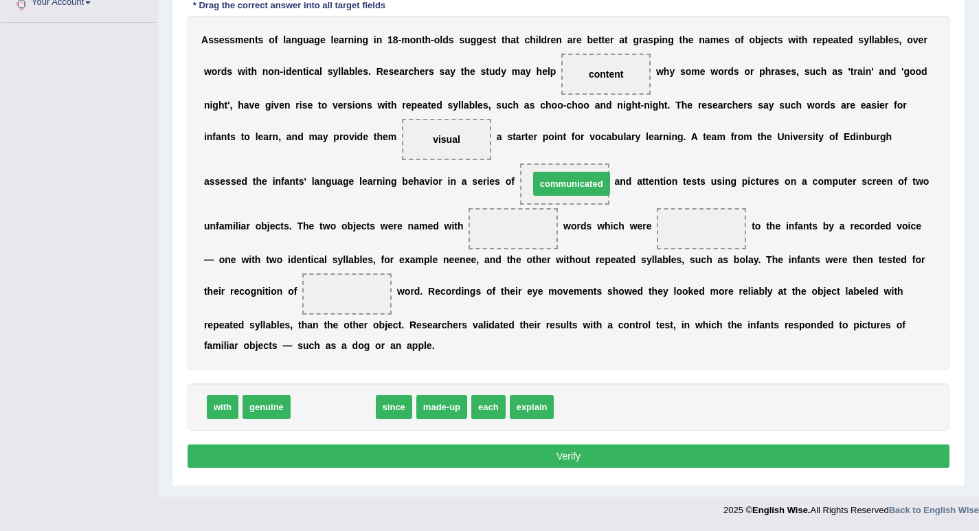
drag, startPoint x: 344, startPoint y: 408, endPoint x: 585, endPoint y: 183, distance: 329.0
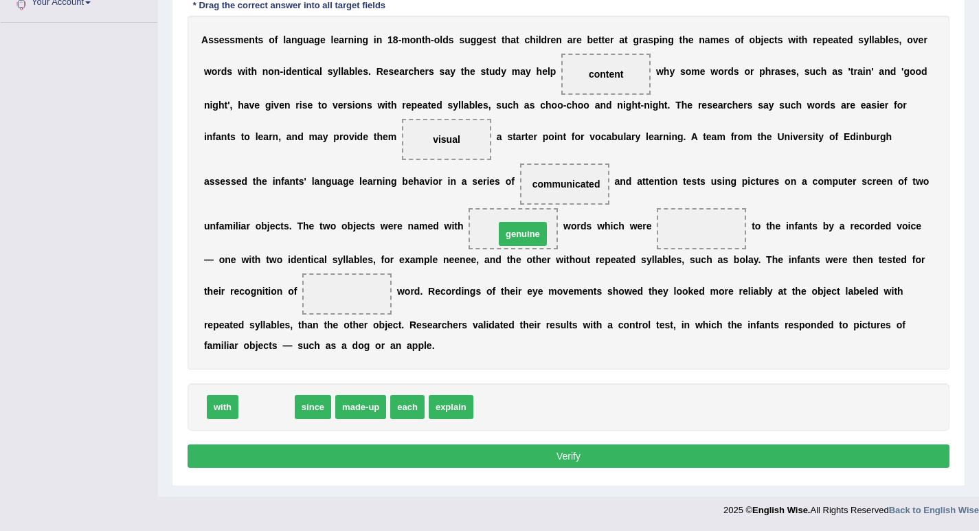
drag, startPoint x: 275, startPoint y: 409, endPoint x: 538, endPoint y: 234, distance: 315.9
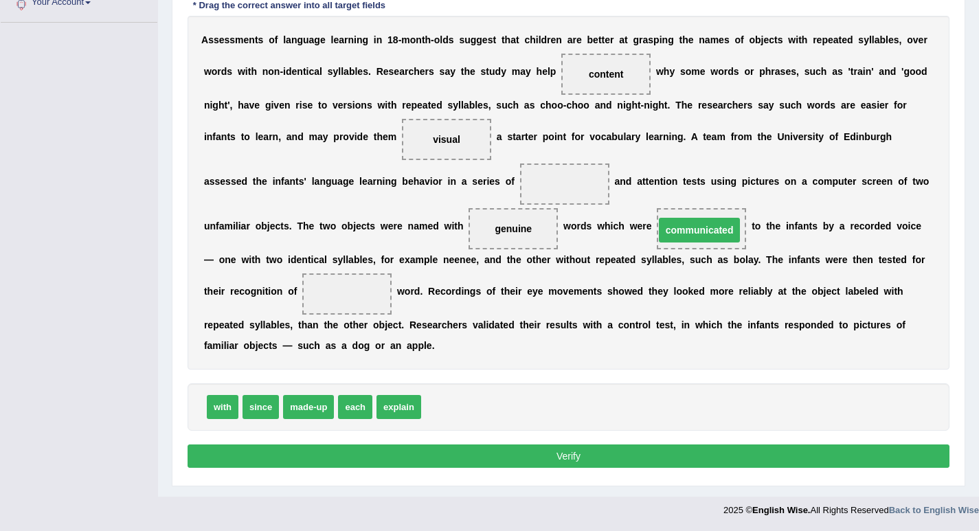
drag, startPoint x: 565, startPoint y: 181, endPoint x: 692, endPoint y: 227, distance: 134.5
drag, startPoint x: 357, startPoint y: 410, endPoint x: 359, endPoint y: 294, distance: 116.1
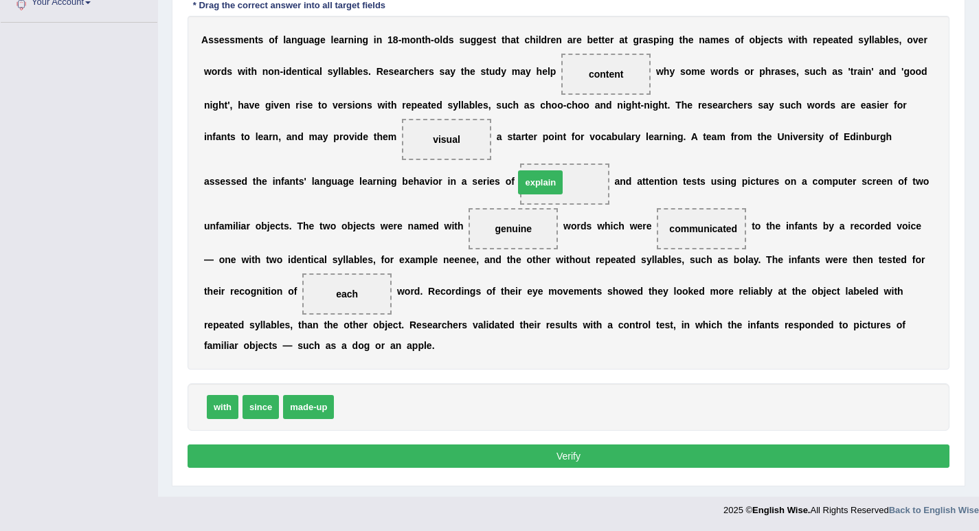
drag, startPoint x: 359, startPoint y: 409, endPoint x: 539, endPoint y: 184, distance: 287.8
click at [557, 448] on button "Verify" at bounding box center [569, 455] width 762 height 23
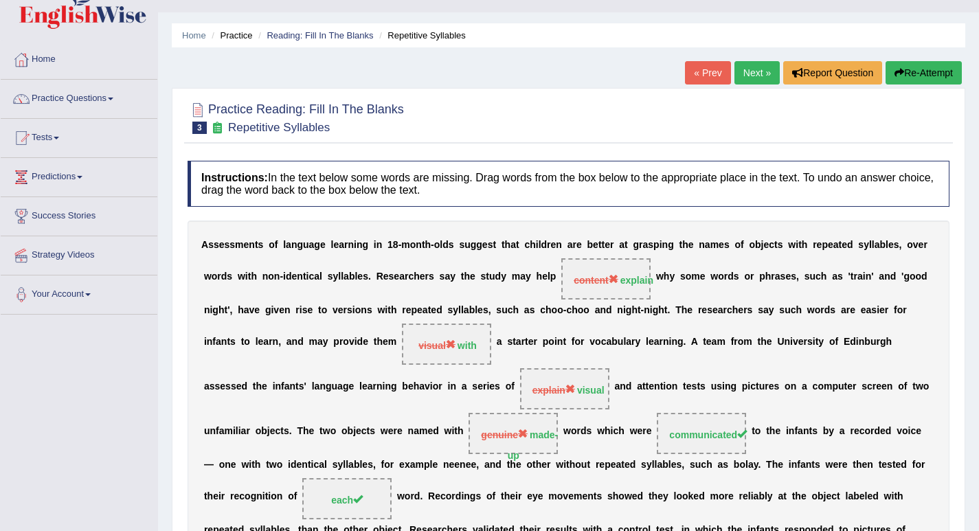
scroll to position [0, 0]
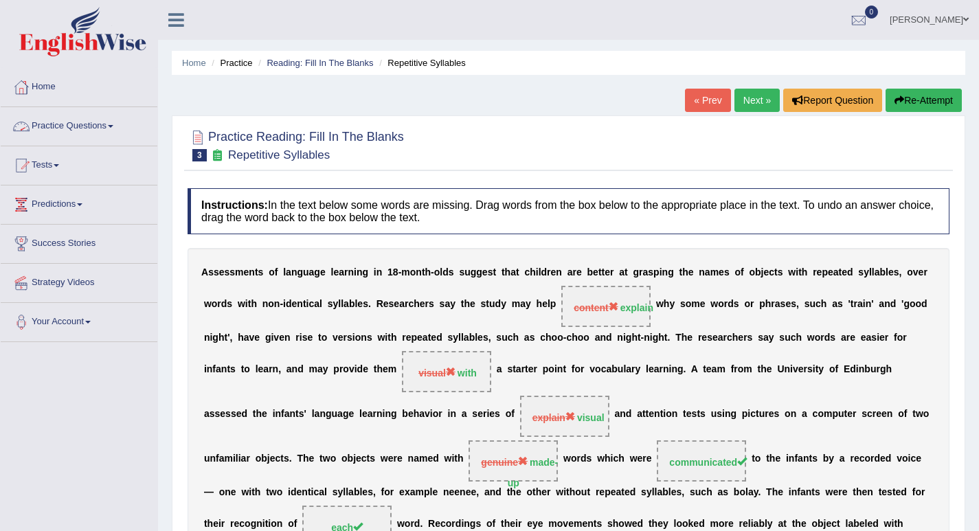
click at [743, 99] on link "Next »" at bounding box center [756, 100] width 45 height 23
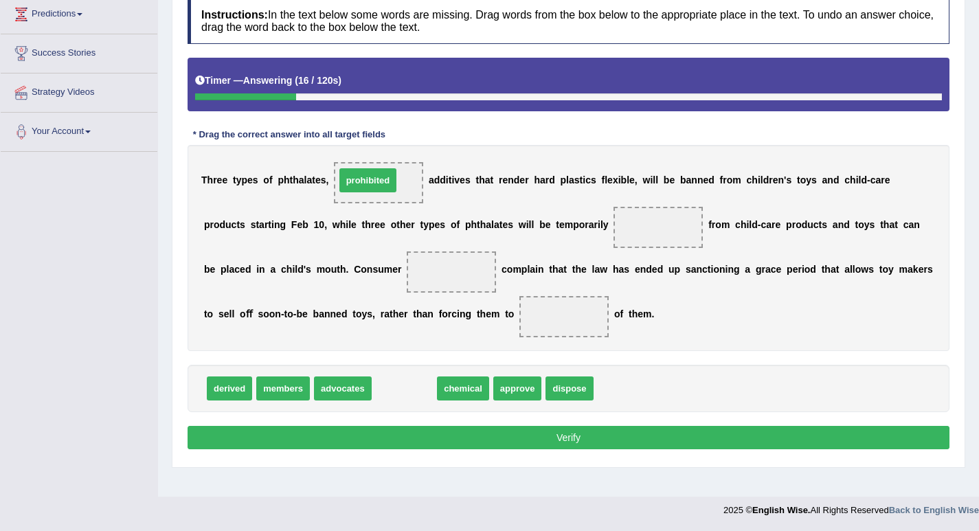
drag, startPoint x: 394, startPoint y: 389, endPoint x: 358, endPoint y: 181, distance: 212.0
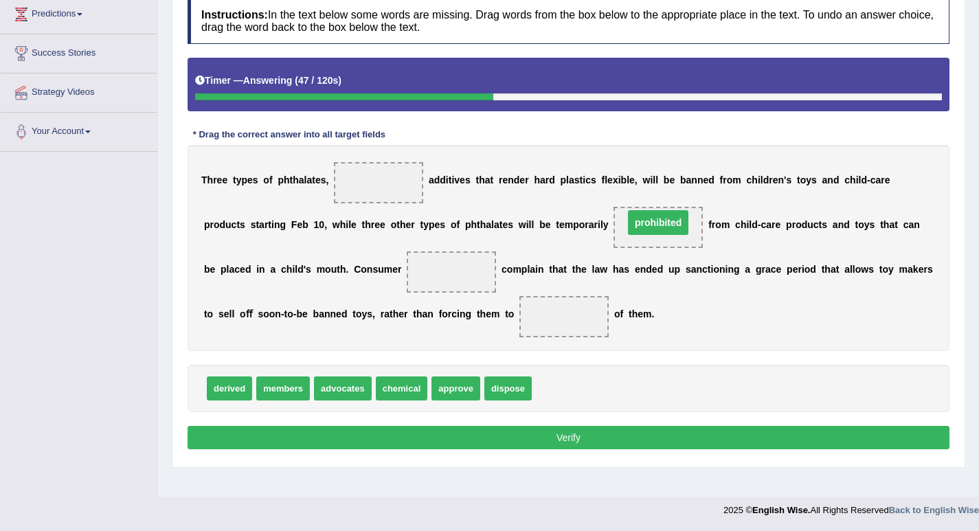
drag, startPoint x: 394, startPoint y: 183, endPoint x: 673, endPoint y: 223, distance: 282.4
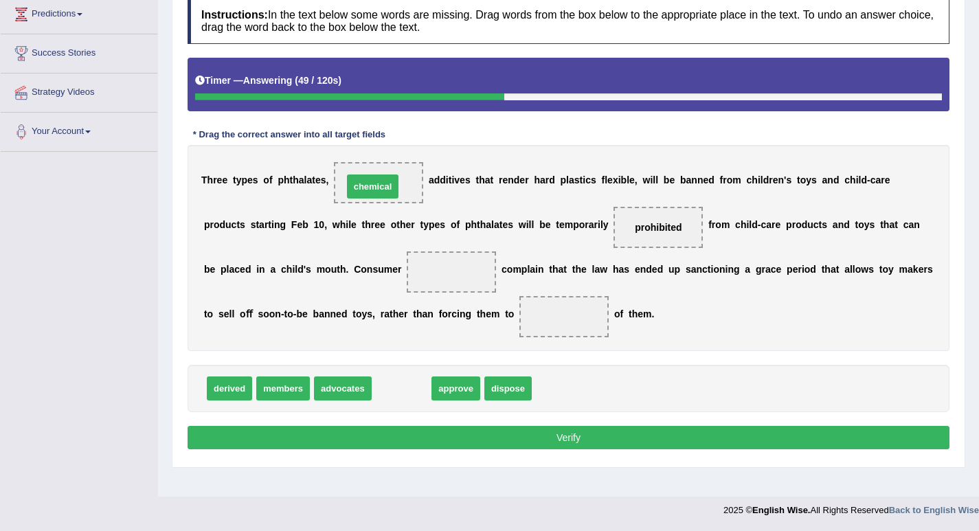
drag, startPoint x: 413, startPoint y: 387, endPoint x: 384, endPoint y: 185, distance: 204.0
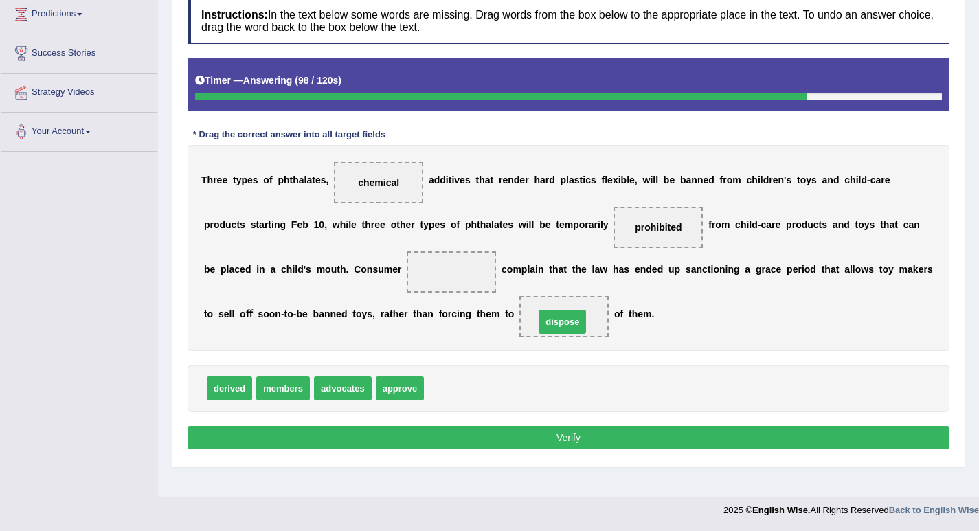
drag, startPoint x: 450, startPoint y: 387, endPoint x: 560, endPoint y: 320, distance: 129.1
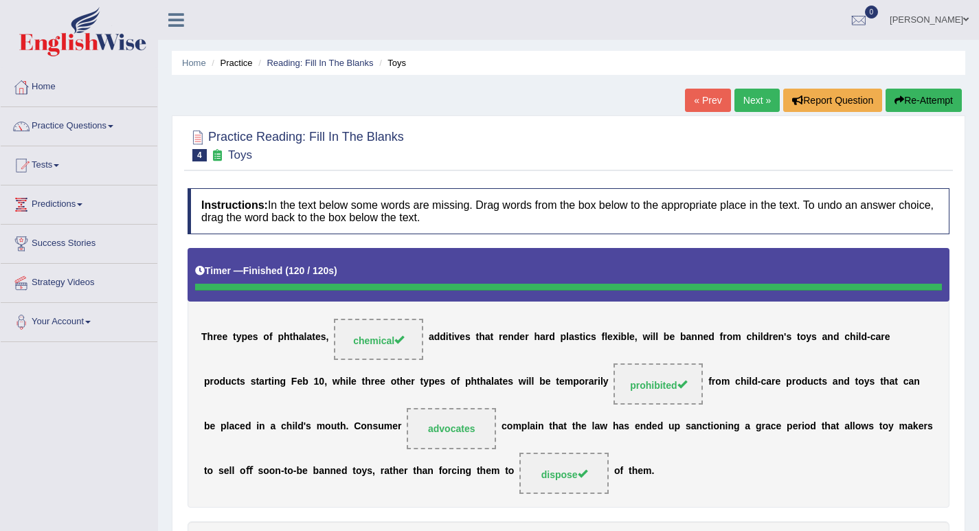
click at [922, 100] on button "Re-Attempt" at bounding box center [923, 100] width 76 height 23
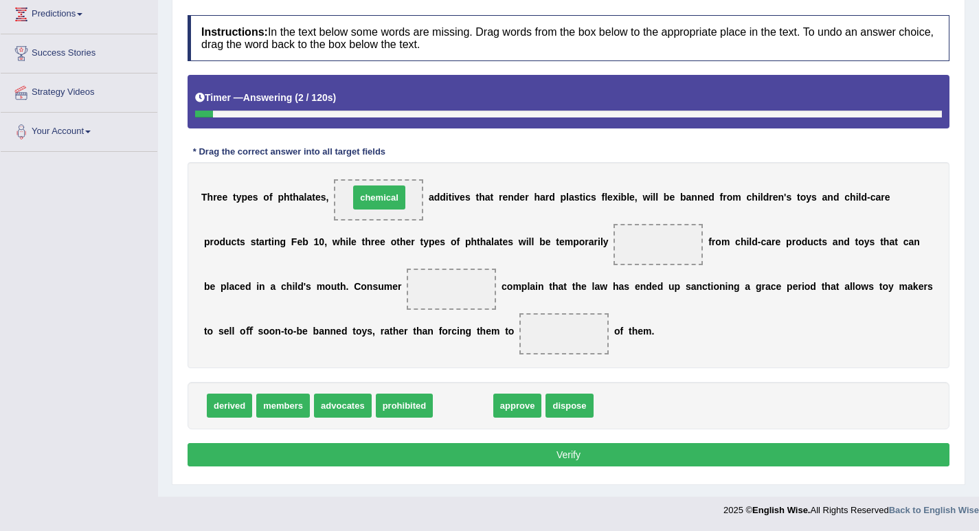
drag, startPoint x: 468, startPoint y: 404, endPoint x: 384, endPoint y: 196, distance: 224.4
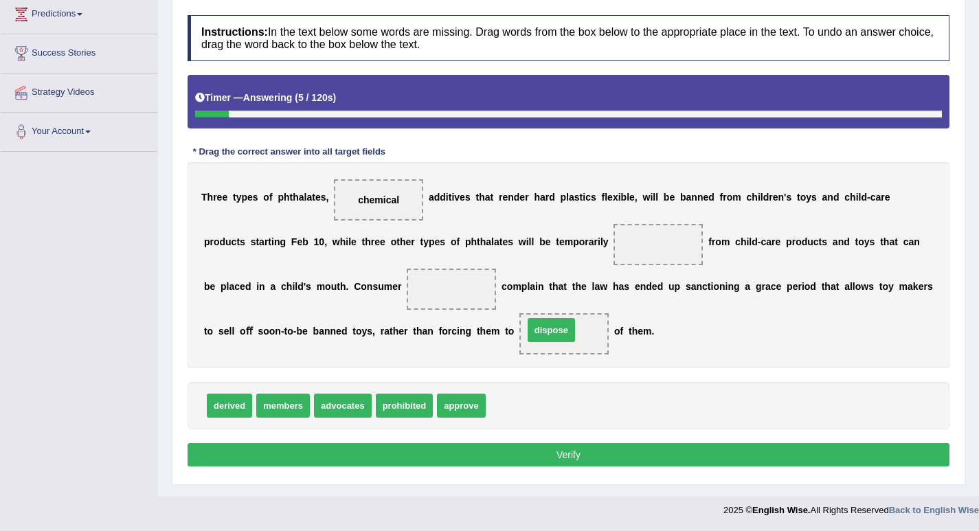
drag, startPoint x: 501, startPoint y: 409, endPoint x: 539, endPoint y: 333, distance: 84.5
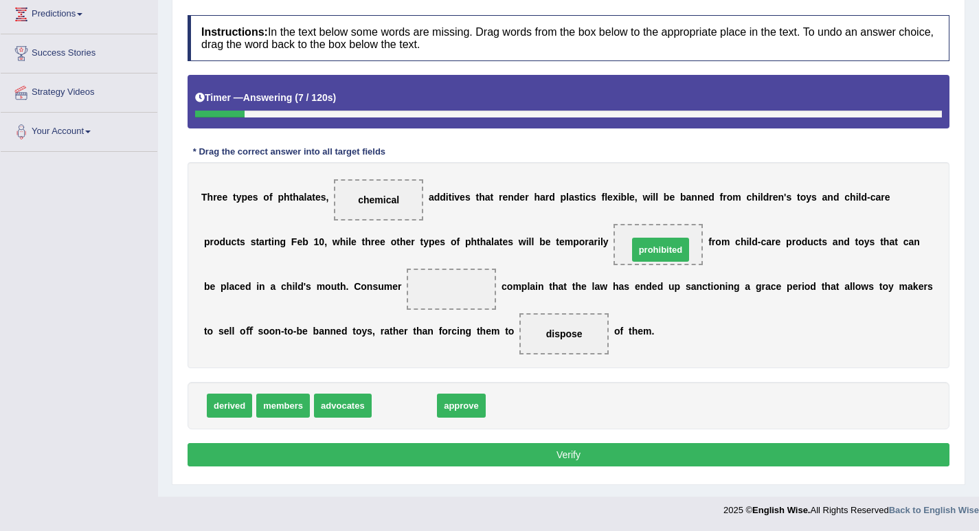
drag, startPoint x: 414, startPoint y: 408, endPoint x: 671, endPoint y: 251, distance: 301.8
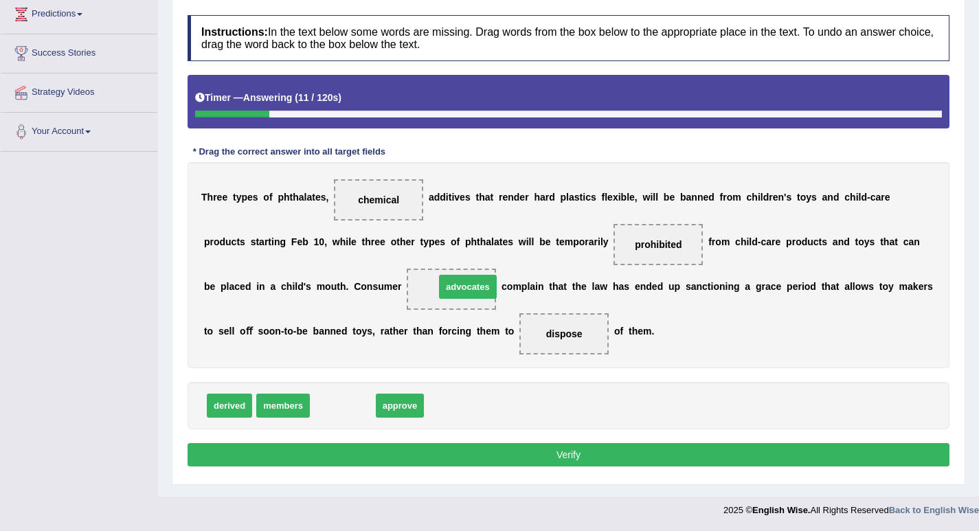
drag, startPoint x: 339, startPoint y: 406, endPoint x: 464, endPoint y: 287, distance: 172.5
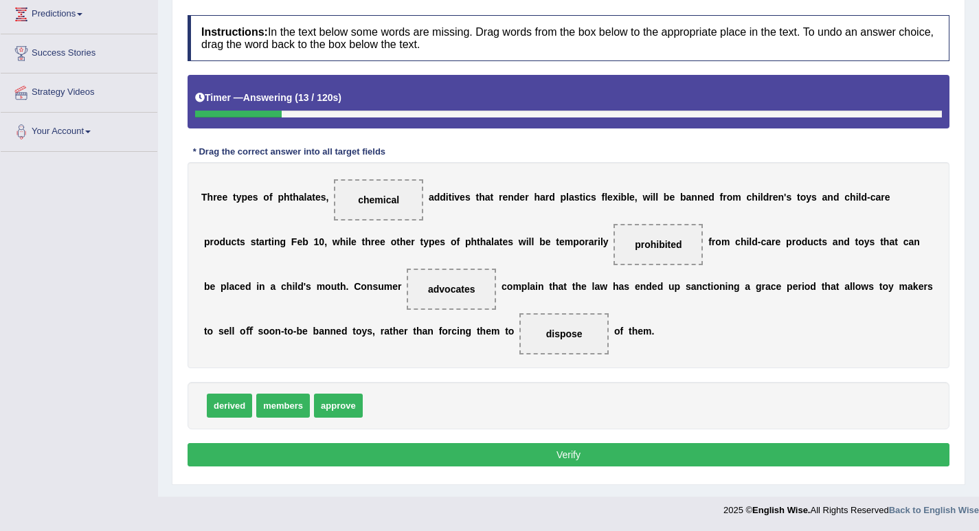
click at [573, 450] on button "Verify" at bounding box center [569, 454] width 762 height 23
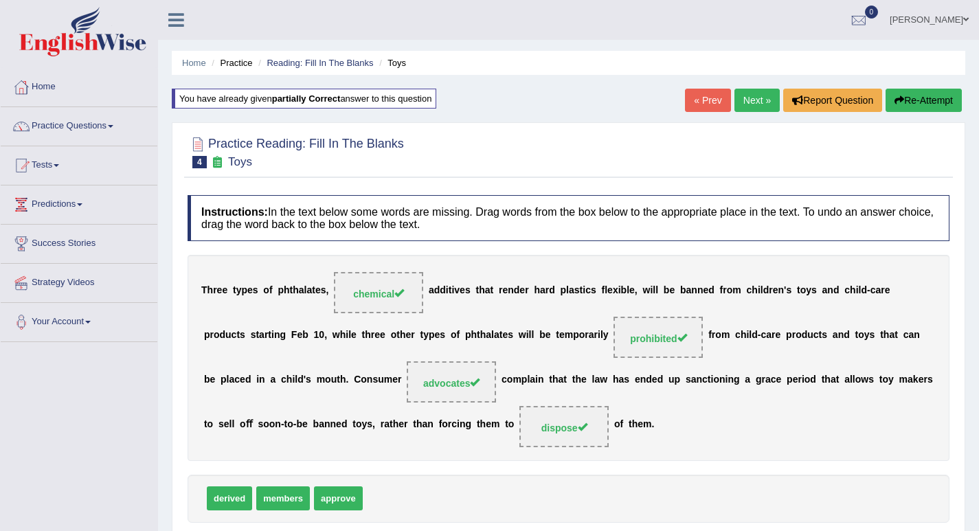
click at [756, 97] on link "Next »" at bounding box center [756, 100] width 45 height 23
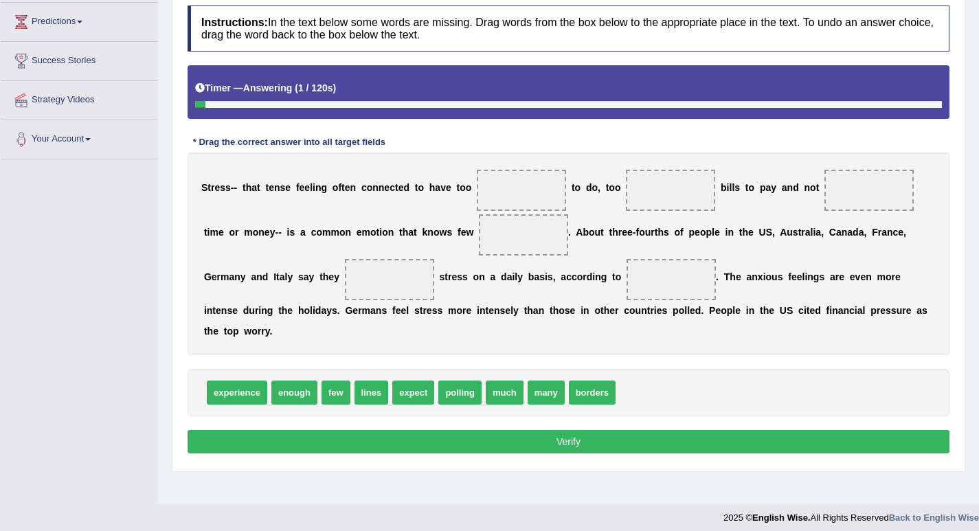
scroll to position [190, 0]
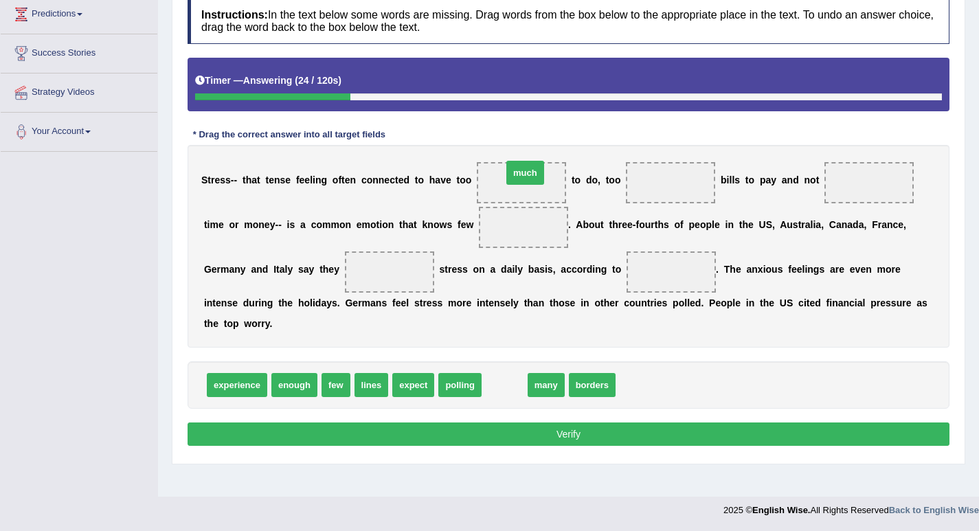
drag, startPoint x: 508, startPoint y: 384, endPoint x: 525, endPoint y: 175, distance: 209.5
drag, startPoint x: 506, startPoint y: 385, endPoint x: 529, endPoint y: 182, distance: 204.0
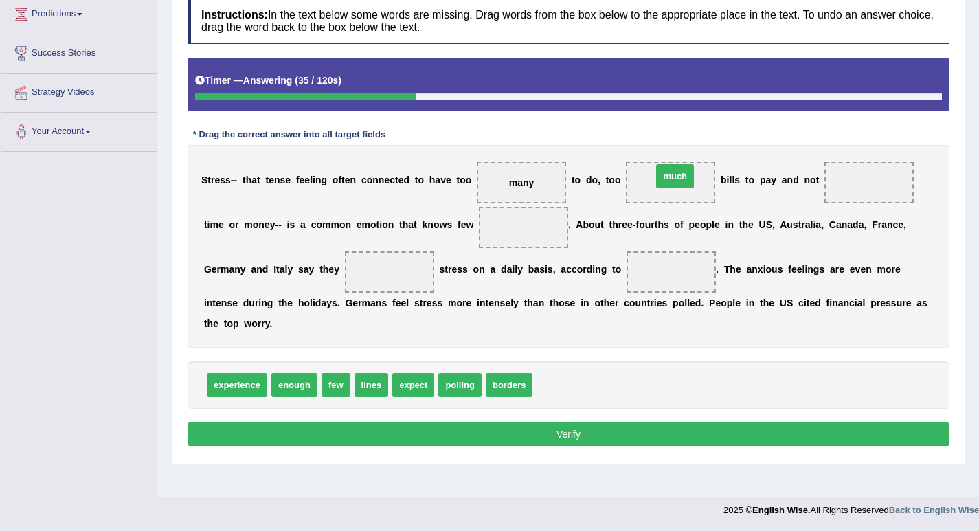
drag, startPoint x: 557, startPoint y: 389, endPoint x: 677, endPoint y: 181, distance: 240.6
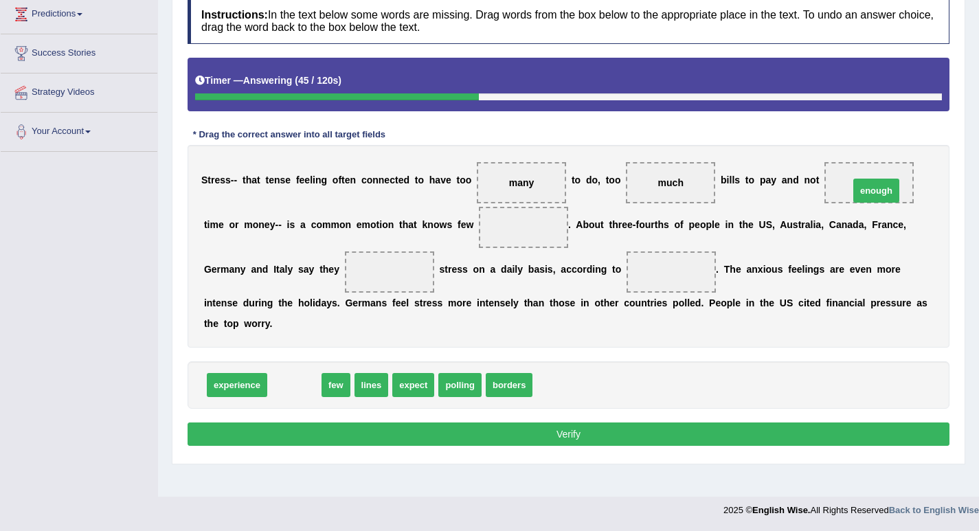
drag, startPoint x: 304, startPoint y: 376, endPoint x: 885, endPoint y: 185, distance: 610.8
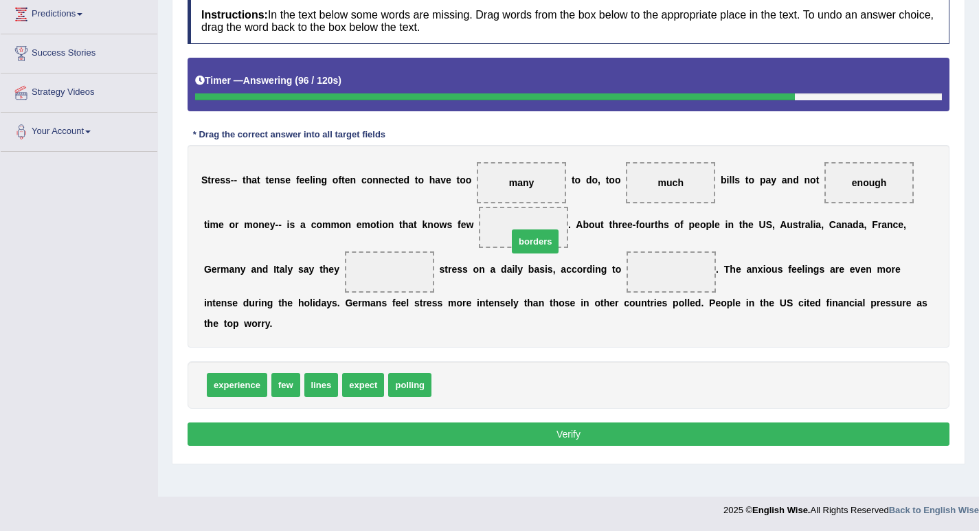
drag, startPoint x: 458, startPoint y: 385, endPoint x: 534, endPoint y: 237, distance: 166.8
drag, startPoint x: 503, startPoint y: 219, endPoint x: 430, endPoint y: 243, distance: 76.7
click at [398, 268] on div "S t r e s s - - t h a t t e n s e f e e l i n g o f t e n c o n n e c t e d t o…" at bounding box center [569, 246] width 762 height 203
drag, startPoint x: 503, startPoint y: 217, endPoint x: 416, endPoint y: 254, distance: 95.4
click at [409, 258] on div "S t r e s s - - t h a t t e n s e f e e l i n g o f t e n c o n n e c t e d t o…" at bounding box center [569, 246] width 762 height 203
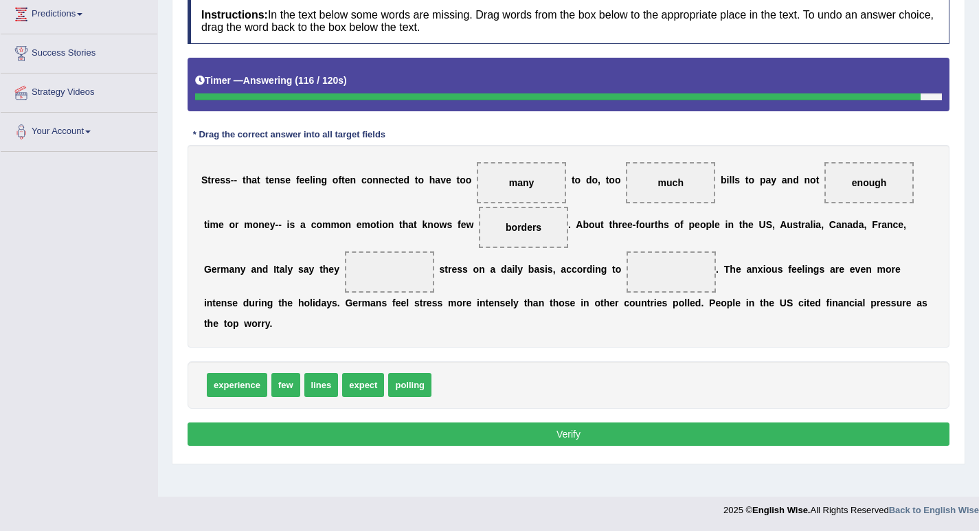
click at [433, 258] on div "S t r e s s - - t h a t t e n s e f e e l i n g o f t e n c o n n e c t e d t o…" at bounding box center [569, 246] width 762 height 203
drag, startPoint x: 535, startPoint y: 214, endPoint x: 570, endPoint y: 310, distance: 101.7
click at [570, 310] on div "S t r e s s - - t h a t t e n s e f e e l i n g o f t e n c o n n e c t e d t o…" at bounding box center [569, 246] width 762 height 203
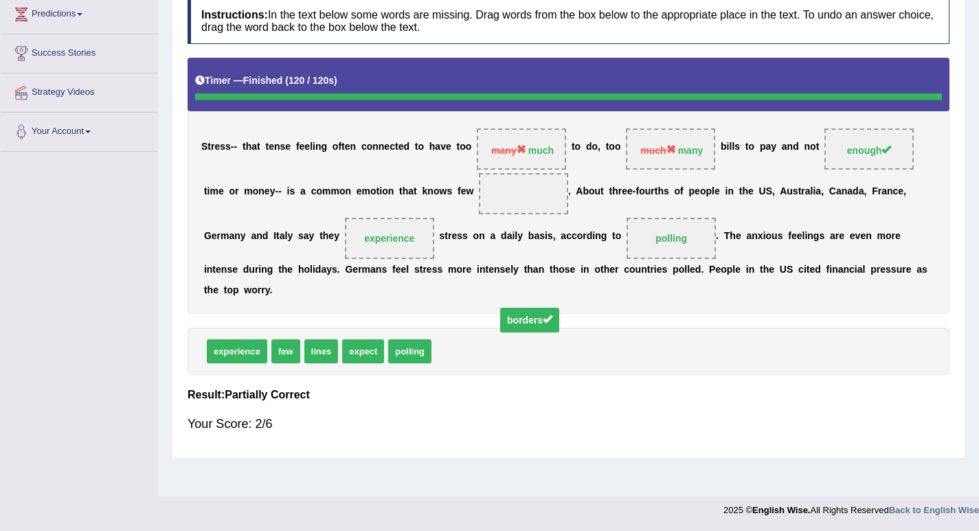
drag, startPoint x: 538, startPoint y: 229, endPoint x: 544, endPoint y: 354, distance: 125.2
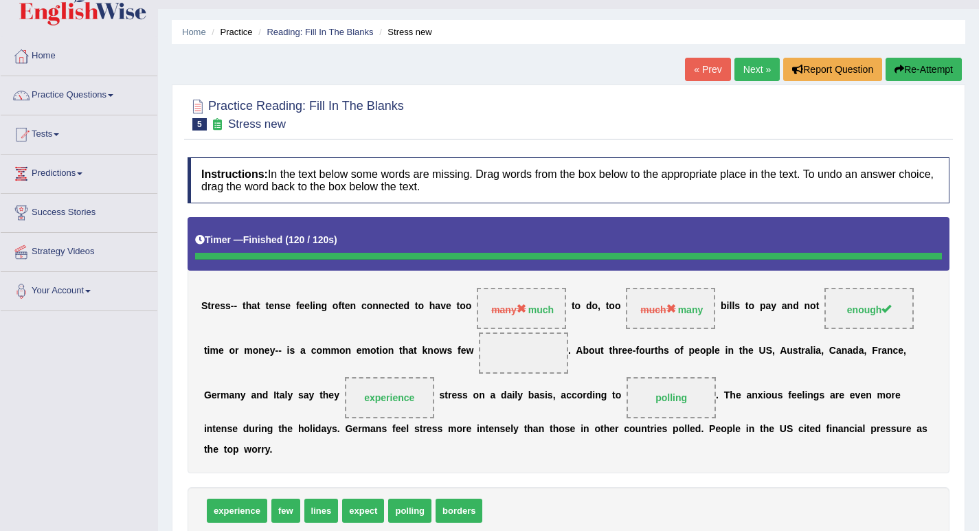
scroll to position [0, 0]
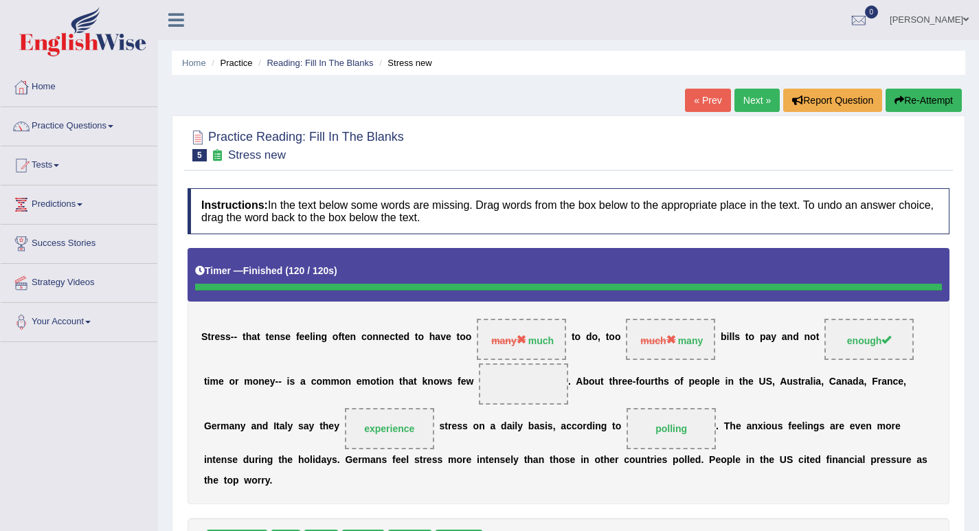
click at [921, 95] on button "Re-Attempt" at bounding box center [923, 100] width 76 height 23
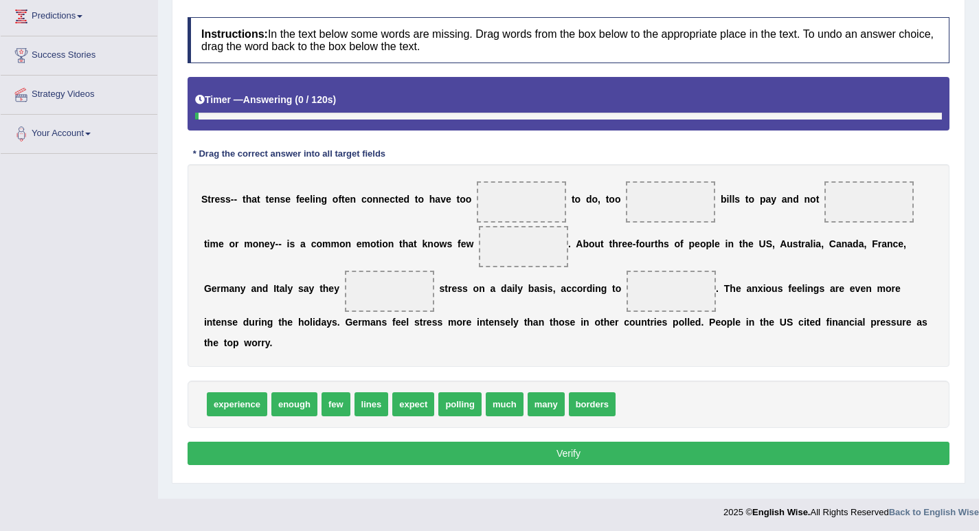
scroll to position [190, 0]
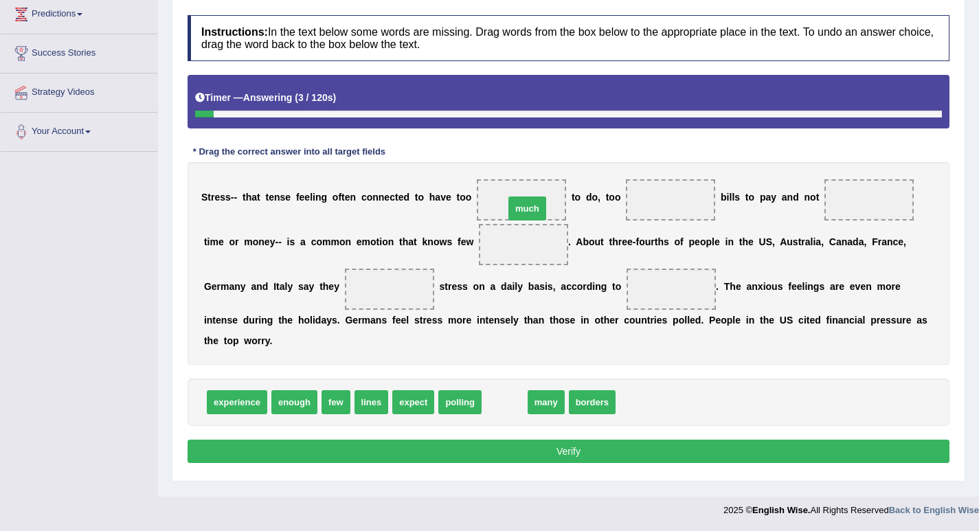
drag, startPoint x: 506, startPoint y: 404, endPoint x: 528, endPoint y: 207, distance: 197.8
drag, startPoint x: 512, startPoint y: 403, endPoint x: 672, endPoint y: 269, distance: 208.8
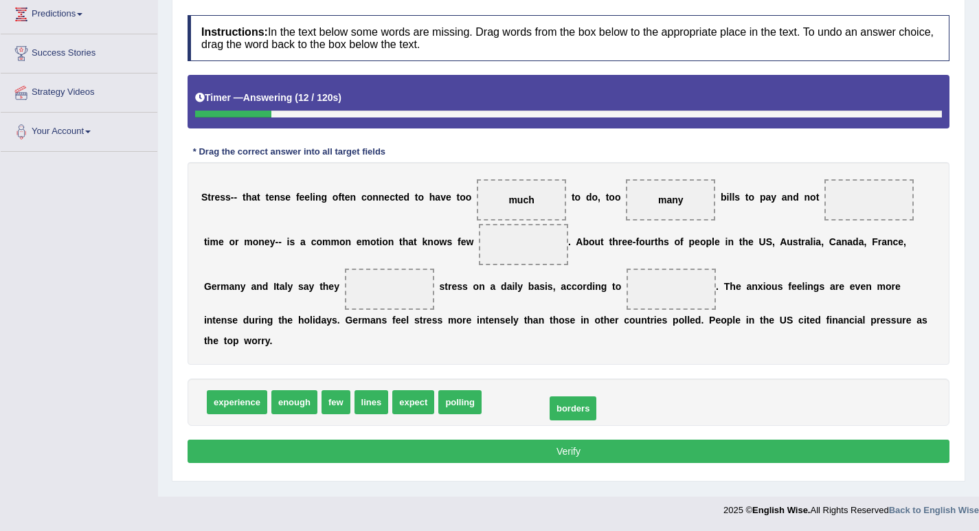
drag, startPoint x: 505, startPoint y: 404, endPoint x: 543, endPoint y: 408, distance: 38.7
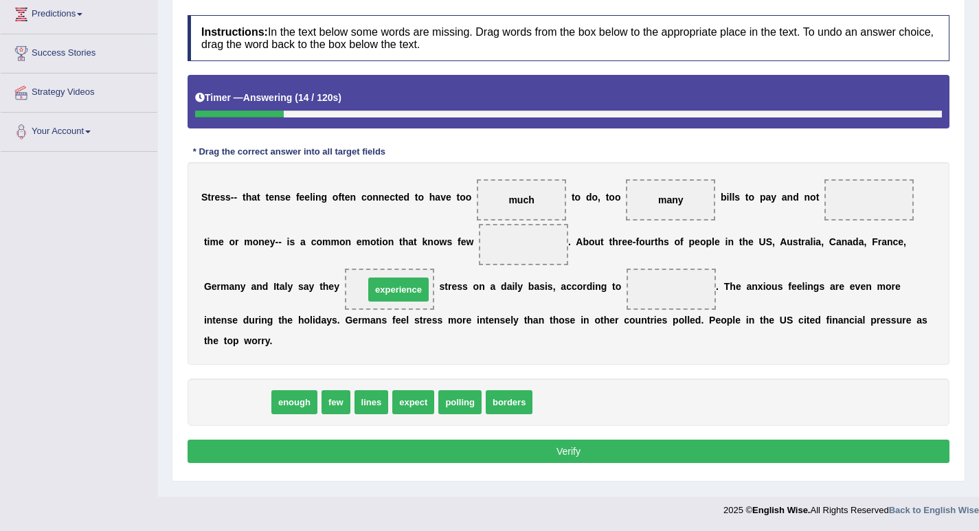
drag, startPoint x: 248, startPoint y: 399, endPoint x: 409, endPoint y: 286, distance: 196.8
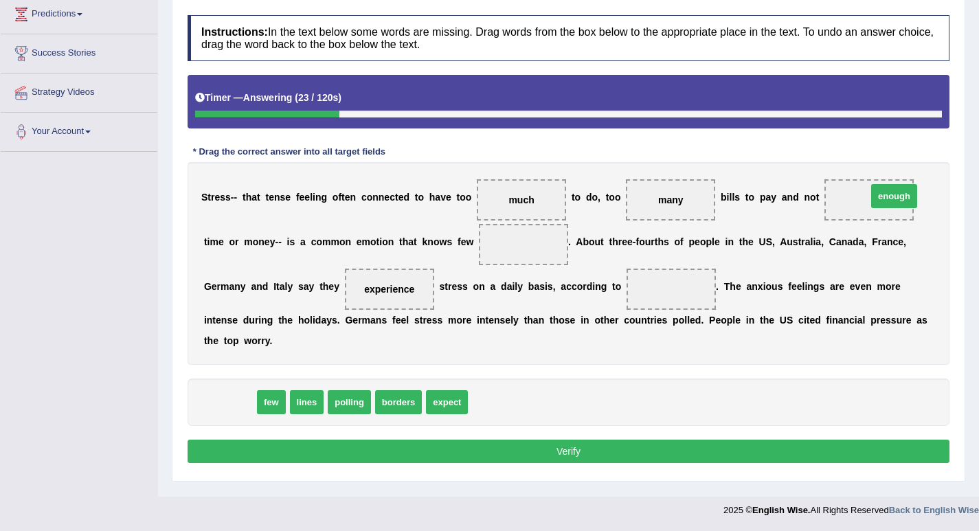
drag, startPoint x: 233, startPoint y: 400, endPoint x: 897, endPoint y: 194, distance: 695.4
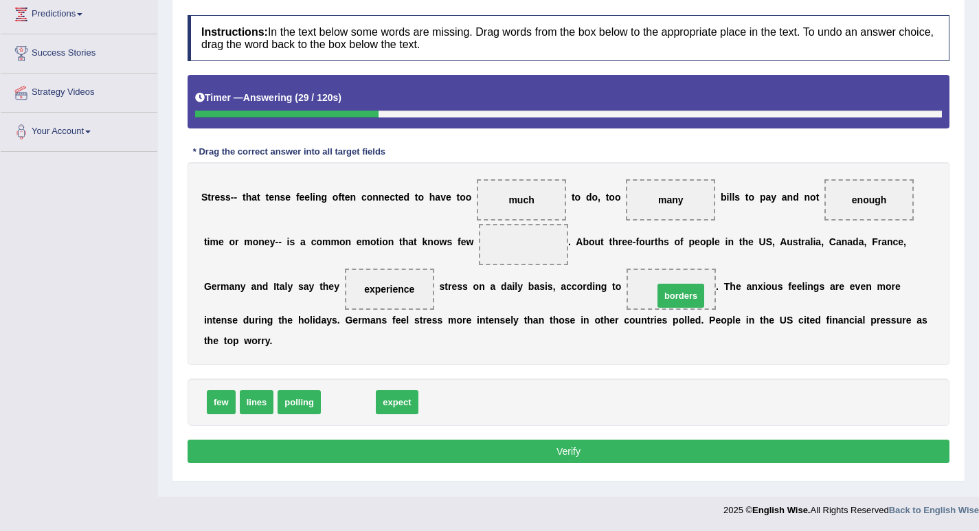
drag, startPoint x: 347, startPoint y: 408, endPoint x: 679, endPoint y: 302, distance: 349.1
click at [573, 452] on button "Verify" at bounding box center [569, 451] width 762 height 23
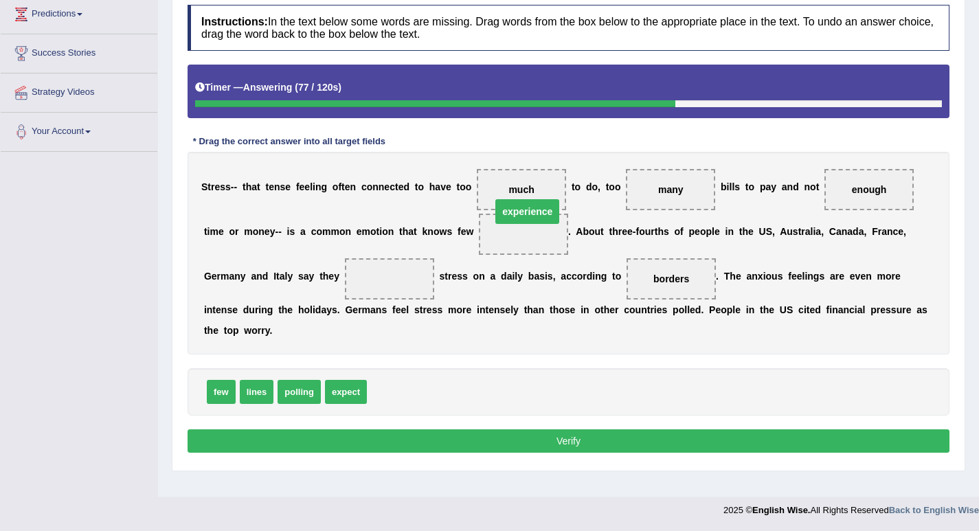
drag, startPoint x: 389, startPoint y: 280, endPoint x: 527, endPoint y: 212, distance: 153.6
drag, startPoint x: 397, startPoint y: 379, endPoint x: 533, endPoint y: 194, distance: 229.4
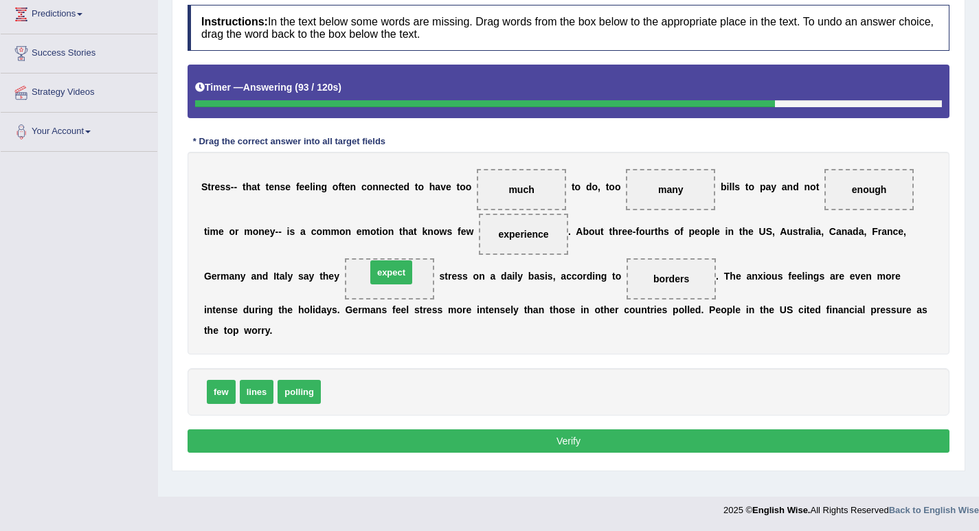
drag, startPoint x: 347, startPoint y: 395, endPoint x: 392, endPoint y: 275, distance: 127.8
click at [509, 432] on button "Verify" at bounding box center [569, 440] width 762 height 23
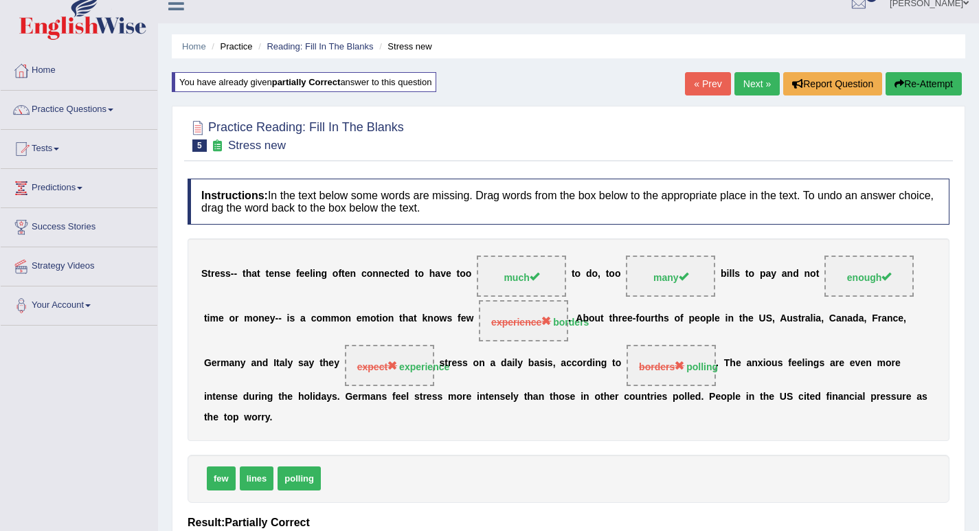
scroll to position [0, 0]
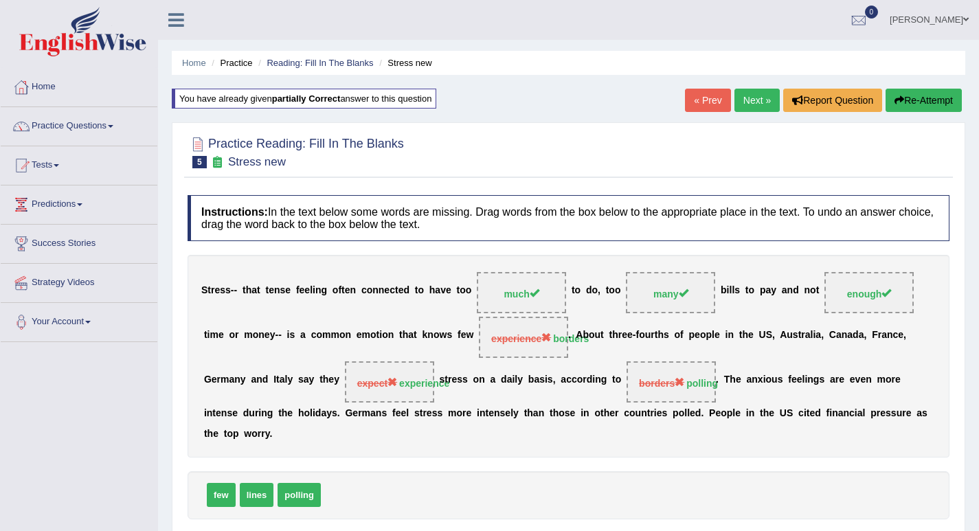
click at [760, 100] on link "Next »" at bounding box center [756, 100] width 45 height 23
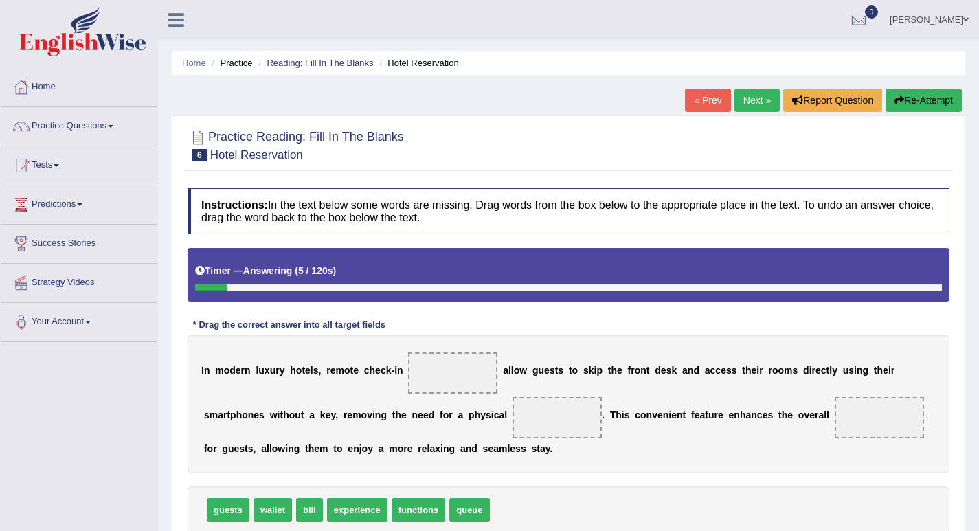
click at [743, 93] on link "Next »" at bounding box center [756, 100] width 45 height 23
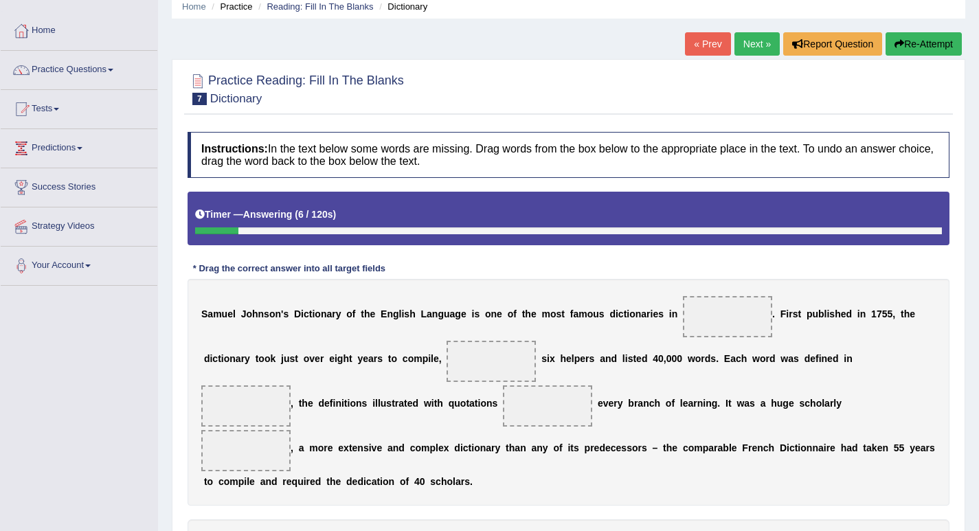
scroll to position [55, 0]
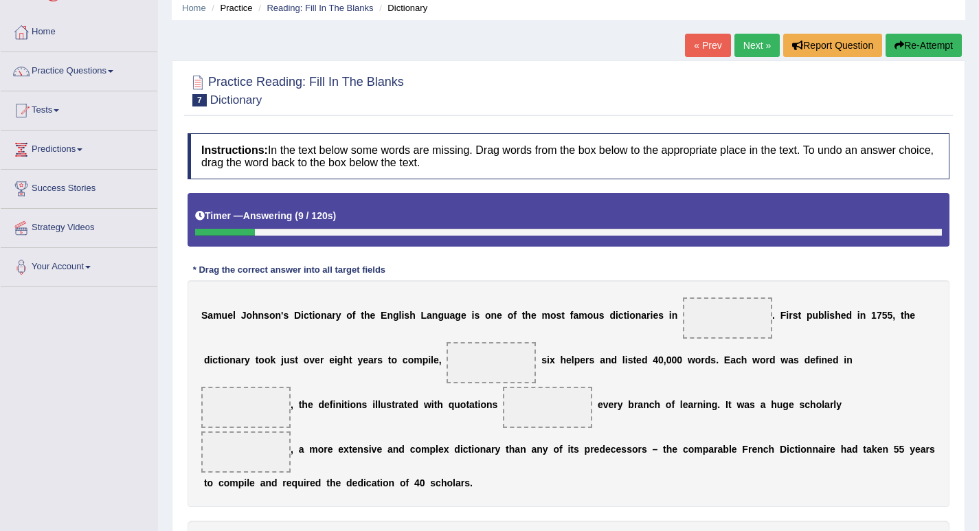
click at [705, 45] on link "« Prev" at bounding box center [707, 45] width 45 height 23
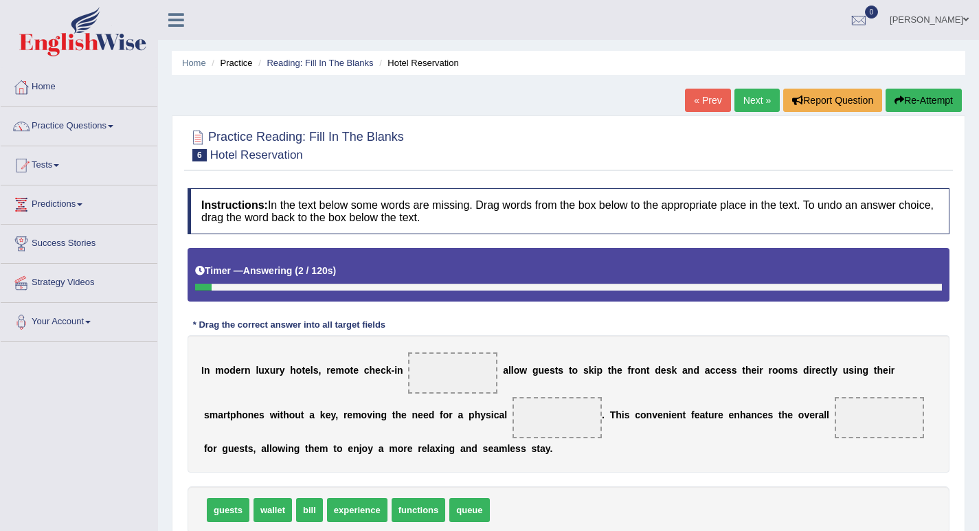
click at [694, 93] on link "« Prev" at bounding box center [707, 100] width 45 height 23
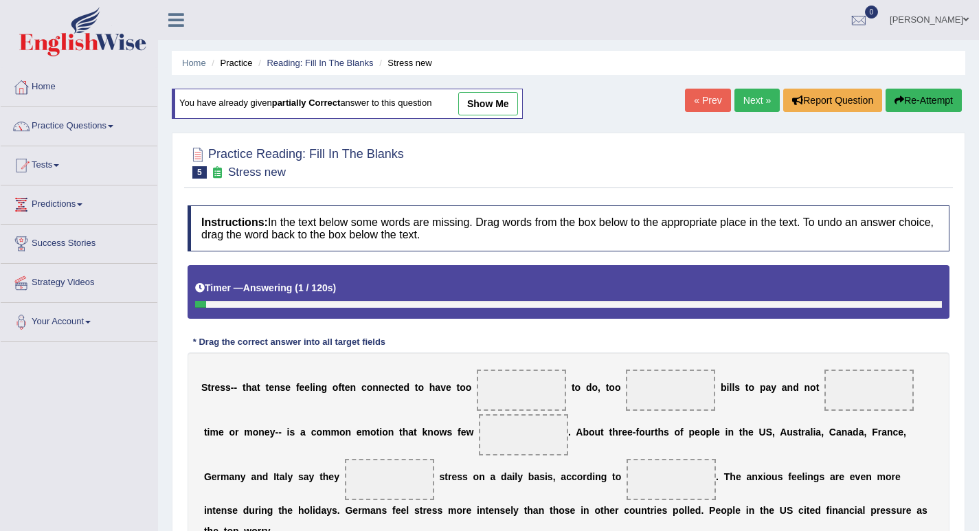
click at [701, 93] on link "« Prev" at bounding box center [707, 100] width 45 height 23
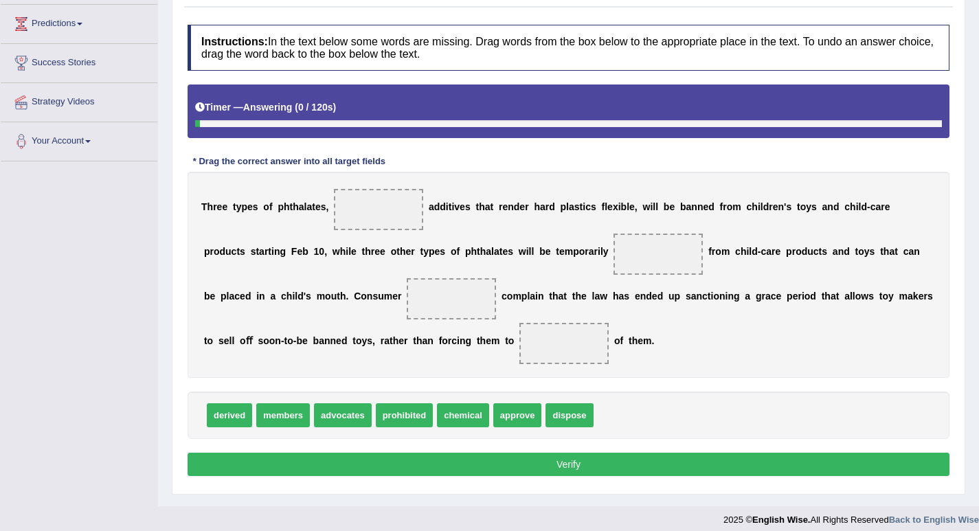
scroll to position [190, 0]
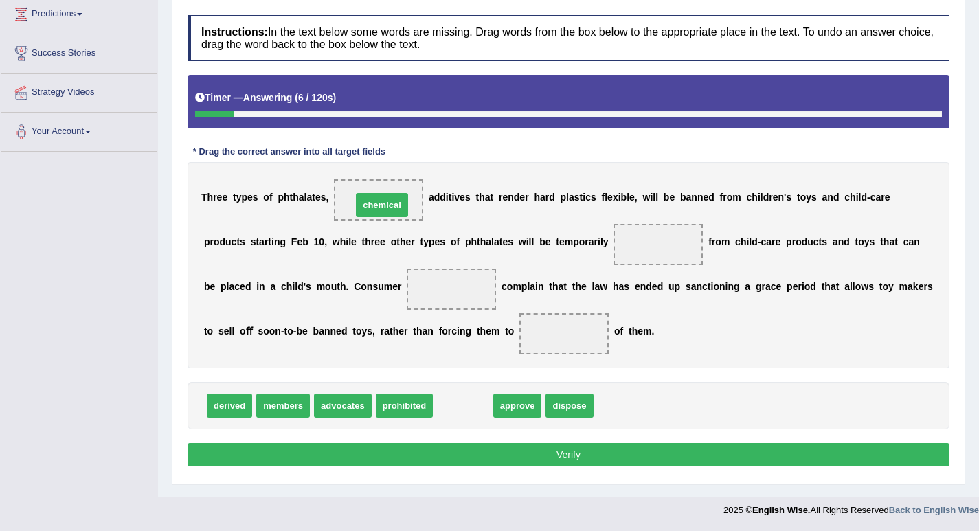
drag, startPoint x: 460, startPoint y: 403, endPoint x: 379, endPoint y: 203, distance: 215.7
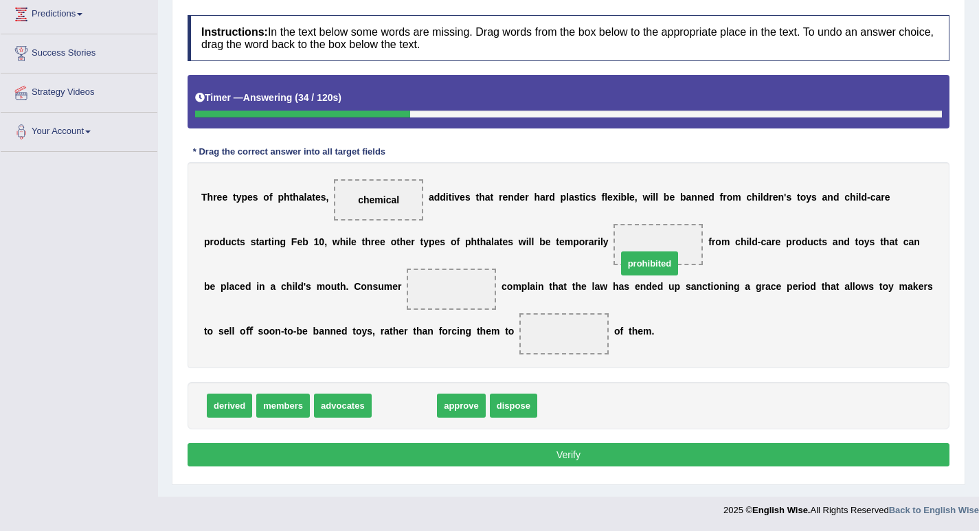
drag, startPoint x: 406, startPoint y: 405, endPoint x: 651, endPoint y: 263, distance: 283.5
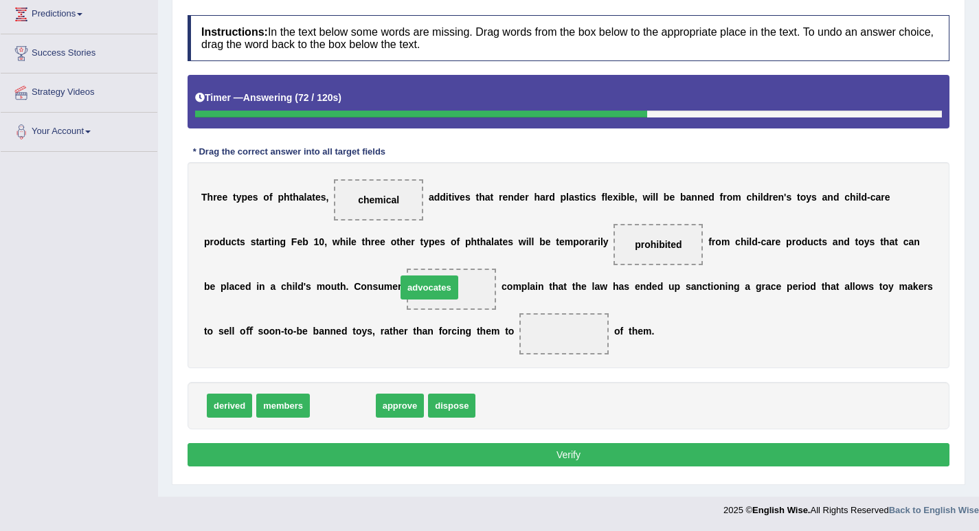
drag, startPoint x: 359, startPoint y: 407, endPoint x: 445, endPoint y: 289, distance: 146.5
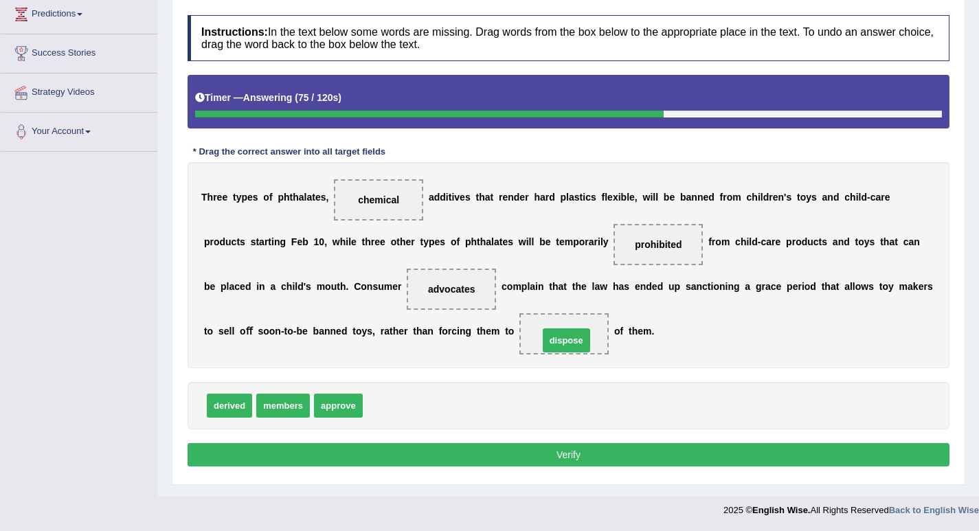
drag, startPoint x: 378, startPoint y: 405, endPoint x: 565, endPoint y: 354, distance: 194.1
click at [541, 449] on button "Verify" at bounding box center [569, 454] width 762 height 23
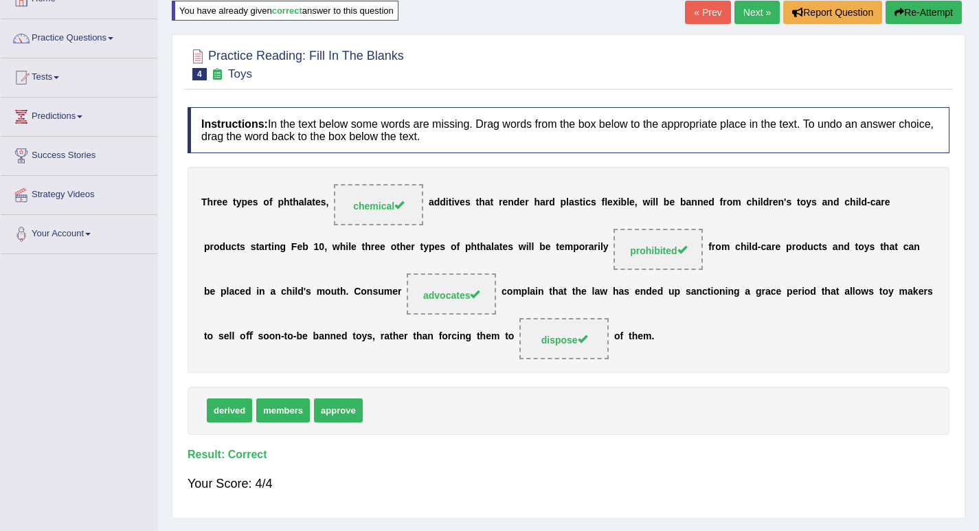
scroll to position [0, 0]
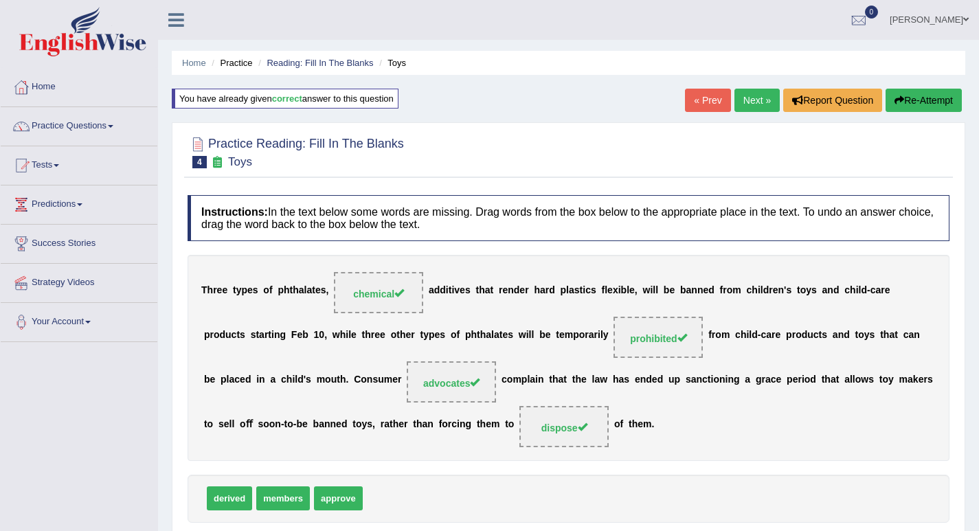
click at [746, 105] on link "Next »" at bounding box center [756, 100] width 45 height 23
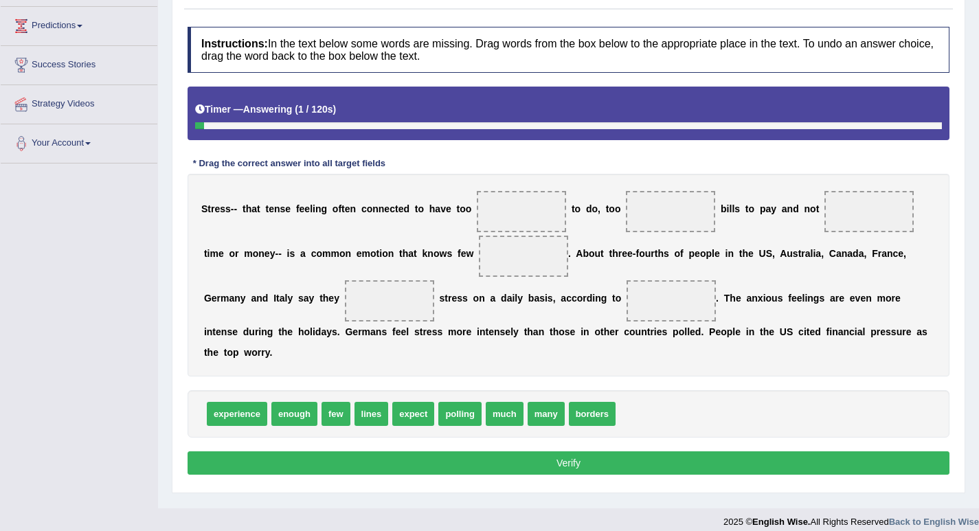
scroll to position [190, 0]
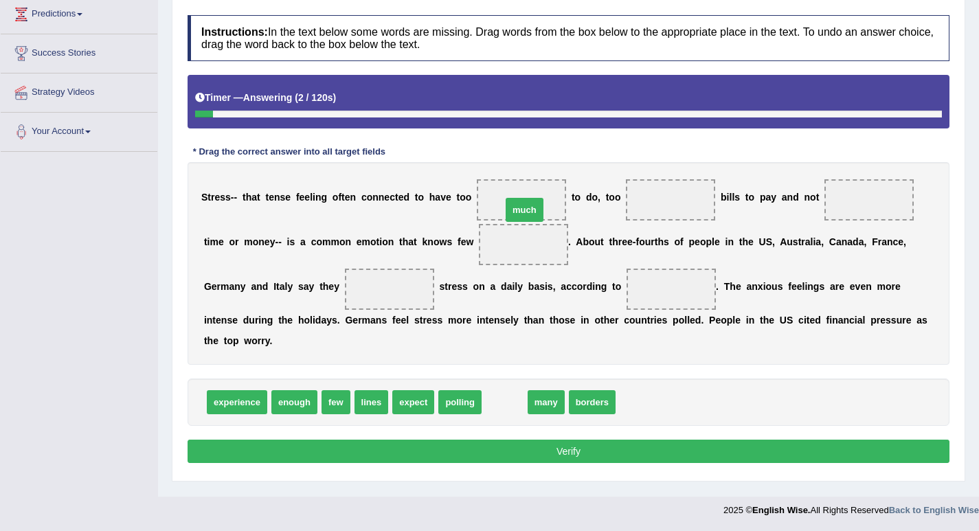
drag, startPoint x: 504, startPoint y: 399, endPoint x: 526, endPoint y: 207, distance: 193.6
drag, startPoint x: 505, startPoint y: 392, endPoint x: 647, endPoint y: 199, distance: 239.2
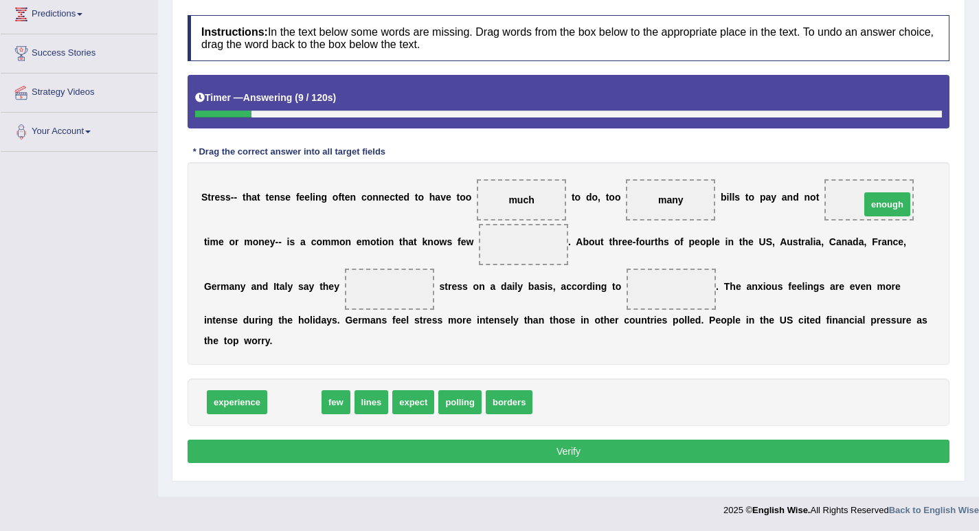
drag, startPoint x: 303, startPoint y: 400, endPoint x: 896, endPoint y: 203, distance: 624.9
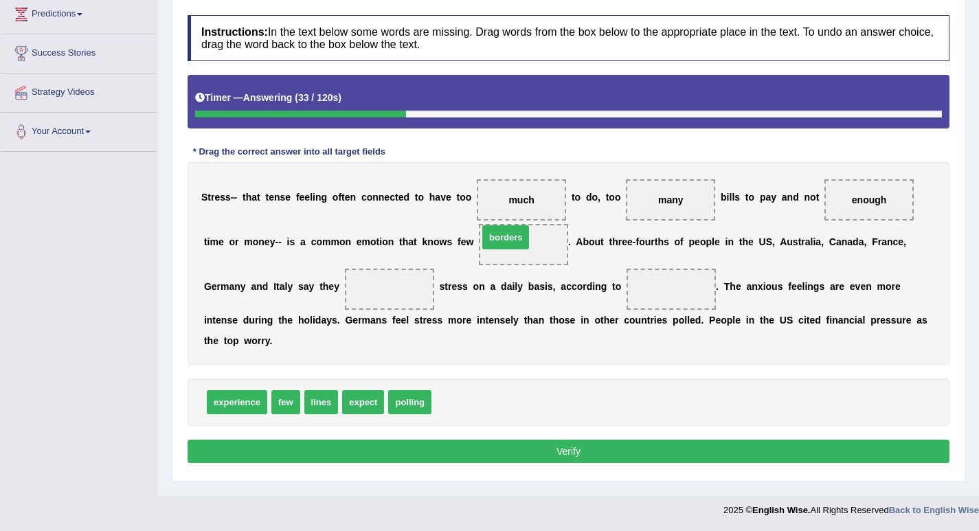
drag, startPoint x: 471, startPoint y: 399, endPoint x: 540, endPoint y: 238, distance: 175.7
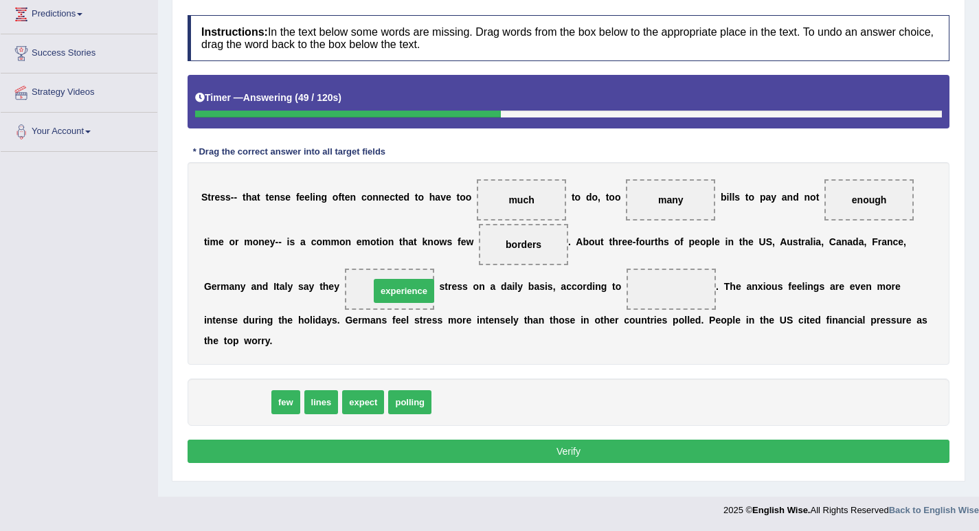
drag, startPoint x: 217, startPoint y: 394, endPoint x: 383, endPoint y: 287, distance: 197.2
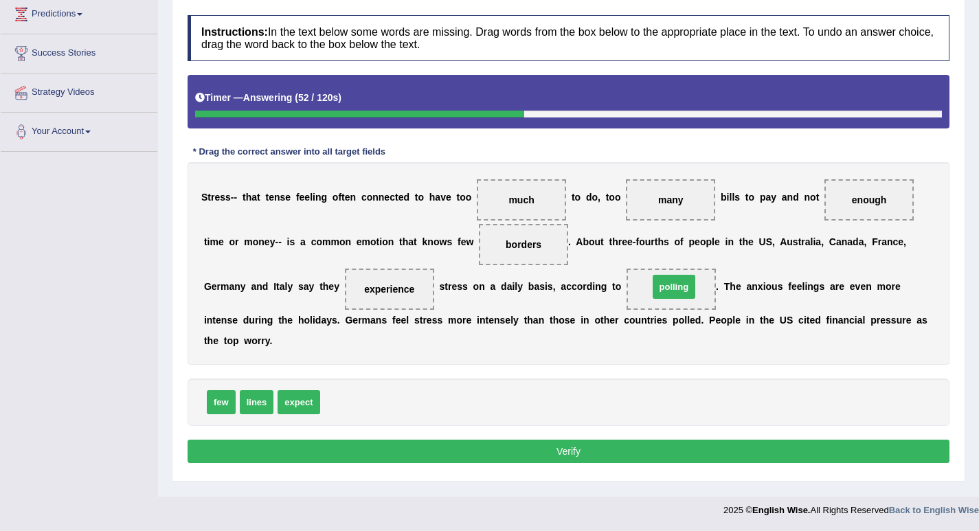
drag, startPoint x: 337, startPoint y: 399, endPoint x: 666, endPoint y: 286, distance: 348.0
click at [570, 449] on button "Verify" at bounding box center [569, 451] width 762 height 23
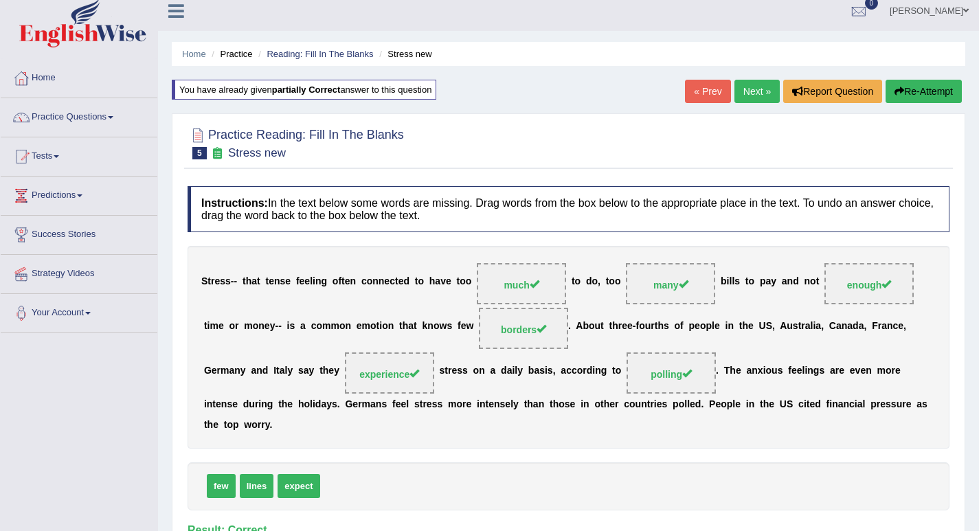
scroll to position [0, 0]
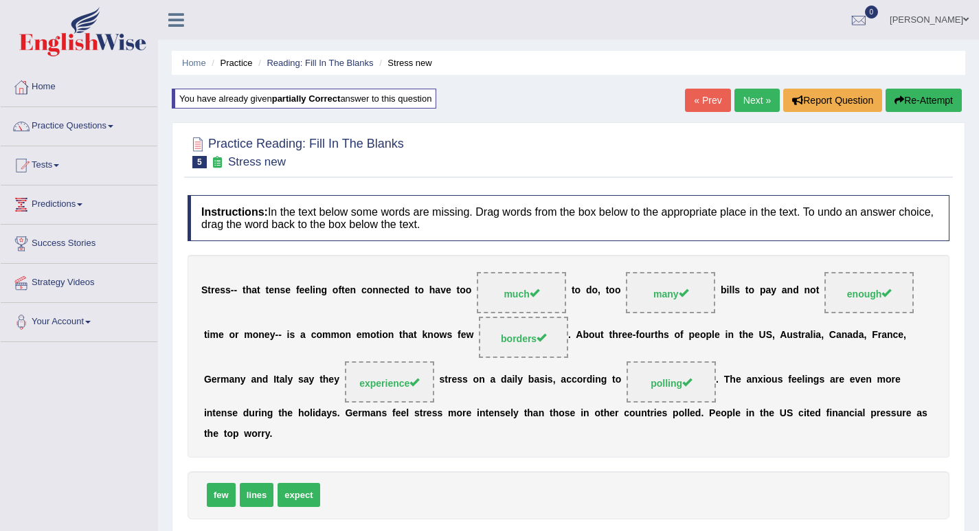
click at [747, 93] on link "Next »" at bounding box center [756, 100] width 45 height 23
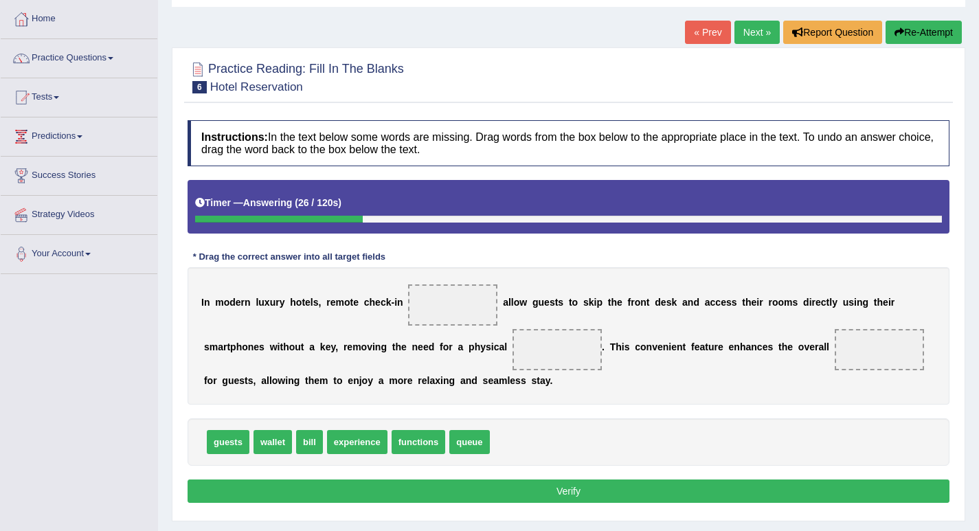
scroll to position [69, 0]
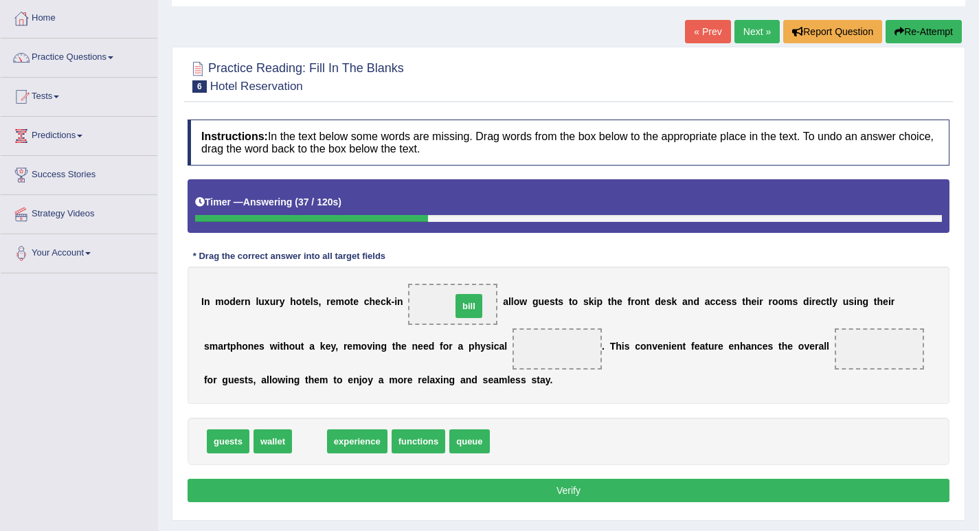
drag, startPoint x: 315, startPoint y: 441, endPoint x: 474, endPoint y: 306, distance: 209.1
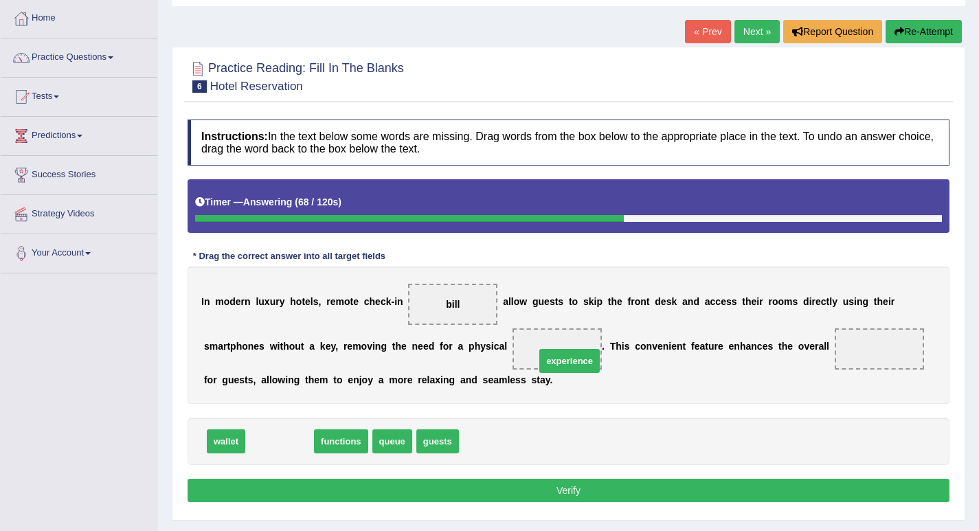
drag, startPoint x: 293, startPoint y: 441, endPoint x: 580, endPoint y: 358, distance: 298.9
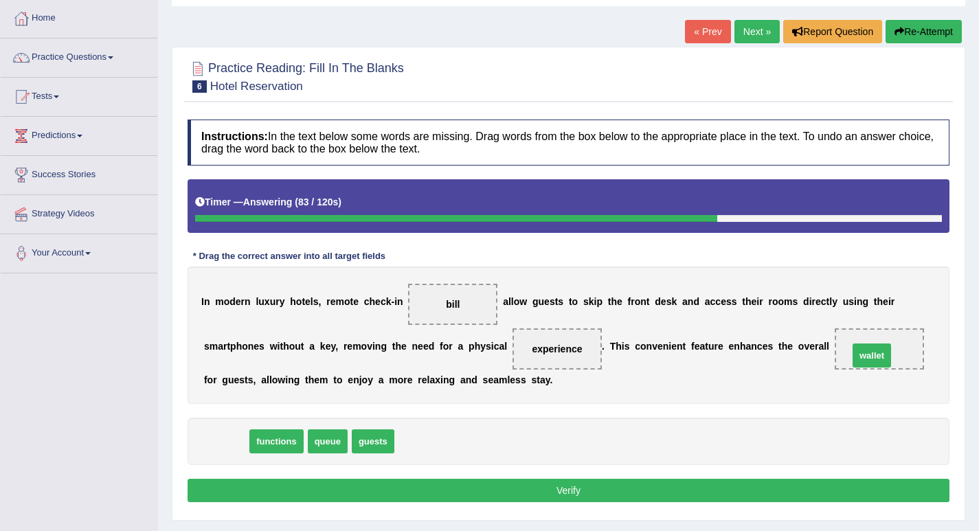
drag, startPoint x: 234, startPoint y: 440, endPoint x: 881, endPoint y: 354, distance: 653.4
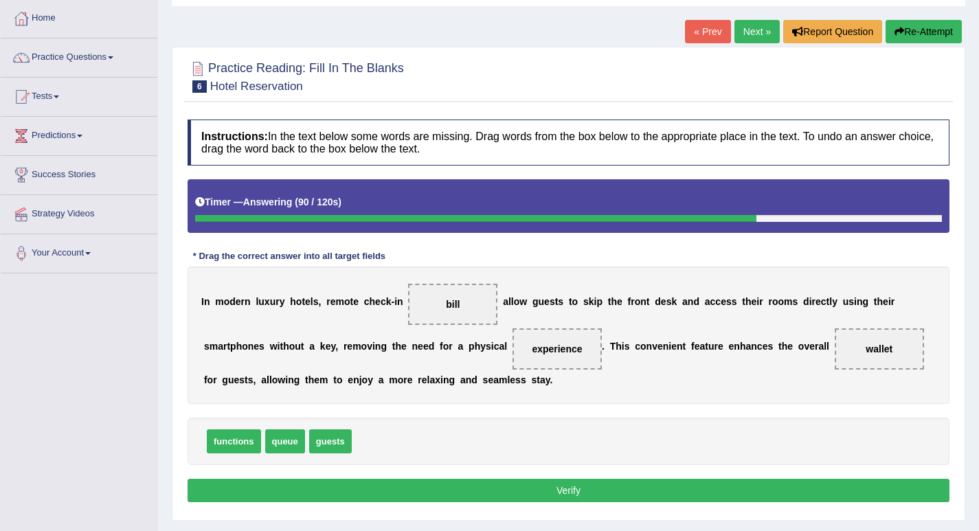
click at [569, 490] on button "Verify" at bounding box center [569, 490] width 762 height 23
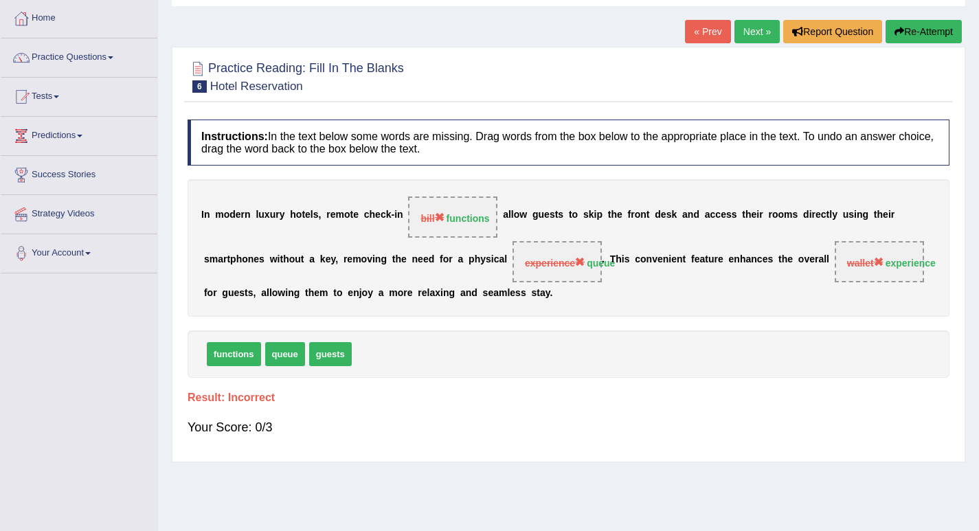
click at [939, 23] on button "Re-Attempt" at bounding box center [923, 31] width 76 height 23
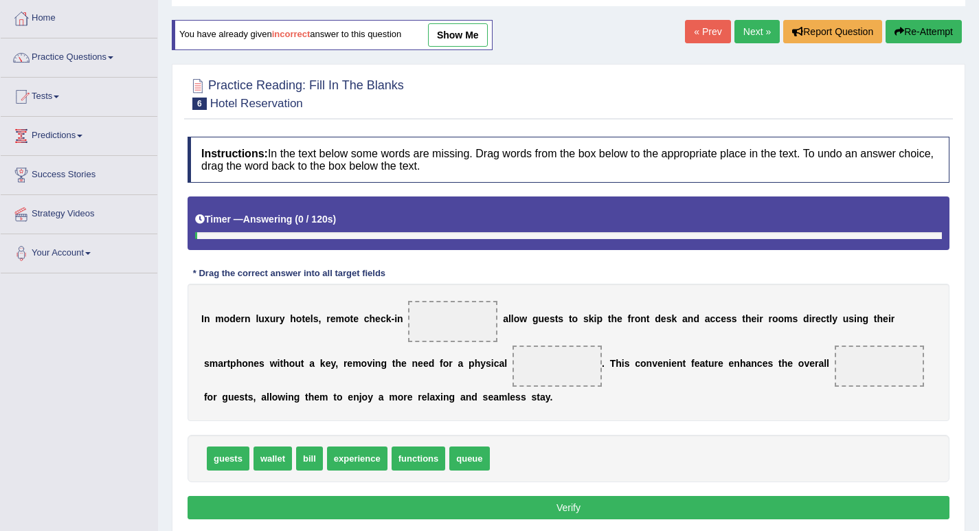
scroll to position [69, 0]
drag, startPoint x: 407, startPoint y: 462, endPoint x: 453, endPoint y: 328, distance: 141.6
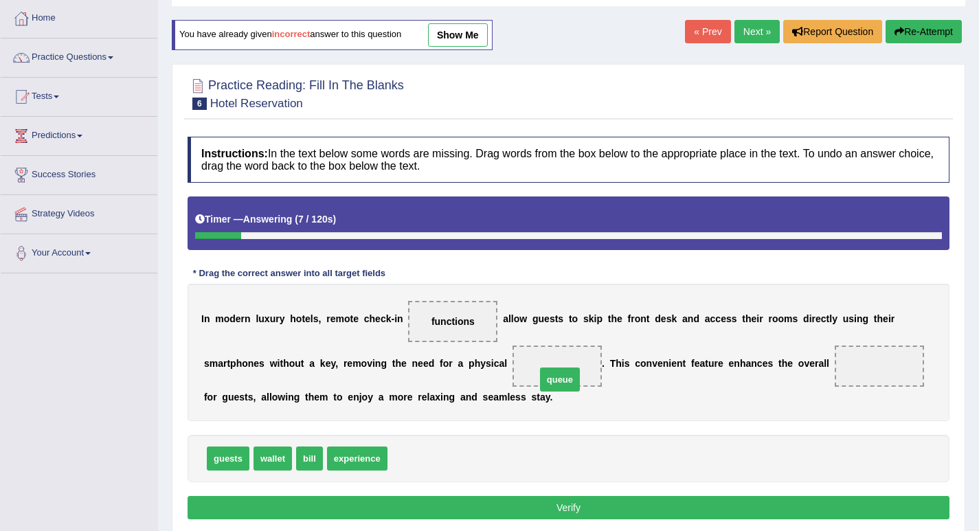
drag, startPoint x: 405, startPoint y: 455, endPoint x: 554, endPoint y: 376, distance: 168.1
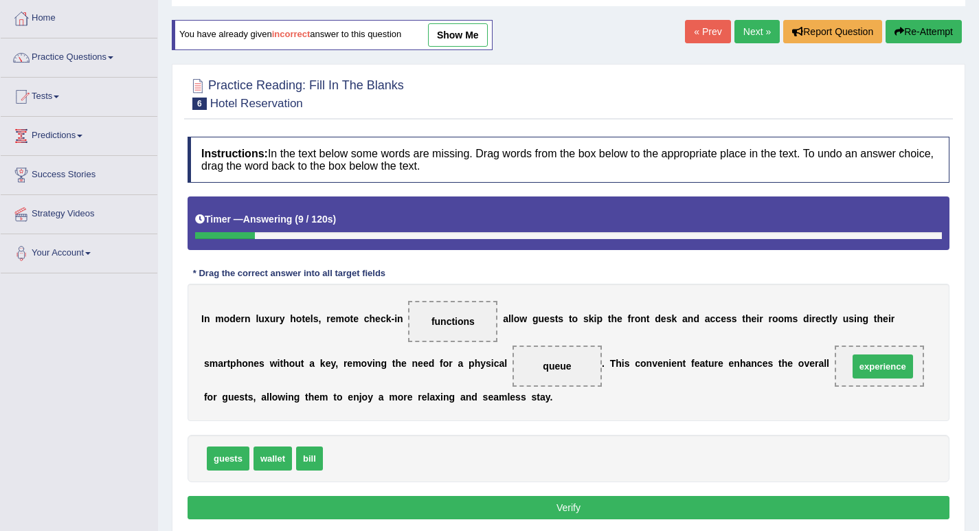
drag, startPoint x: 356, startPoint y: 462, endPoint x: 882, endPoint y: 372, distance: 533.1
click at [569, 510] on button "Verify" at bounding box center [569, 507] width 762 height 23
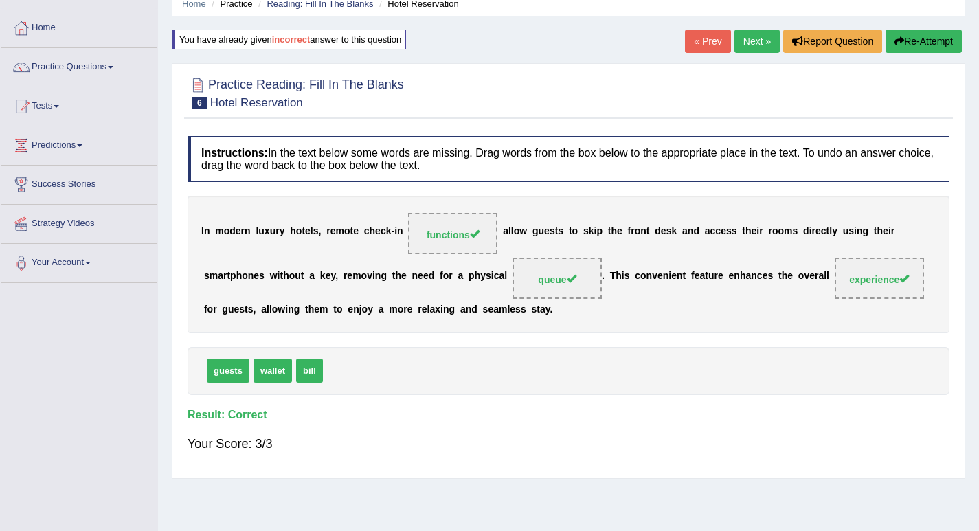
scroll to position [0, 0]
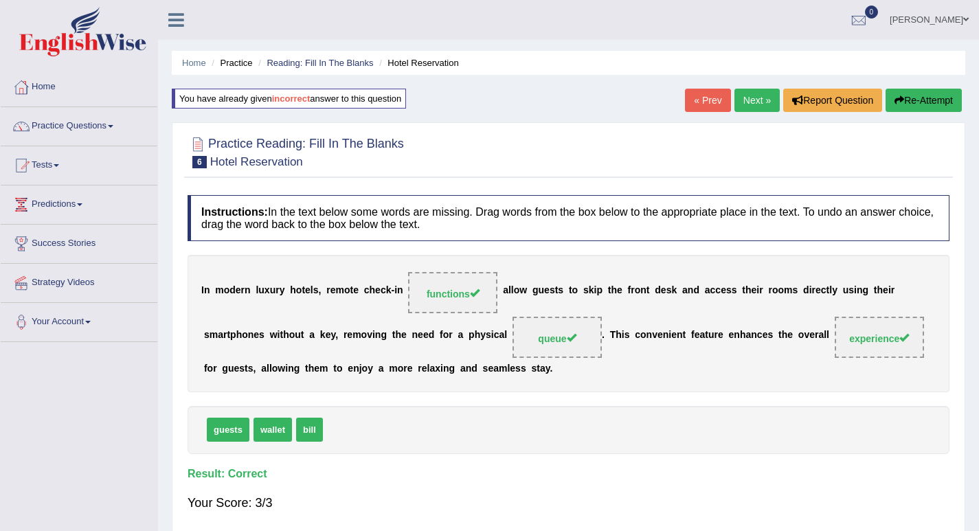
click at [743, 100] on link "Next »" at bounding box center [756, 100] width 45 height 23
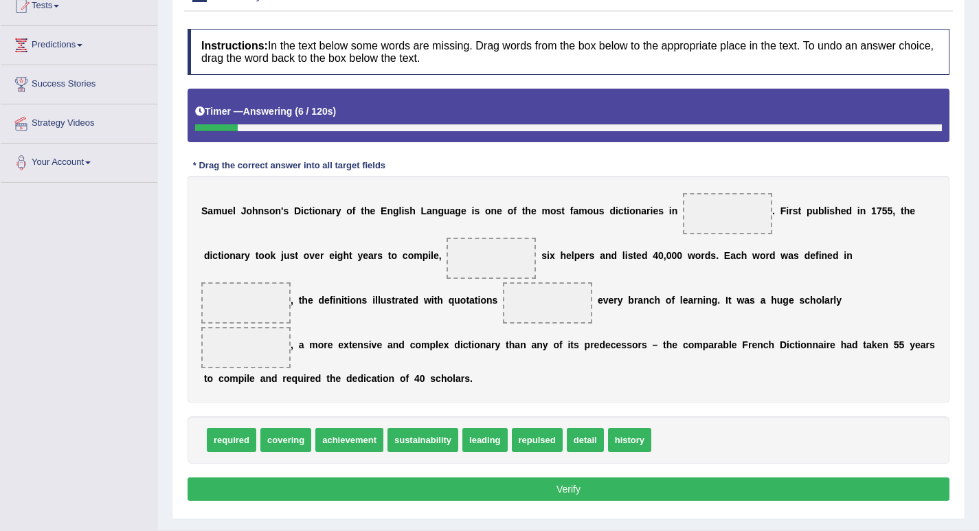
scroll to position [192, 0]
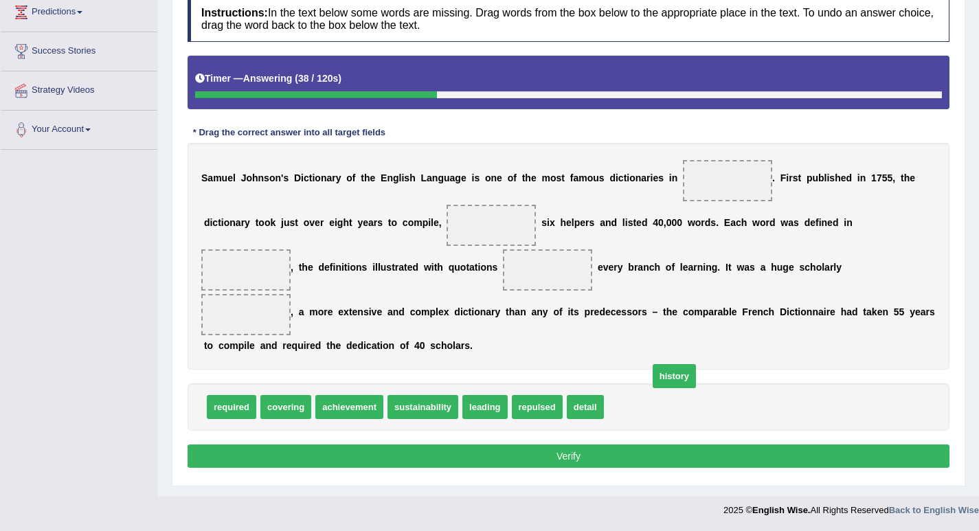
drag, startPoint x: 625, startPoint y: 409, endPoint x: 519, endPoint y: 393, distance: 107.0
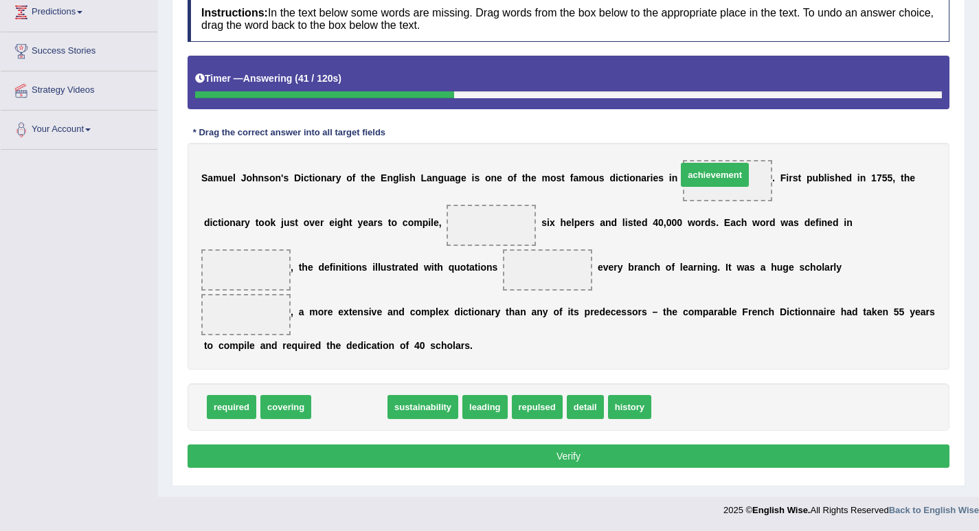
drag, startPoint x: 345, startPoint y: 407, endPoint x: 718, endPoint y: 174, distance: 439.9
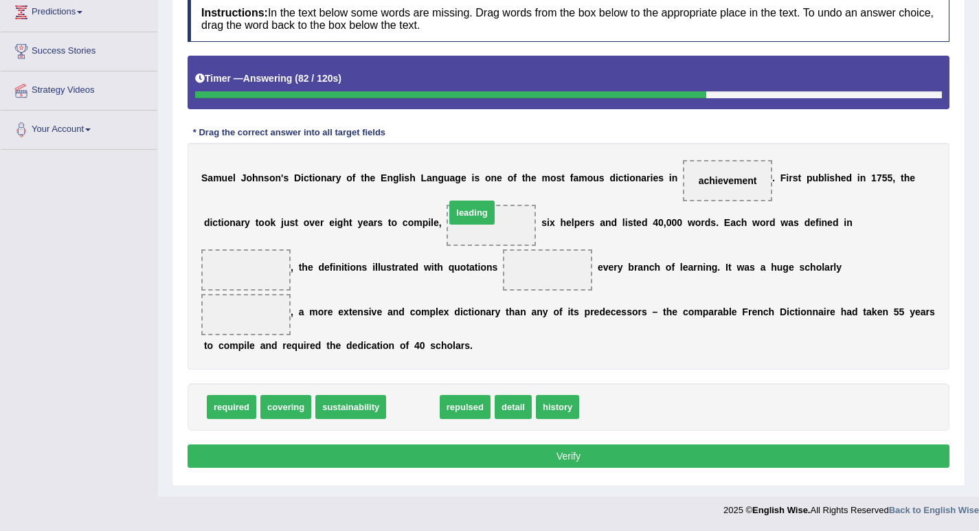
drag, startPoint x: 422, startPoint y: 406, endPoint x: 481, endPoint y: 212, distance: 203.2
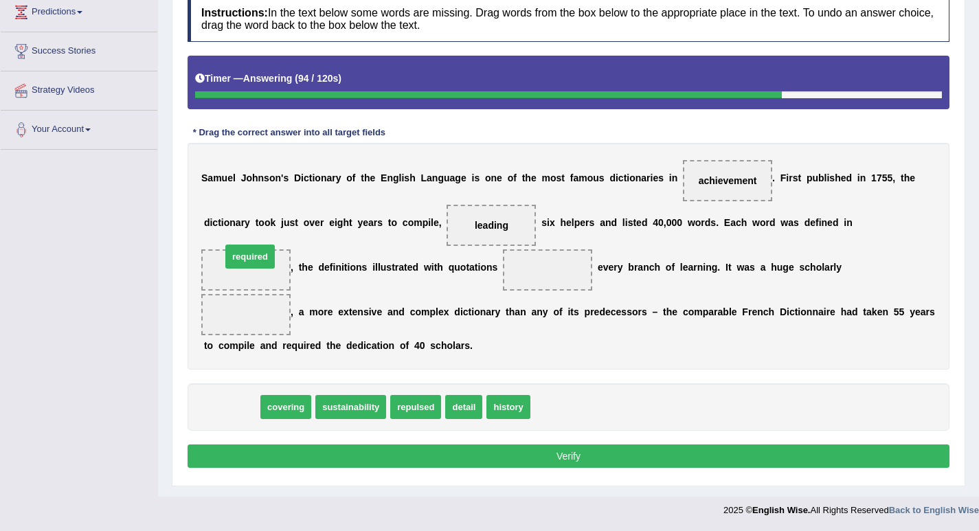
drag, startPoint x: 245, startPoint y: 401, endPoint x: 264, endPoint y: 251, distance: 151.6
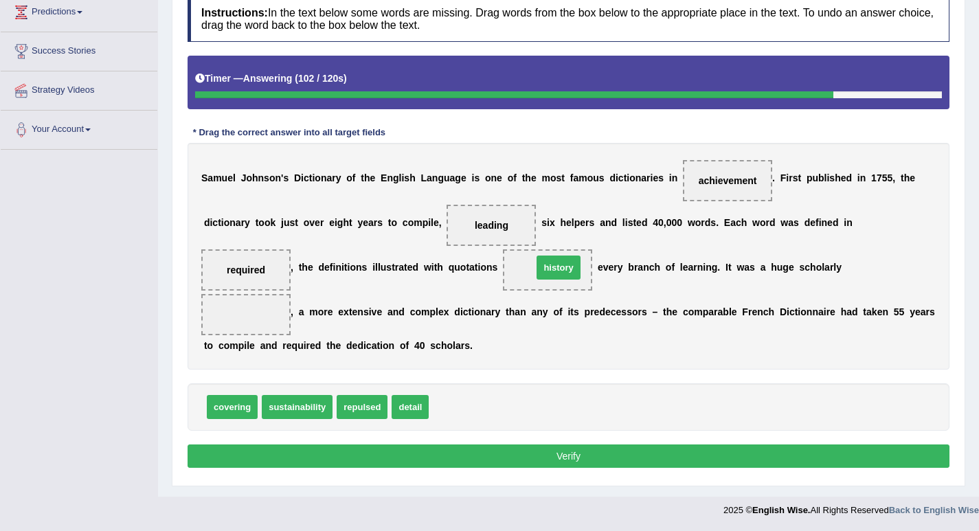
drag, startPoint x: 453, startPoint y: 409, endPoint x: 557, endPoint y: 270, distance: 173.8
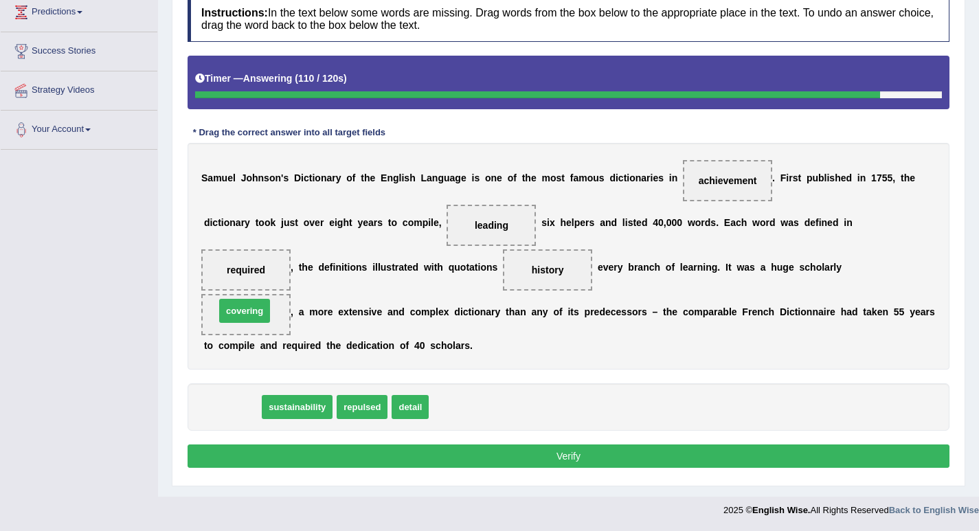
drag, startPoint x: 238, startPoint y: 406, endPoint x: 250, endPoint y: 310, distance: 97.0
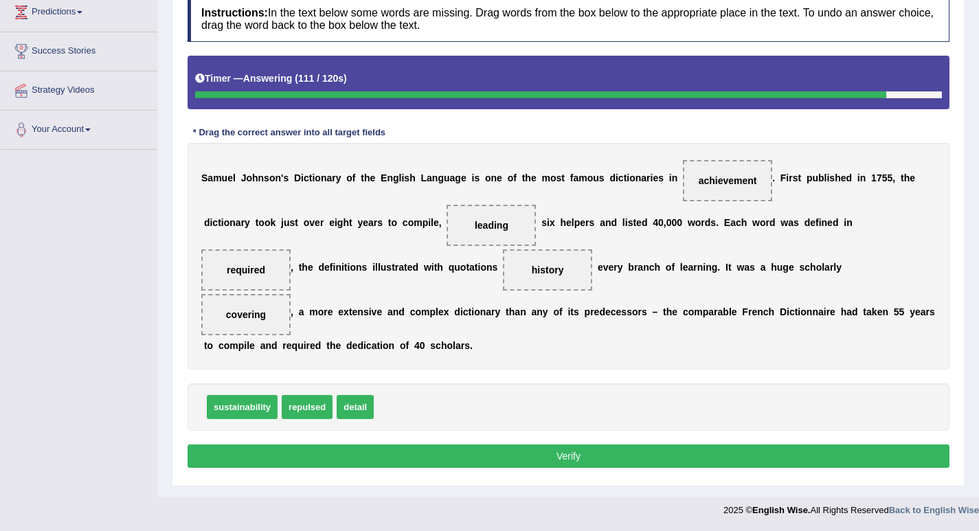
click at [465, 453] on button "Verify" at bounding box center [569, 455] width 762 height 23
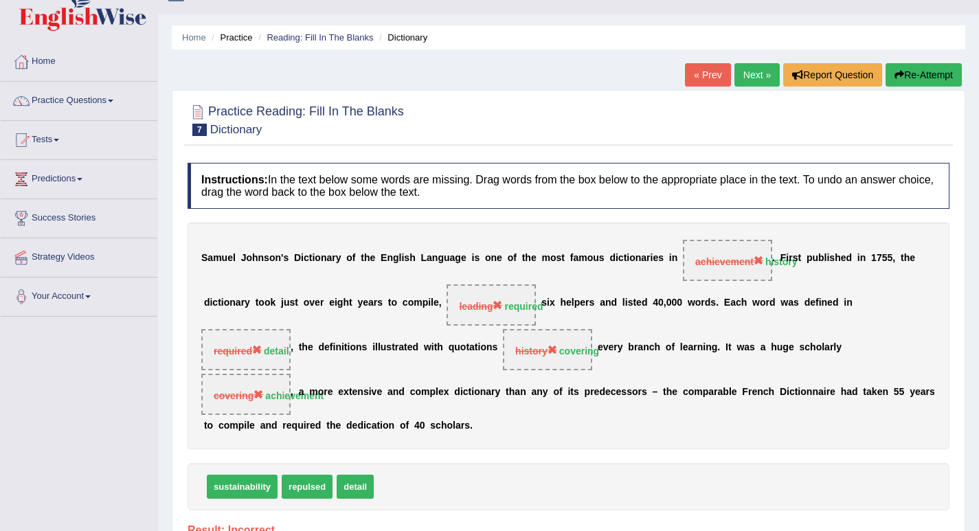
scroll to position [0, 0]
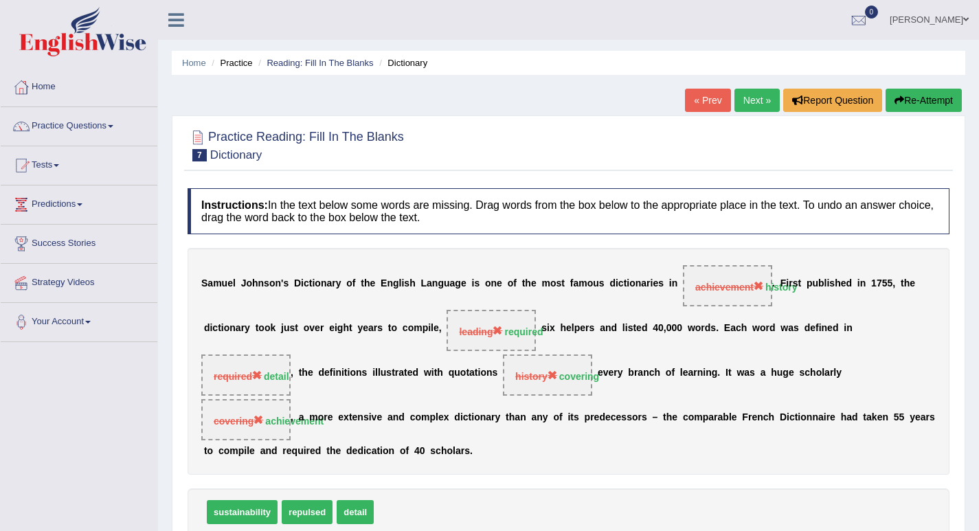
click at [743, 94] on link "Next »" at bounding box center [756, 100] width 45 height 23
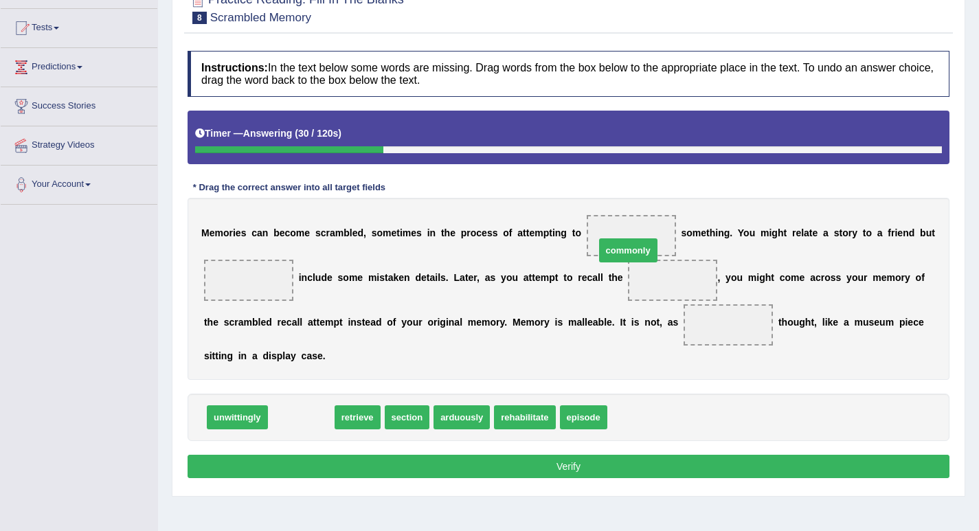
drag, startPoint x: 317, startPoint y: 415, endPoint x: 644, endPoint y: 248, distance: 367.1
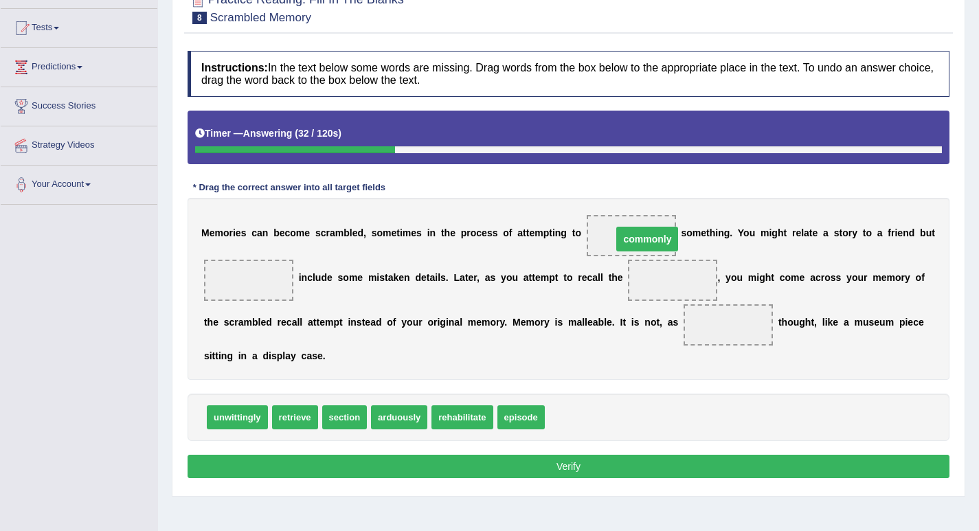
drag, startPoint x: 673, startPoint y: 282, endPoint x: 644, endPoint y: 234, distance: 56.1
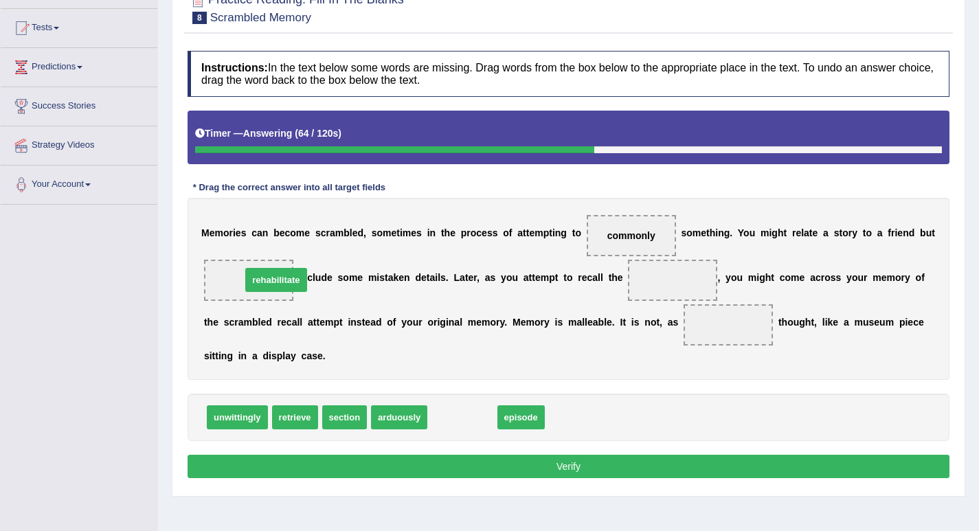
drag, startPoint x: 478, startPoint y: 417, endPoint x: 292, endPoint y: 280, distance: 231.3
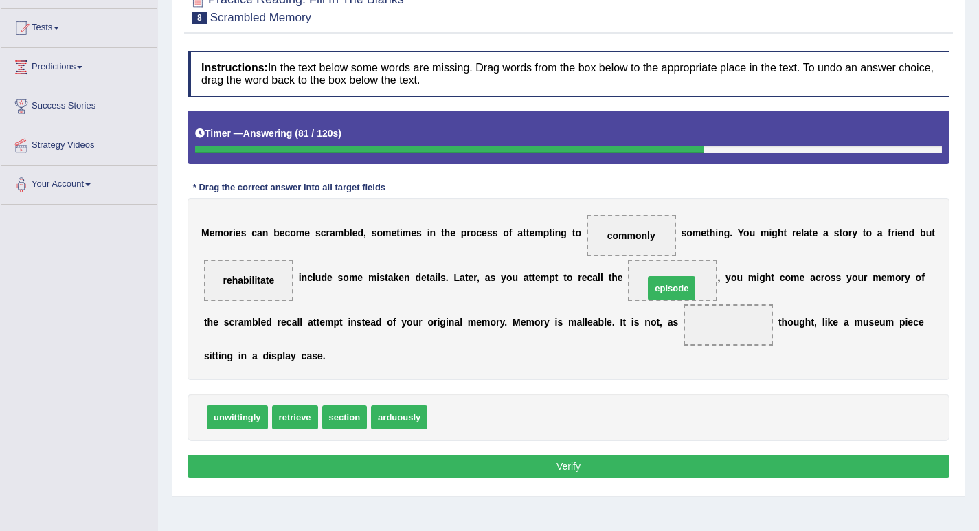
drag, startPoint x: 470, startPoint y: 410, endPoint x: 683, endPoint y: 283, distance: 248.0
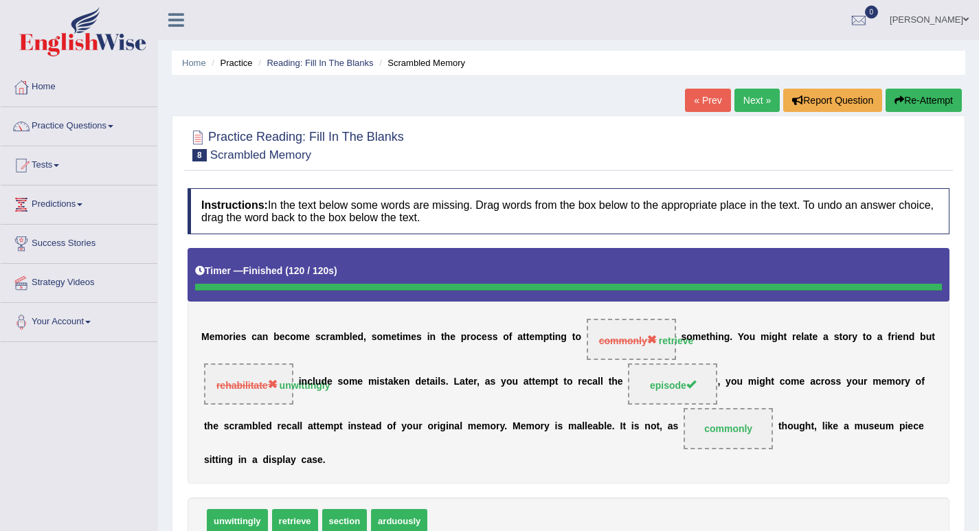
click at [758, 96] on link "Next »" at bounding box center [756, 100] width 45 height 23
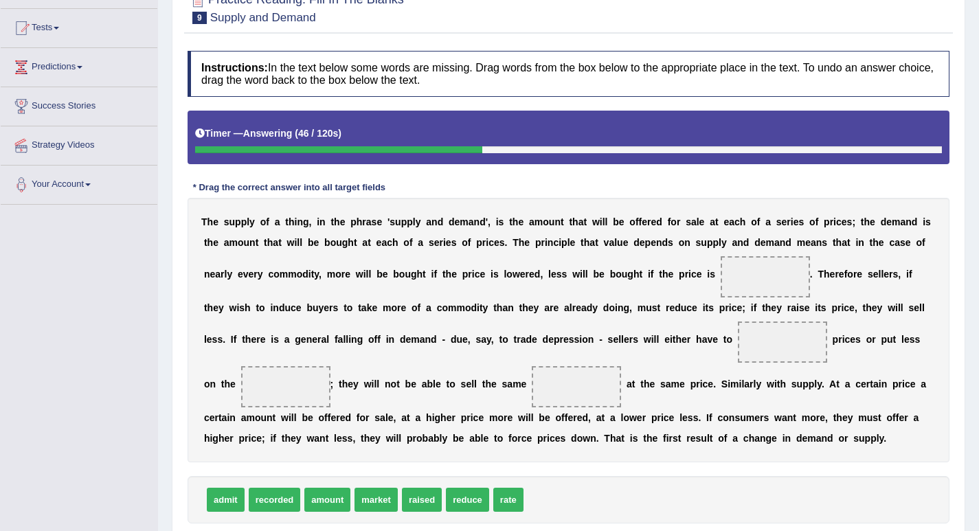
scroll to position [206, 0]
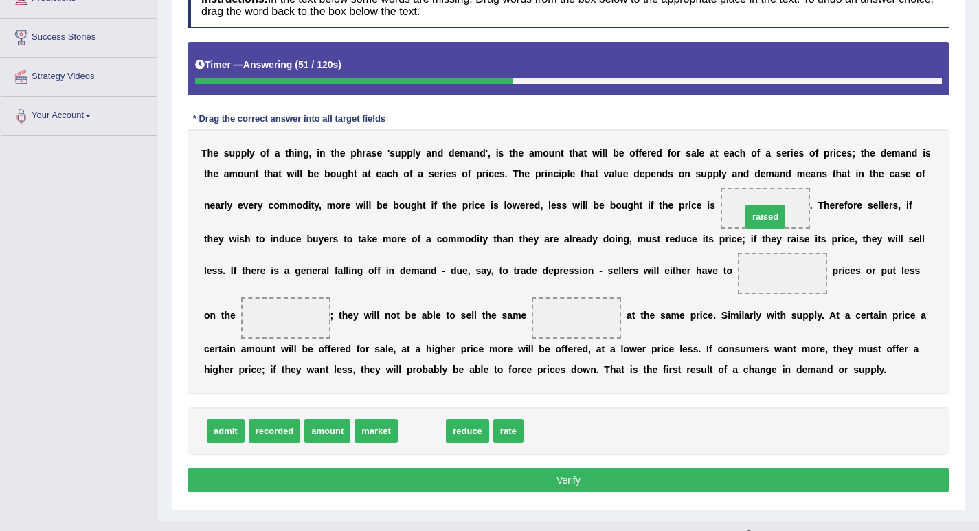
drag, startPoint x: 427, startPoint y: 429, endPoint x: 770, endPoint y: 215, distance: 404.8
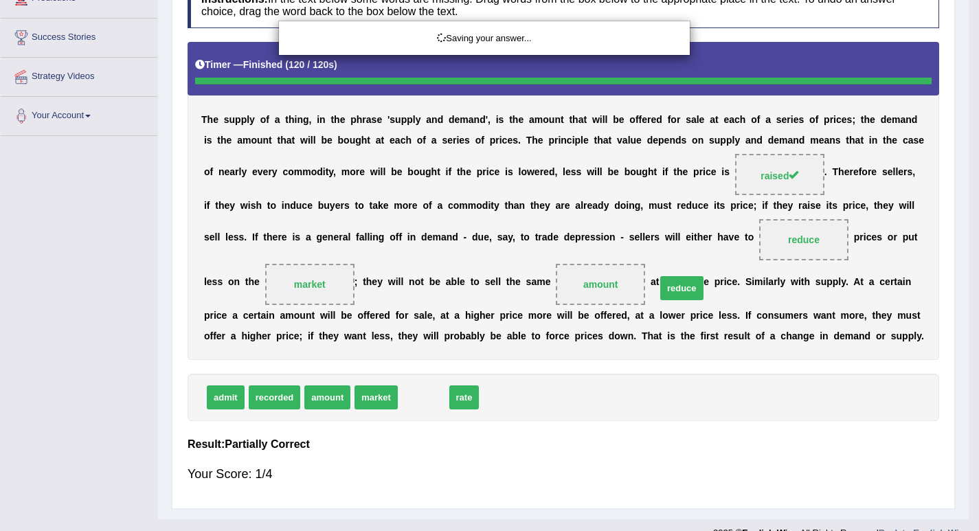
scroll to position [190, 0]
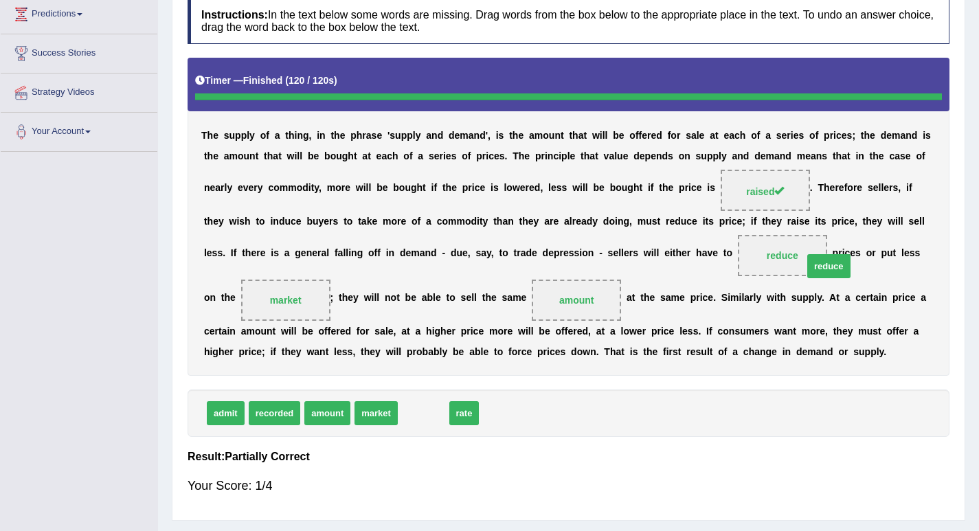
drag, startPoint x: 433, startPoint y: 430, endPoint x: 811, endPoint y: 292, distance: 402.9
click at [817, 293] on div "Instructions: In the text below some words are missing. Drag words from the box…" at bounding box center [568, 252] width 769 height 522
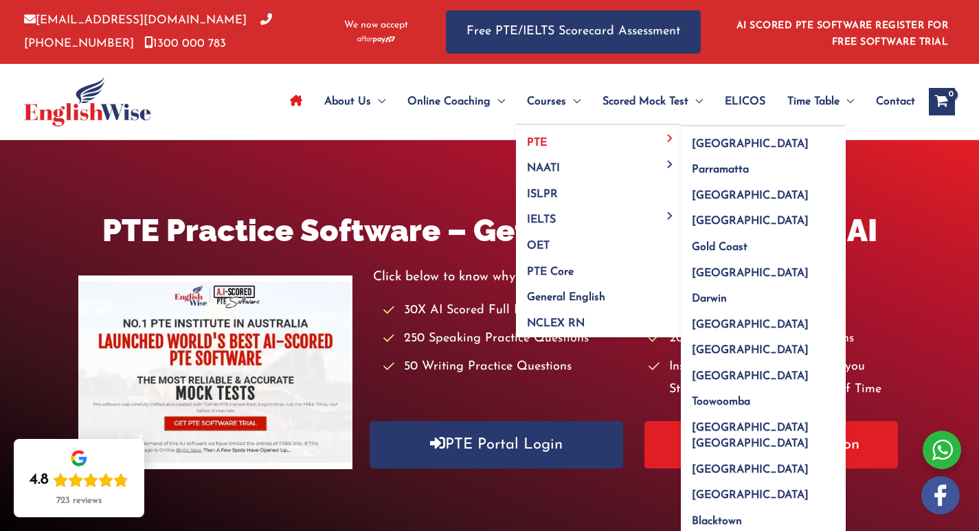
click at [551, 133] on link "PTE" at bounding box center [598, 138] width 165 height 26
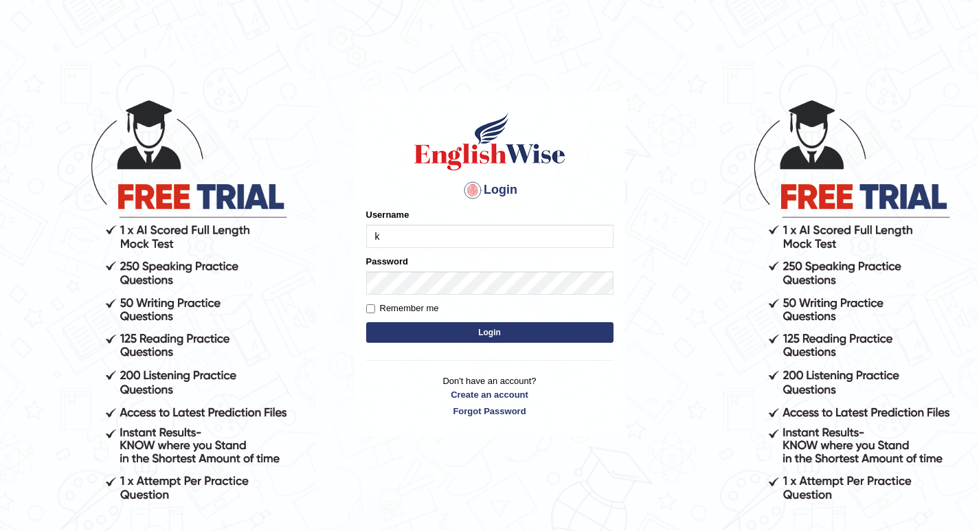
type input "kumar_parramatta"
click at [464, 326] on button "Login" at bounding box center [489, 332] width 247 height 21
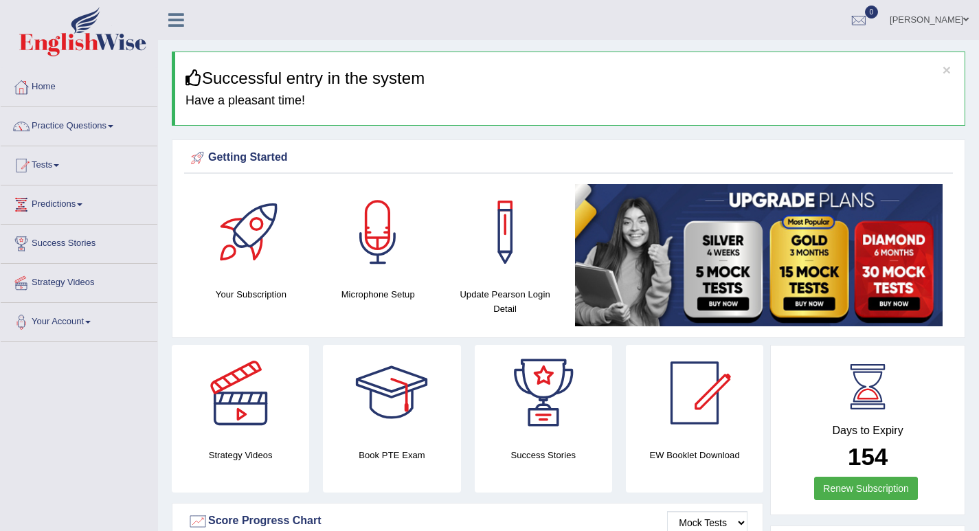
click at [966, 22] on span at bounding box center [965, 19] width 5 height 9
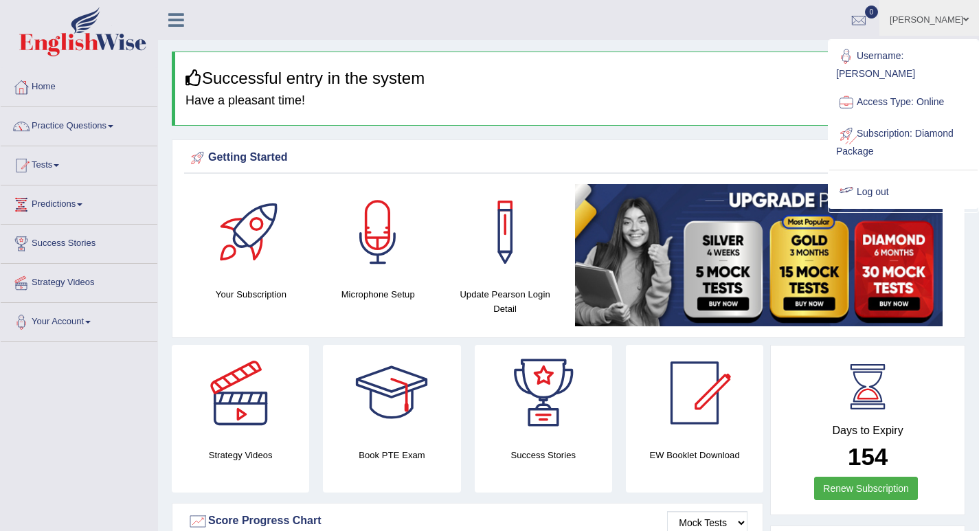
click at [878, 188] on link "Log out" at bounding box center [903, 193] width 148 height 32
